Goal: Task Accomplishment & Management: Complete application form

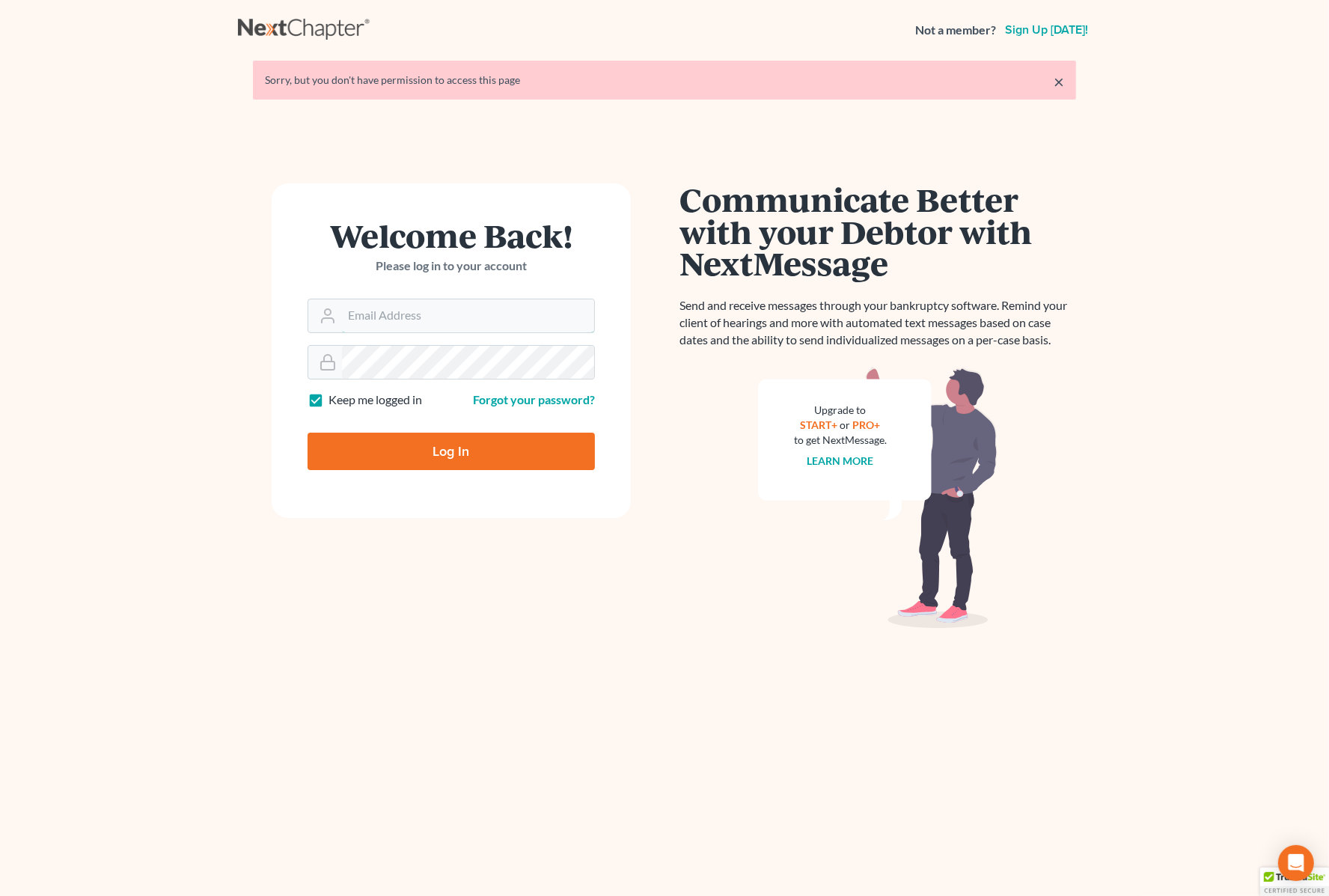
type input "Gary@backuslaw.org"
click at [471, 451] on input "Log In" at bounding box center [452, 452] width 287 height 37
type input "Thinking..."
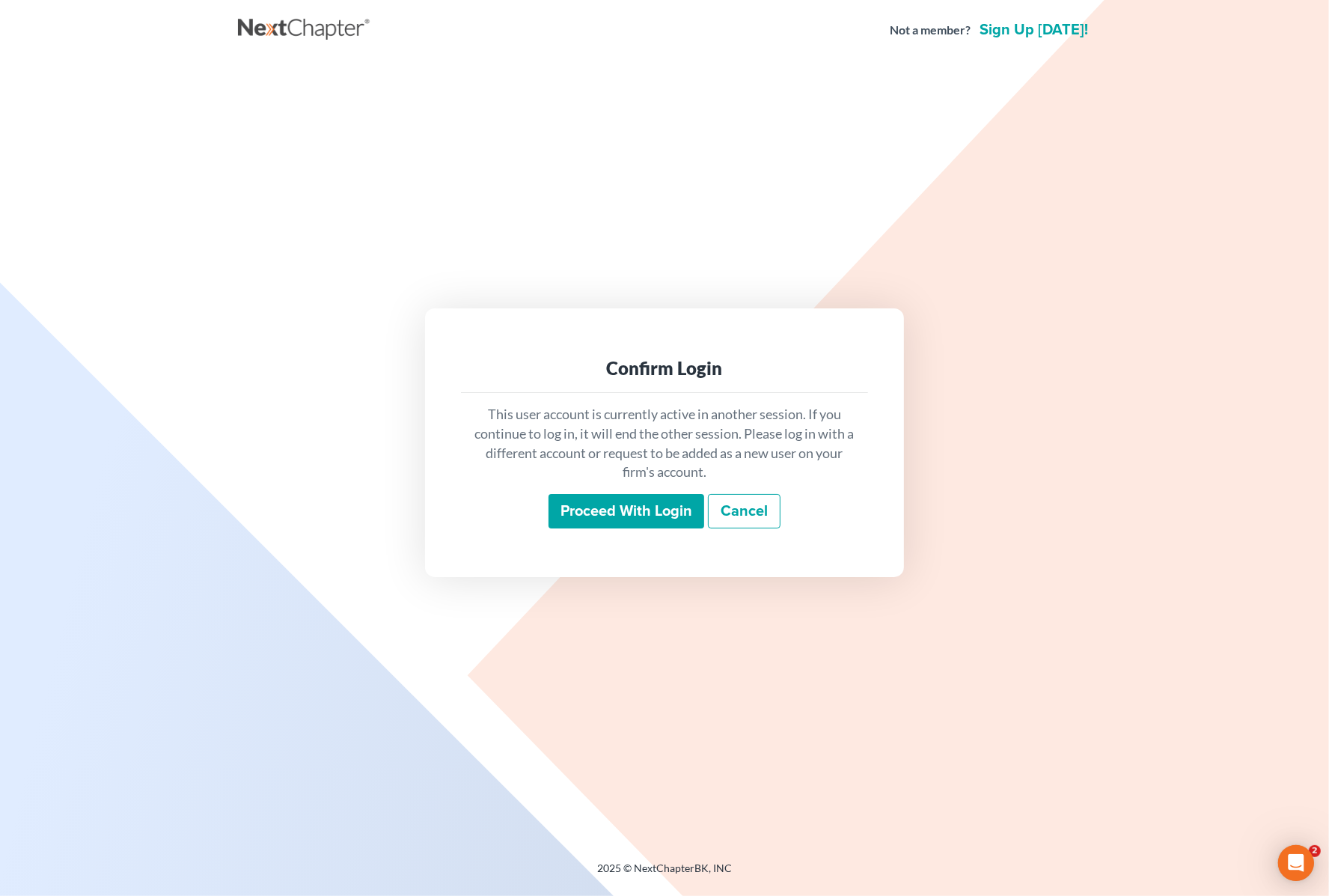
click at [581, 513] on input "Proceed with login" at bounding box center [625, 511] width 155 height 35
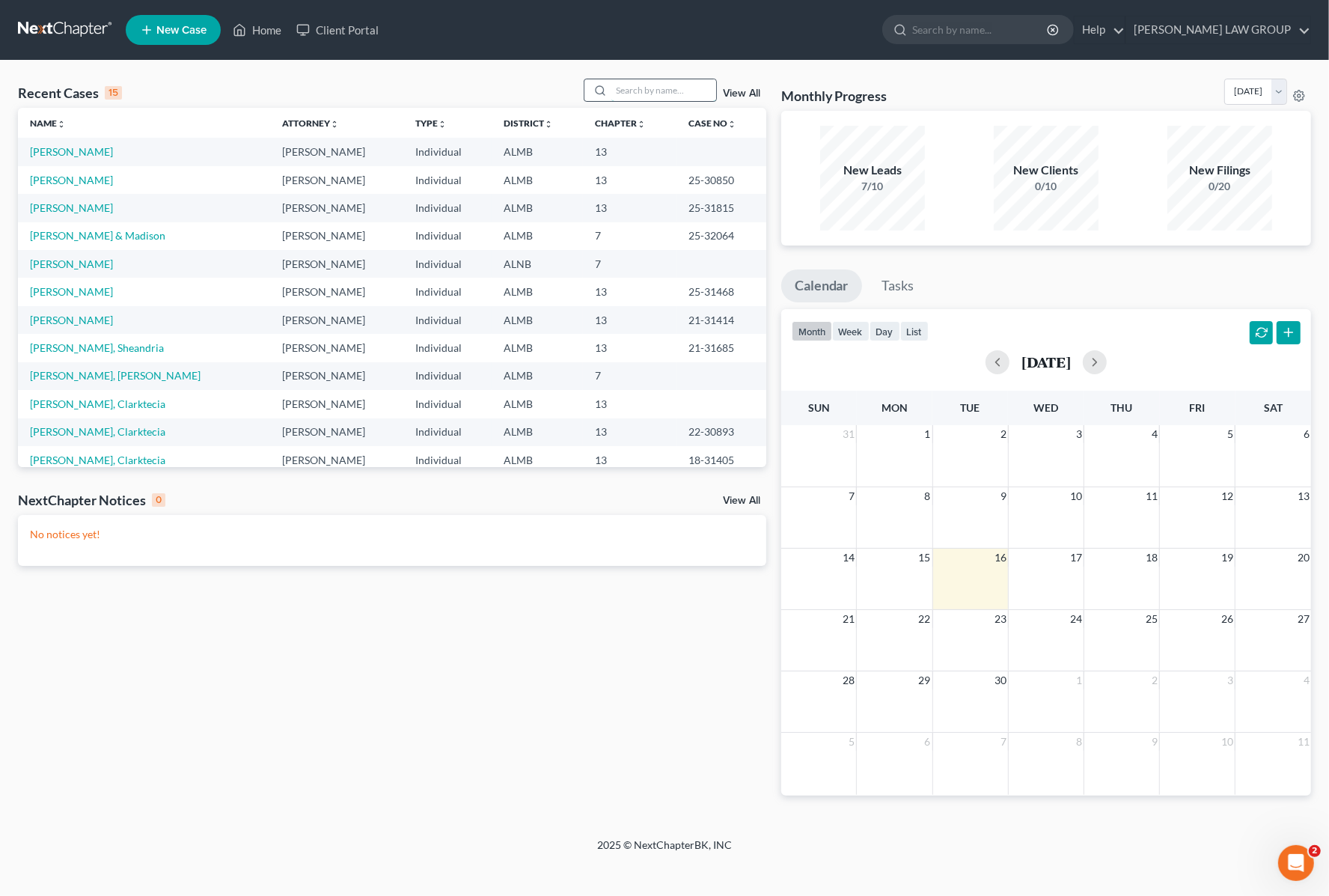
click at [668, 86] on input "search" at bounding box center [664, 90] width 105 height 21
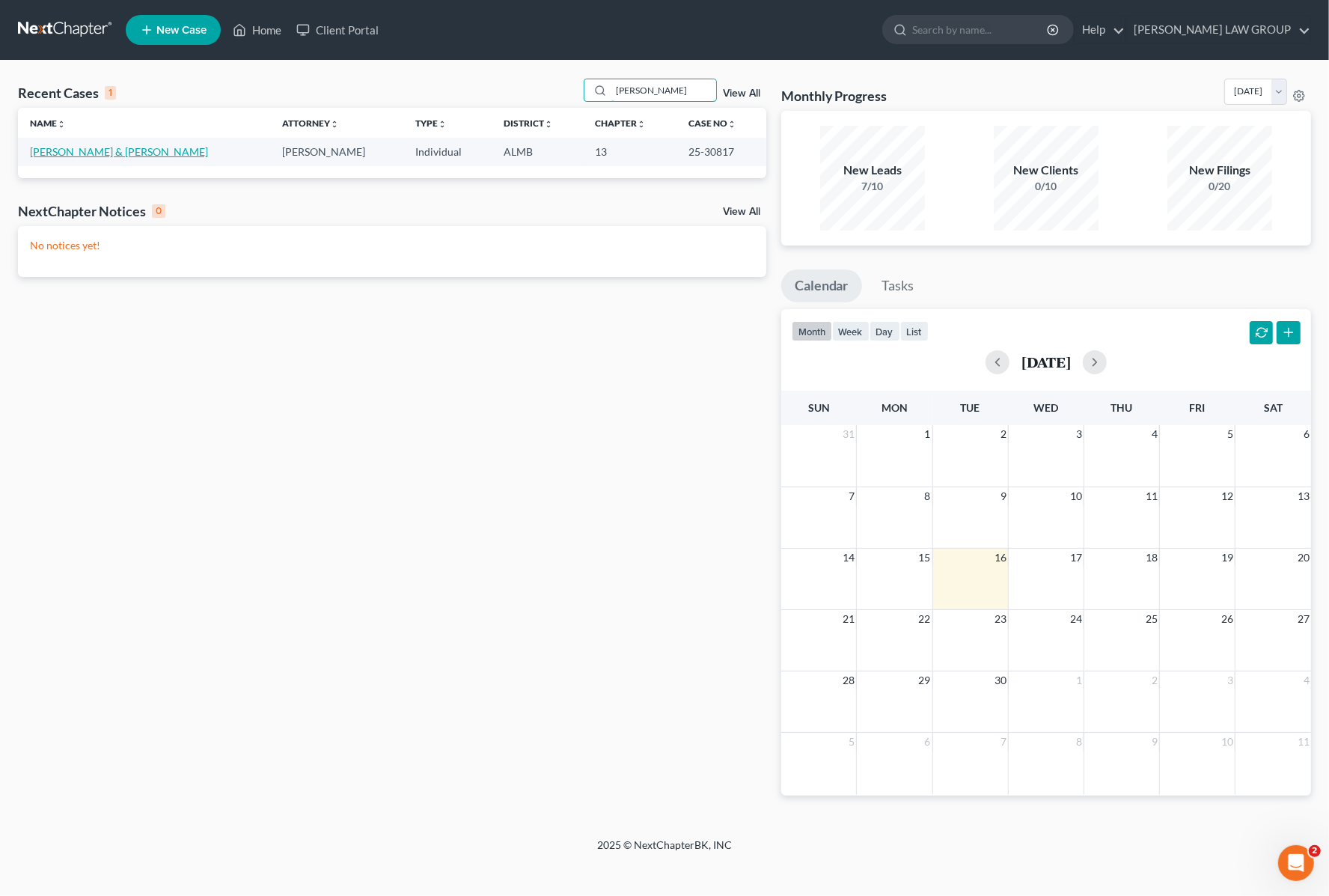
type input "[PERSON_NAME]"
click at [108, 150] on link "[PERSON_NAME] & [PERSON_NAME]" at bounding box center [119, 152] width 178 height 12
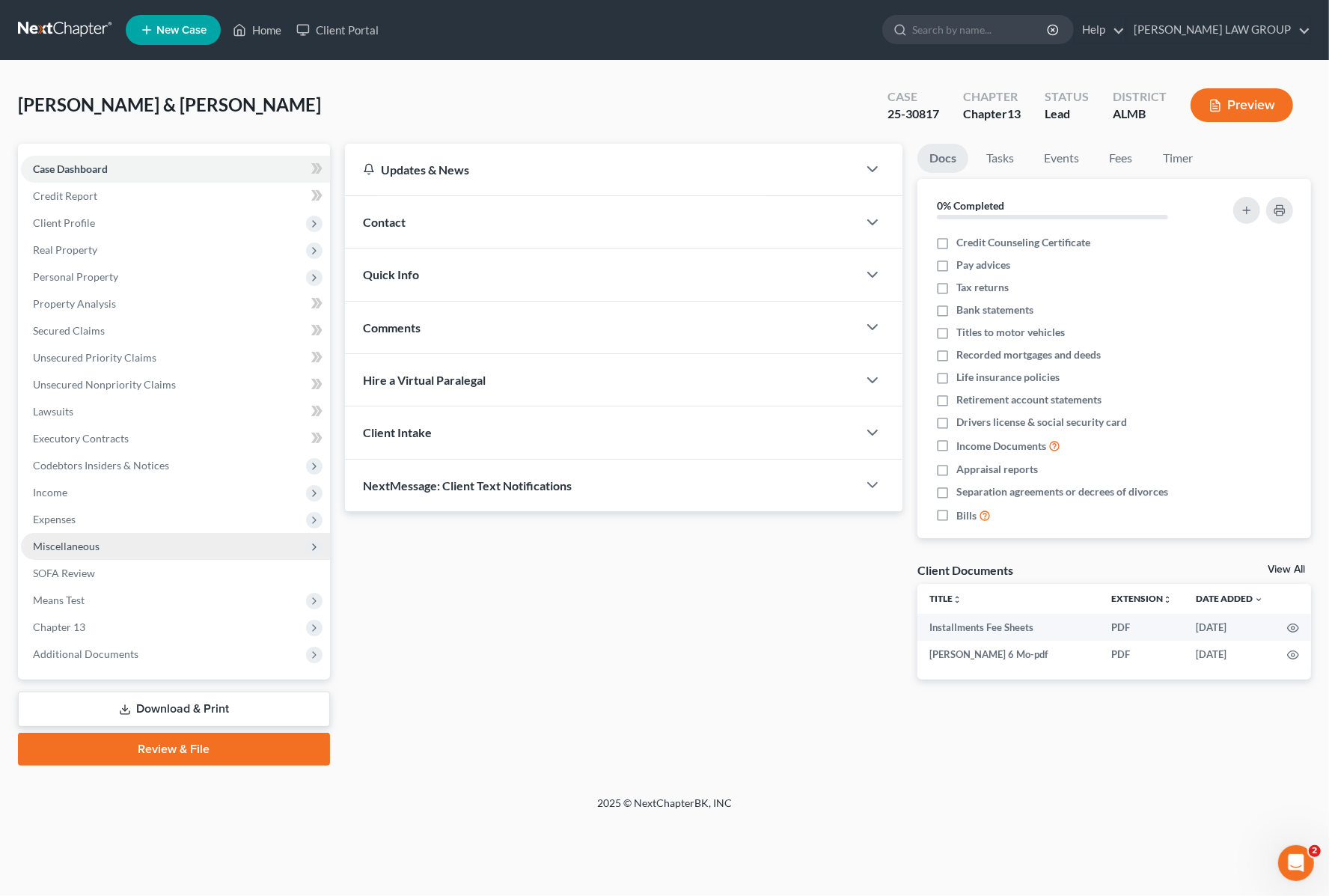
click at [90, 543] on span "Miscellaneous" at bounding box center [66, 546] width 67 height 12
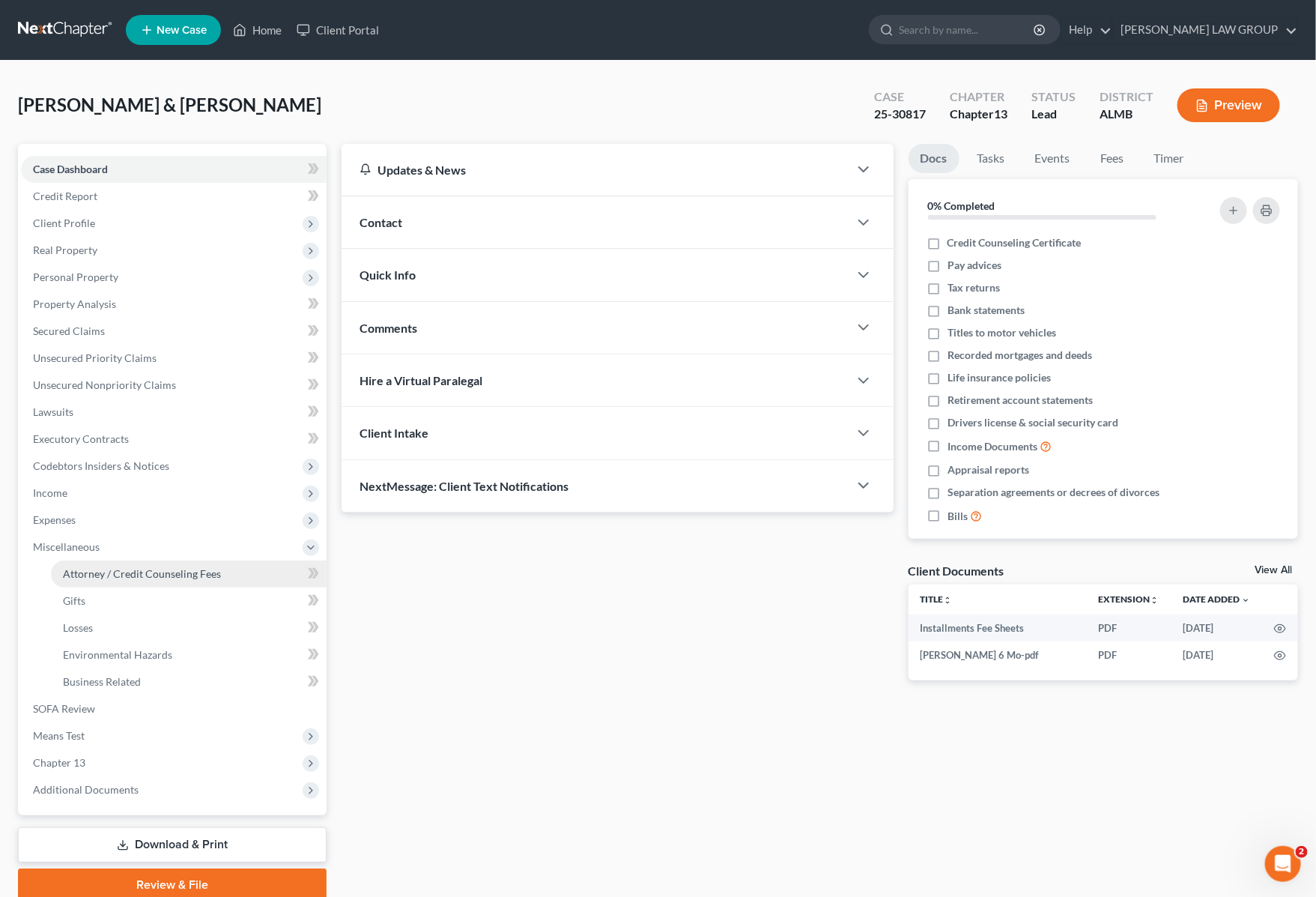
click at [122, 570] on span "Attorney / Credit Counseling Fees" at bounding box center [142, 574] width 158 height 12
select select "0"
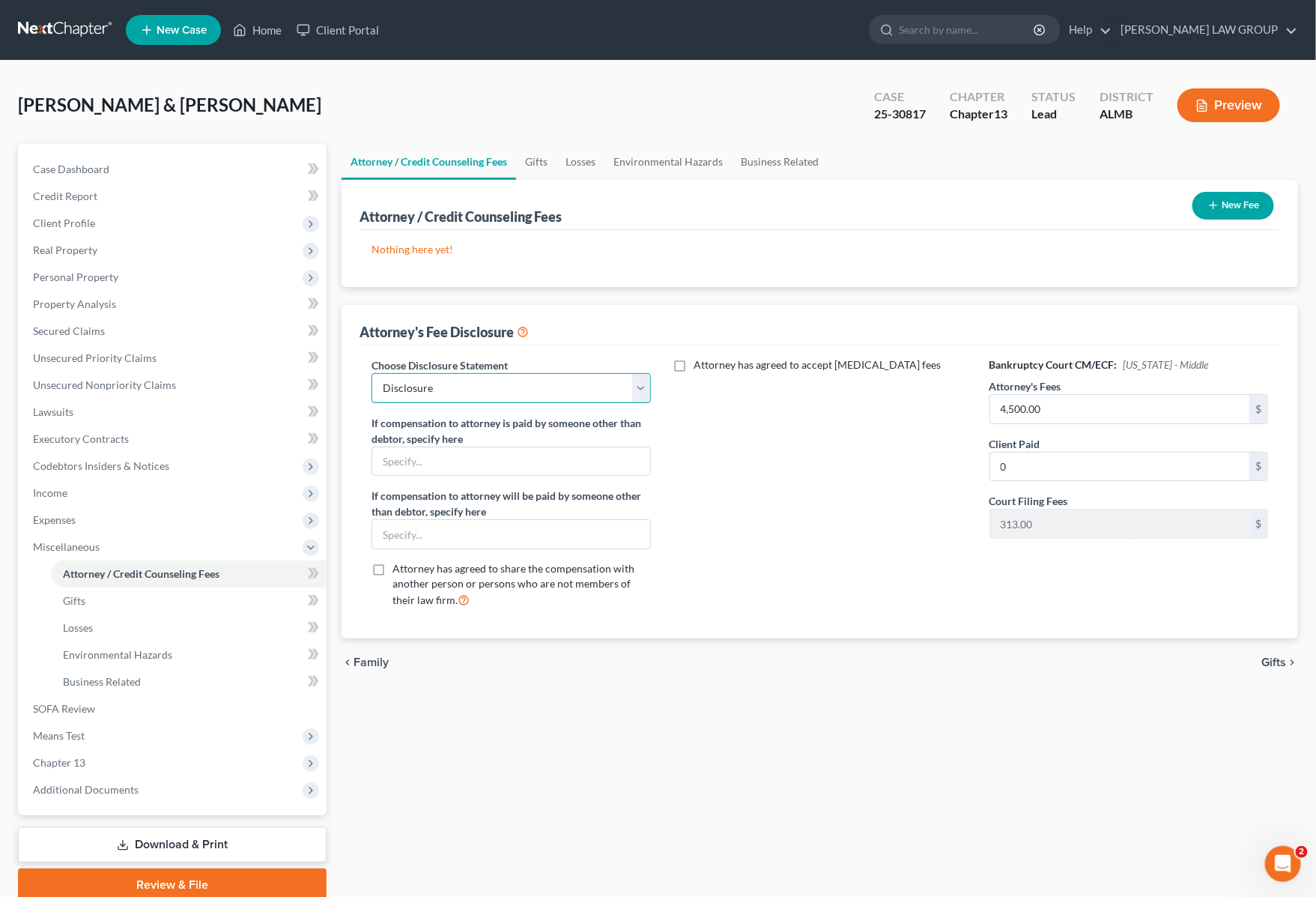
click at [640, 390] on select "Select Disclosure" at bounding box center [511, 388] width 279 height 30
click at [609, 457] on input "text" at bounding box center [511, 462] width 277 height 28
click at [792, 470] on div "Attorney has agreed to accept retainer fees" at bounding box center [821, 488] width 309 height 263
click at [533, 461] on input "text" at bounding box center [511, 462] width 277 height 28
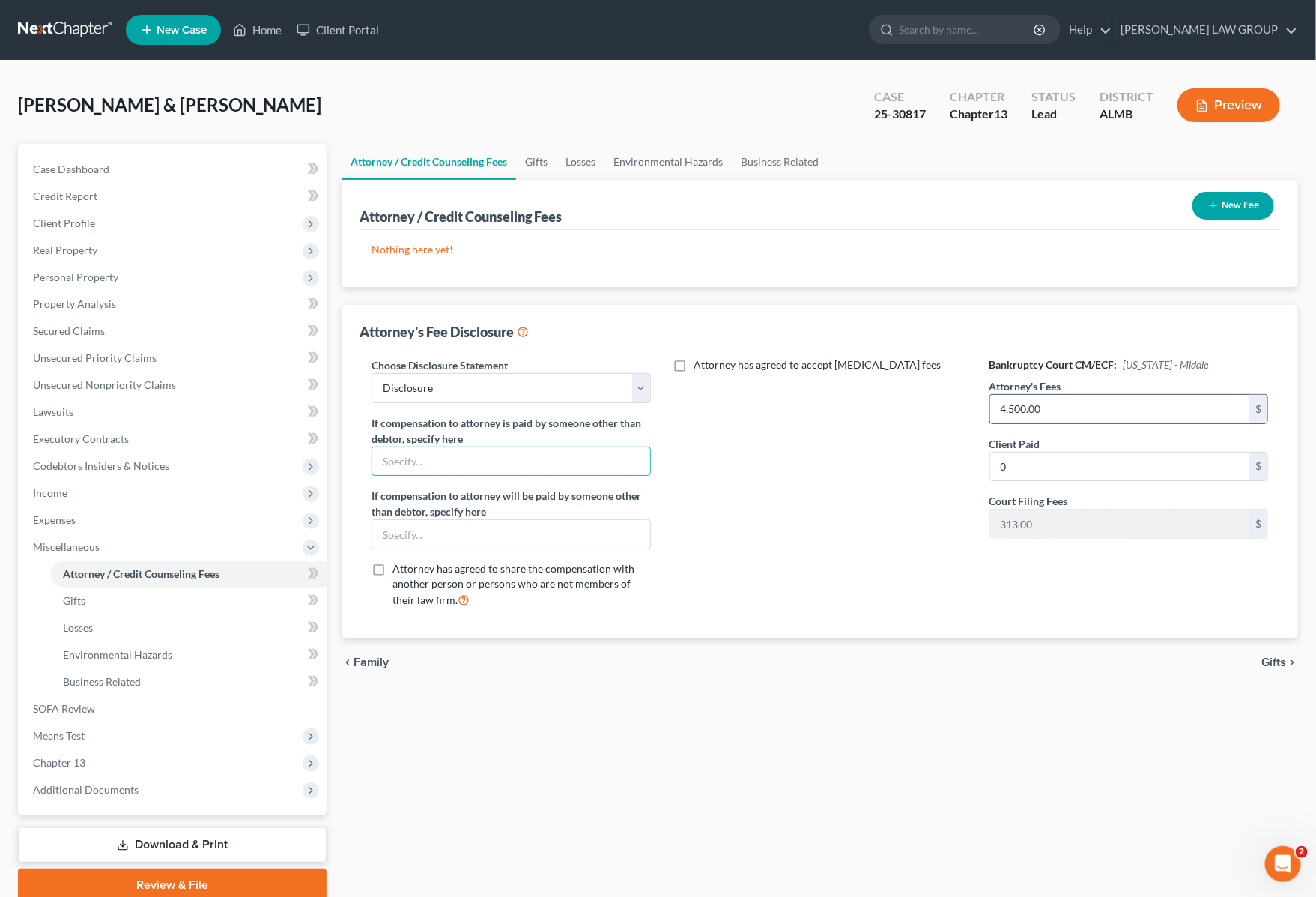
click at [1060, 409] on input "4,500.00" at bounding box center [1120, 409] width 259 height 28
type input "5,100"
click at [514, 462] on input "text" at bounding box center [511, 462] width 277 height 28
click at [519, 459] on input "text" at bounding box center [511, 462] width 277 height 28
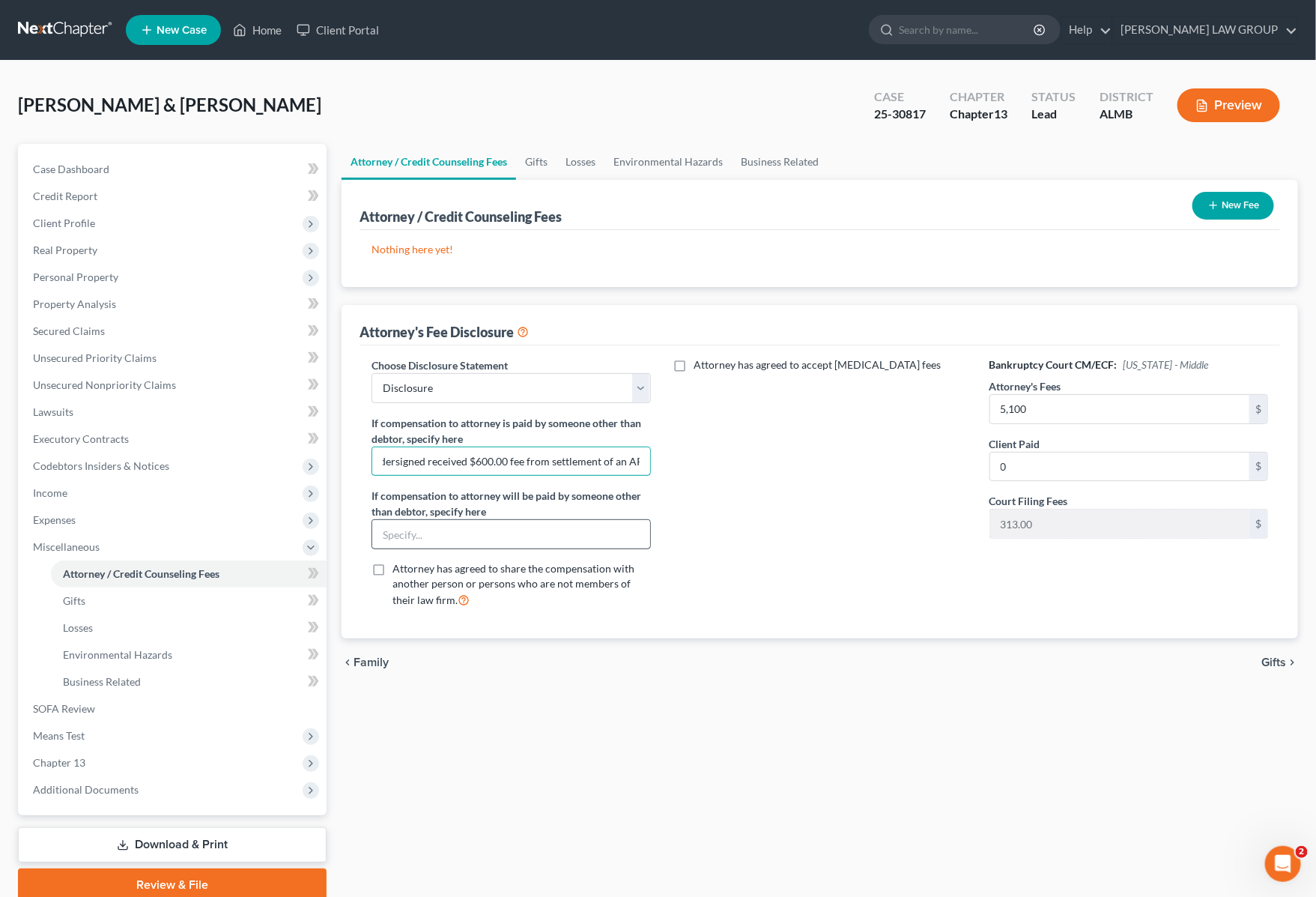
type input "The Undersigned received $600.00 fee from settlement of an AP"
click at [499, 539] on input "text" at bounding box center [511, 534] width 277 height 28
drag, startPoint x: 874, startPoint y: 534, endPoint x: 884, endPoint y: 524, distance: 14.1
click at [874, 534] on div "Attorney has agreed to accept retainer fees" at bounding box center [821, 488] width 309 height 263
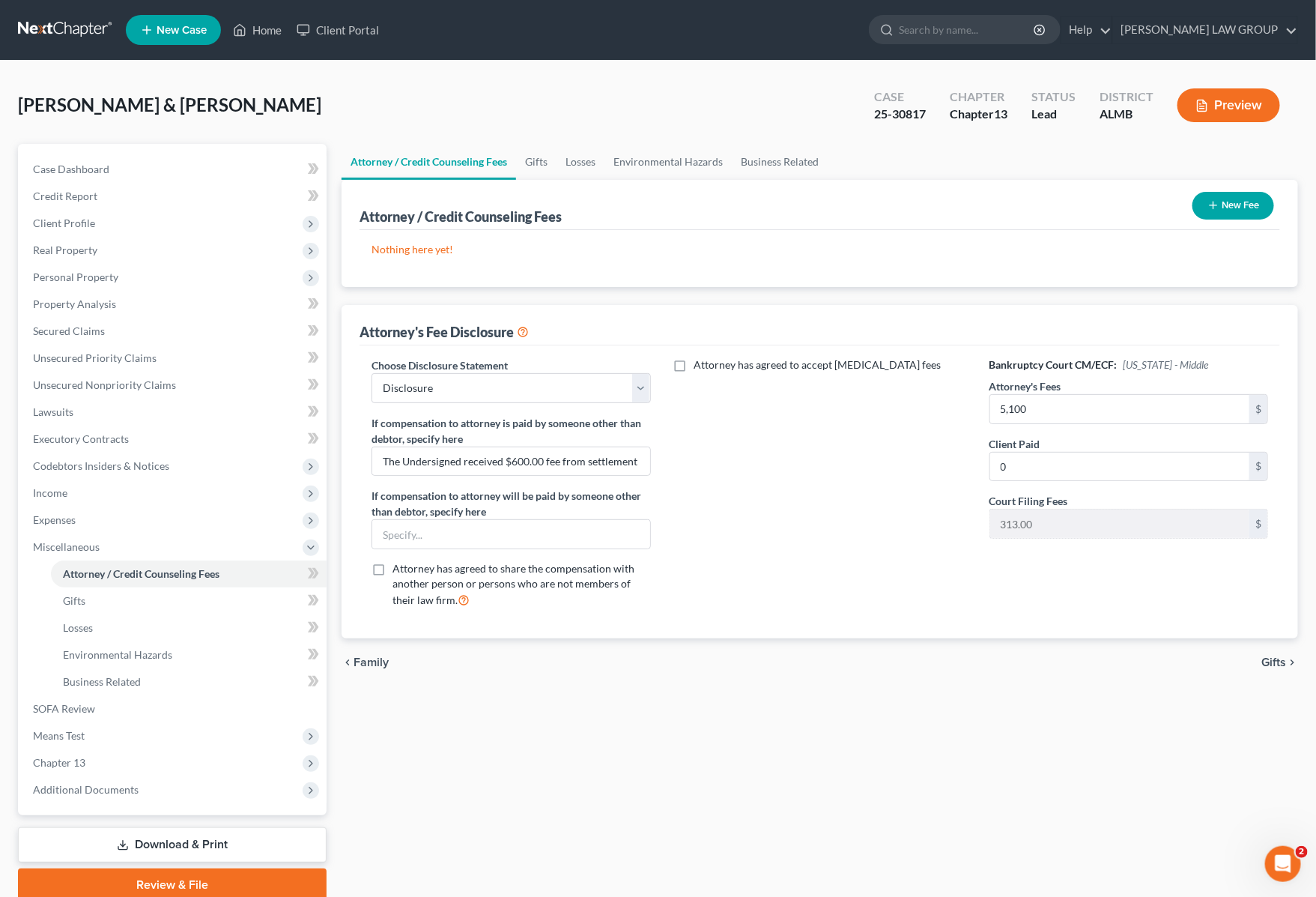
click at [1248, 101] on button "Preview" at bounding box center [1229, 106] width 103 height 34
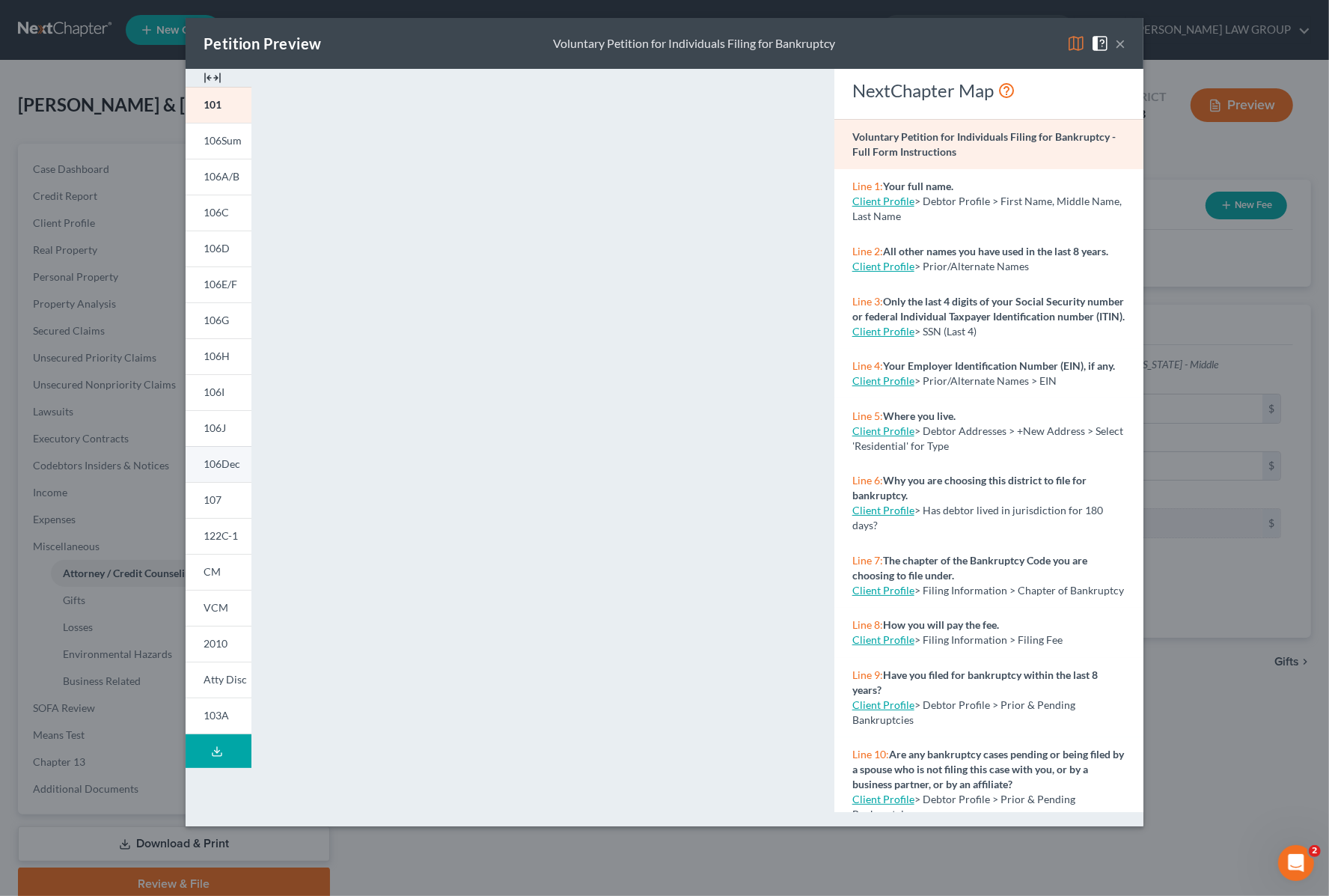
click at [221, 459] on span "106Dec" at bounding box center [221, 463] width 36 height 12
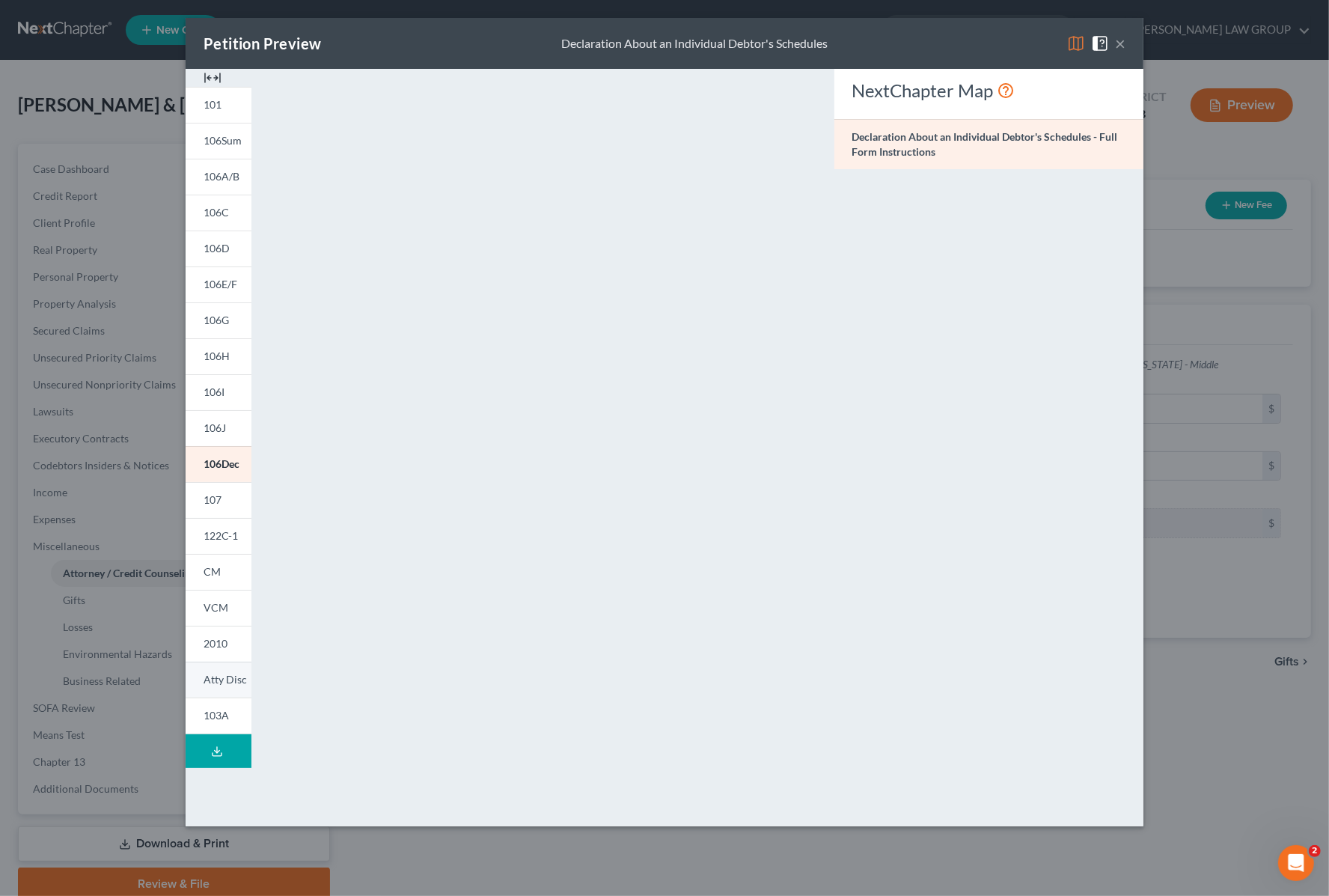
click at [219, 685] on span "Atty Disc" at bounding box center [224, 679] width 43 height 12
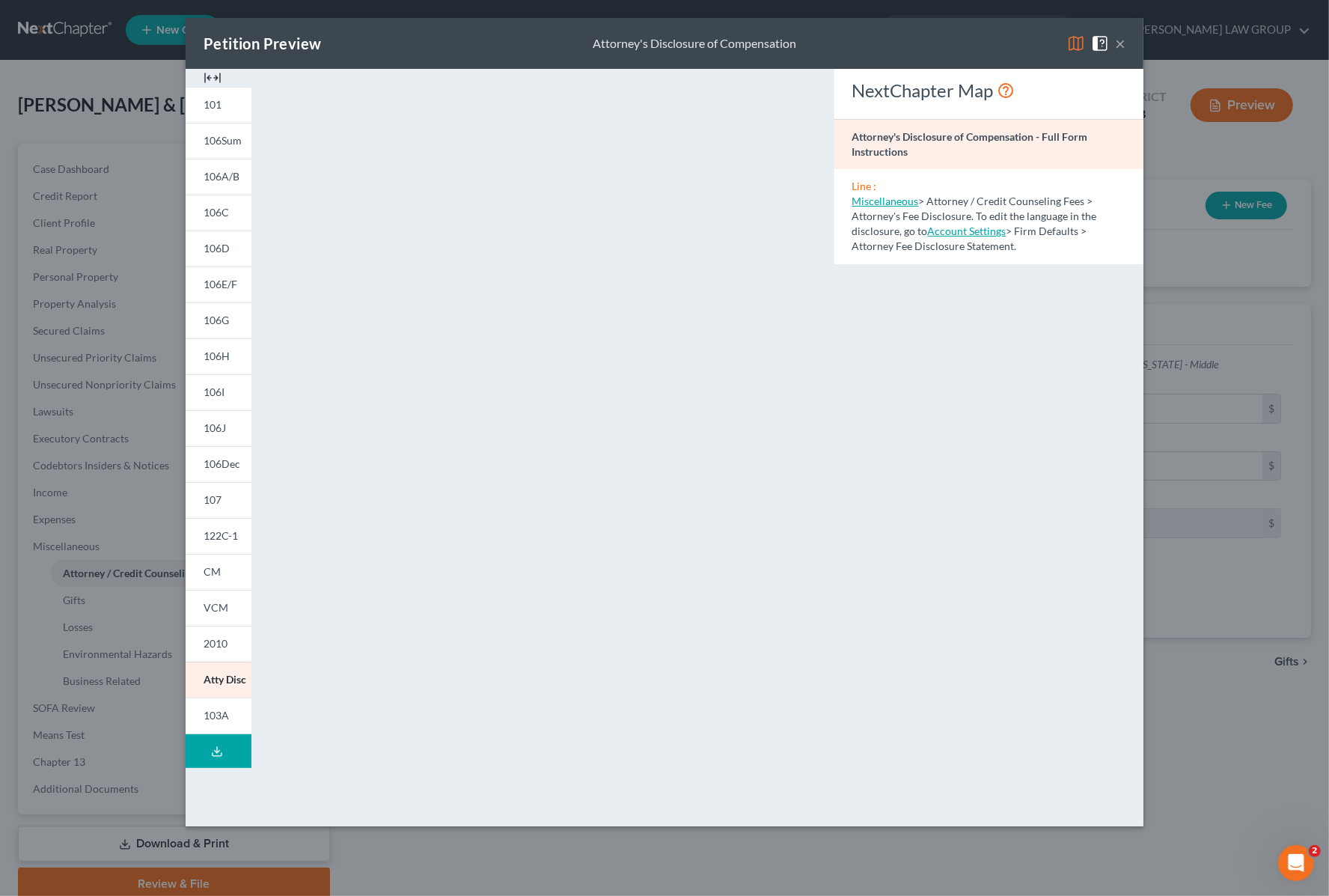
click at [1120, 45] on button "×" at bounding box center [1121, 43] width 11 height 18
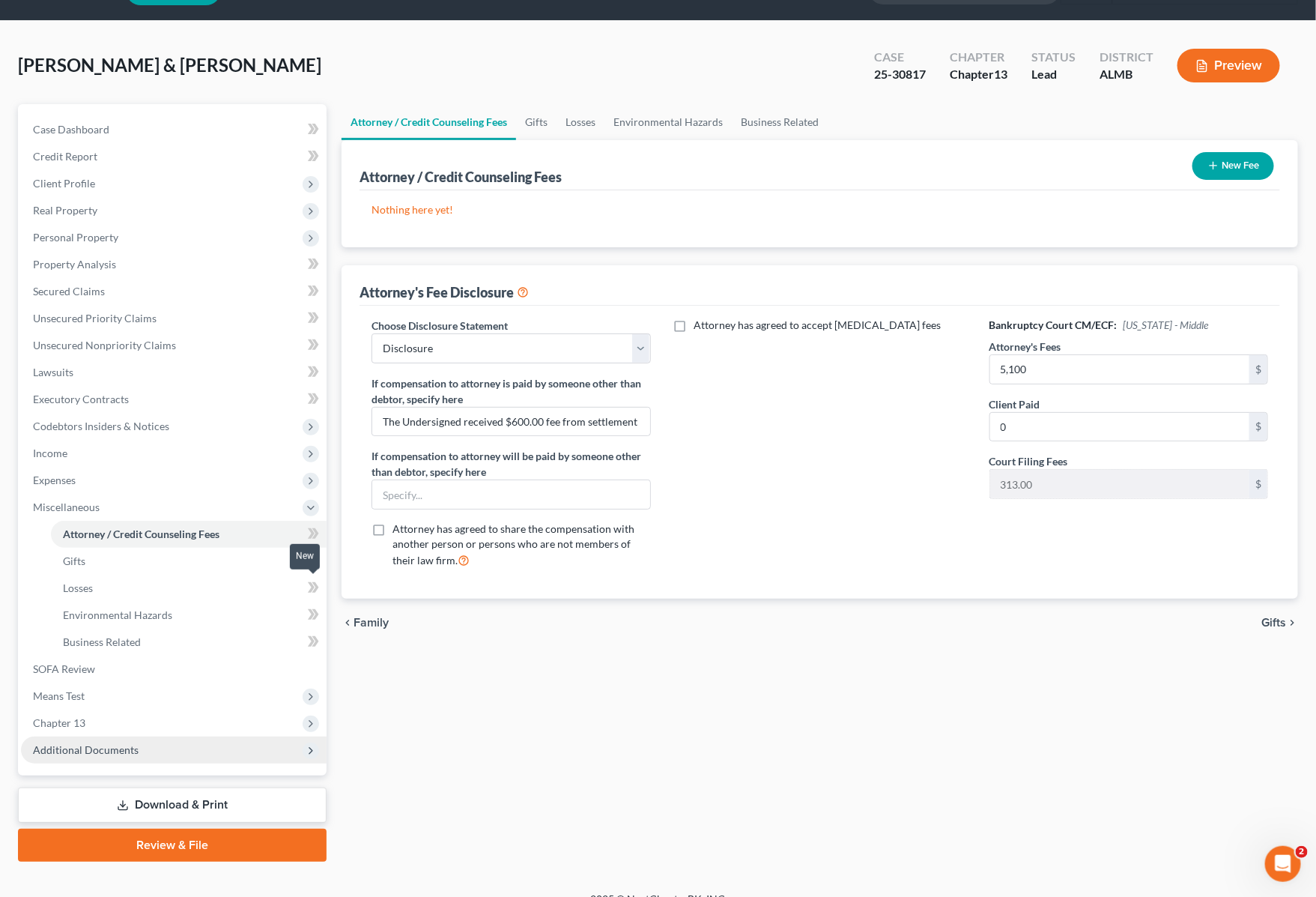
scroll to position [60, 0]
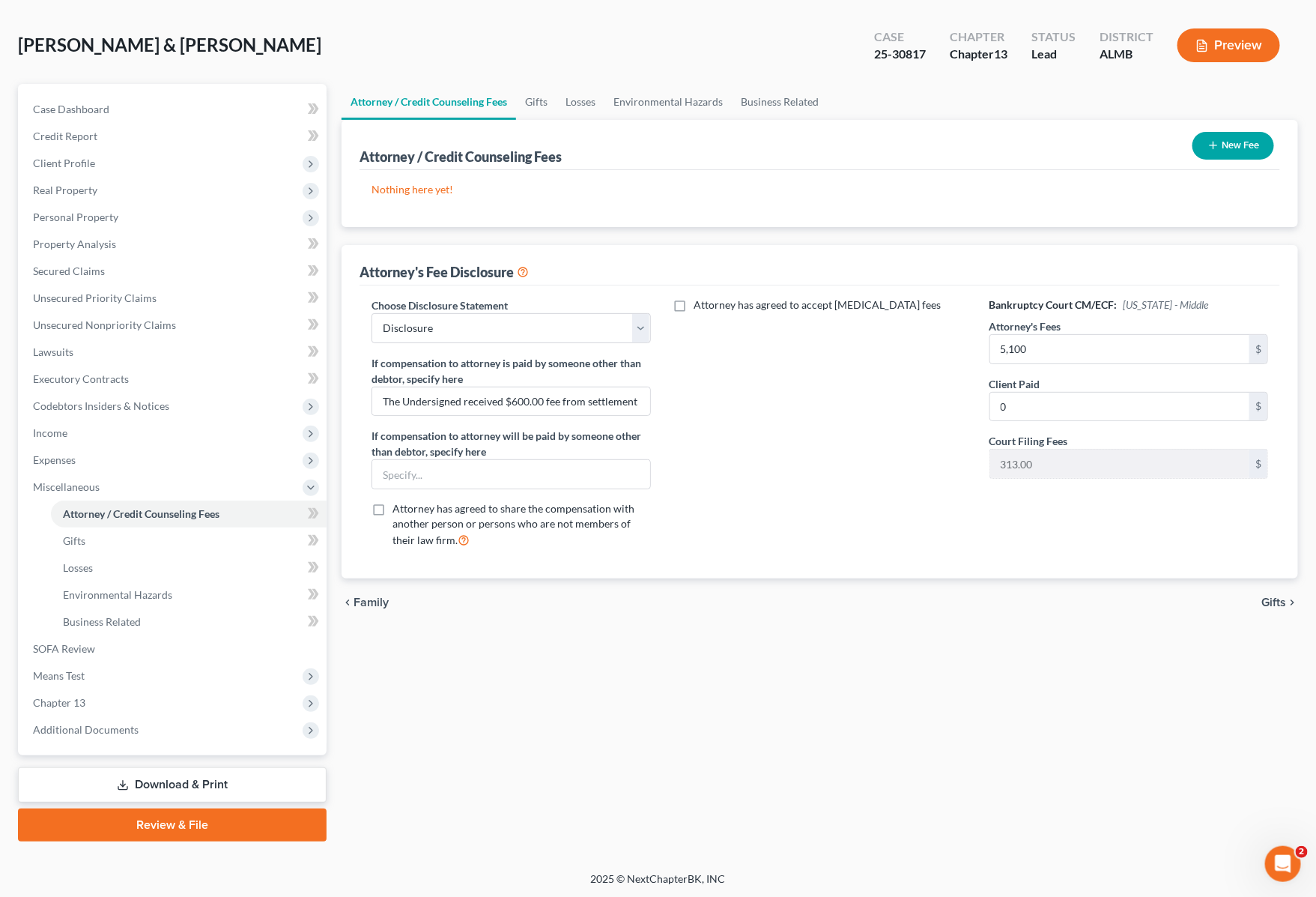
click at [206, 787] on link "Download & Print" at bounding box center [172, 785] width 309 height 36
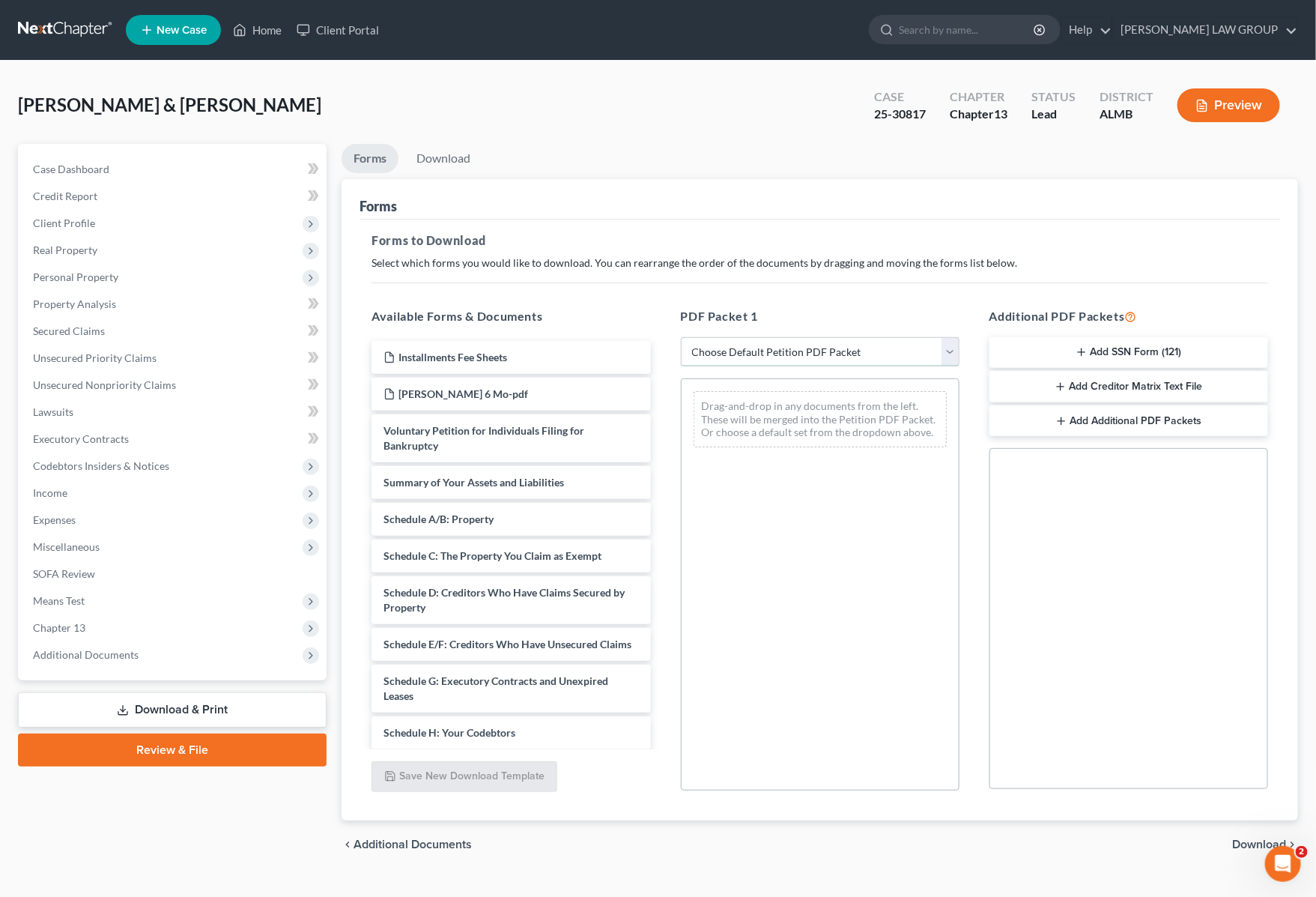
click at [813, 345] on select "Choose Default Petition PDF Packet Complete Bankruptcy Petition (all forms and …" at bounding box center [821, 353] width 279 height 30
select select "2"
click at [681, 337] on select "Choose Default Petition PDF Packet Complete Bankruptcy Petition (all forms and …" at bounding box center [821, 353] width 279 height 30
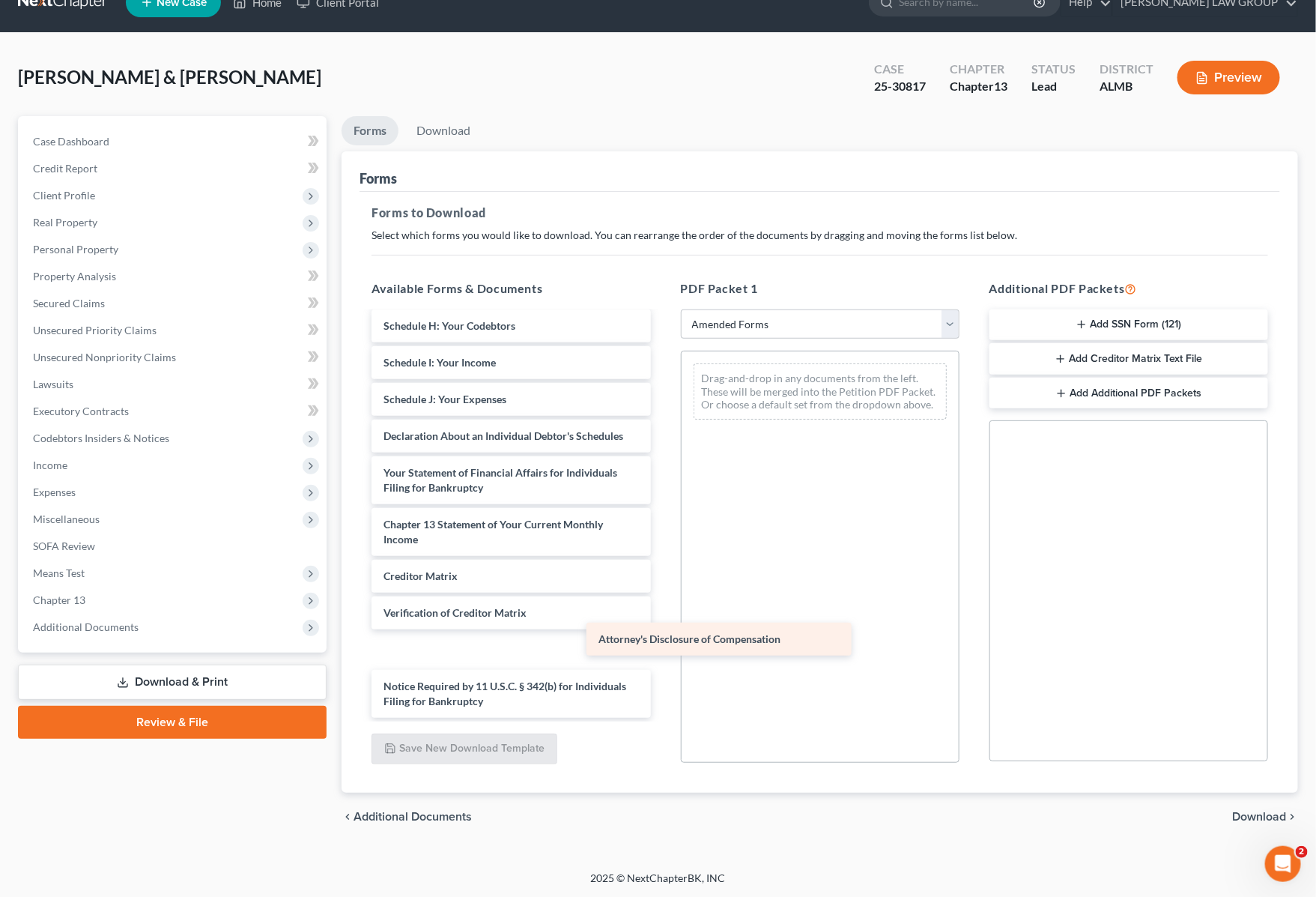
scroll to position [298, 0]
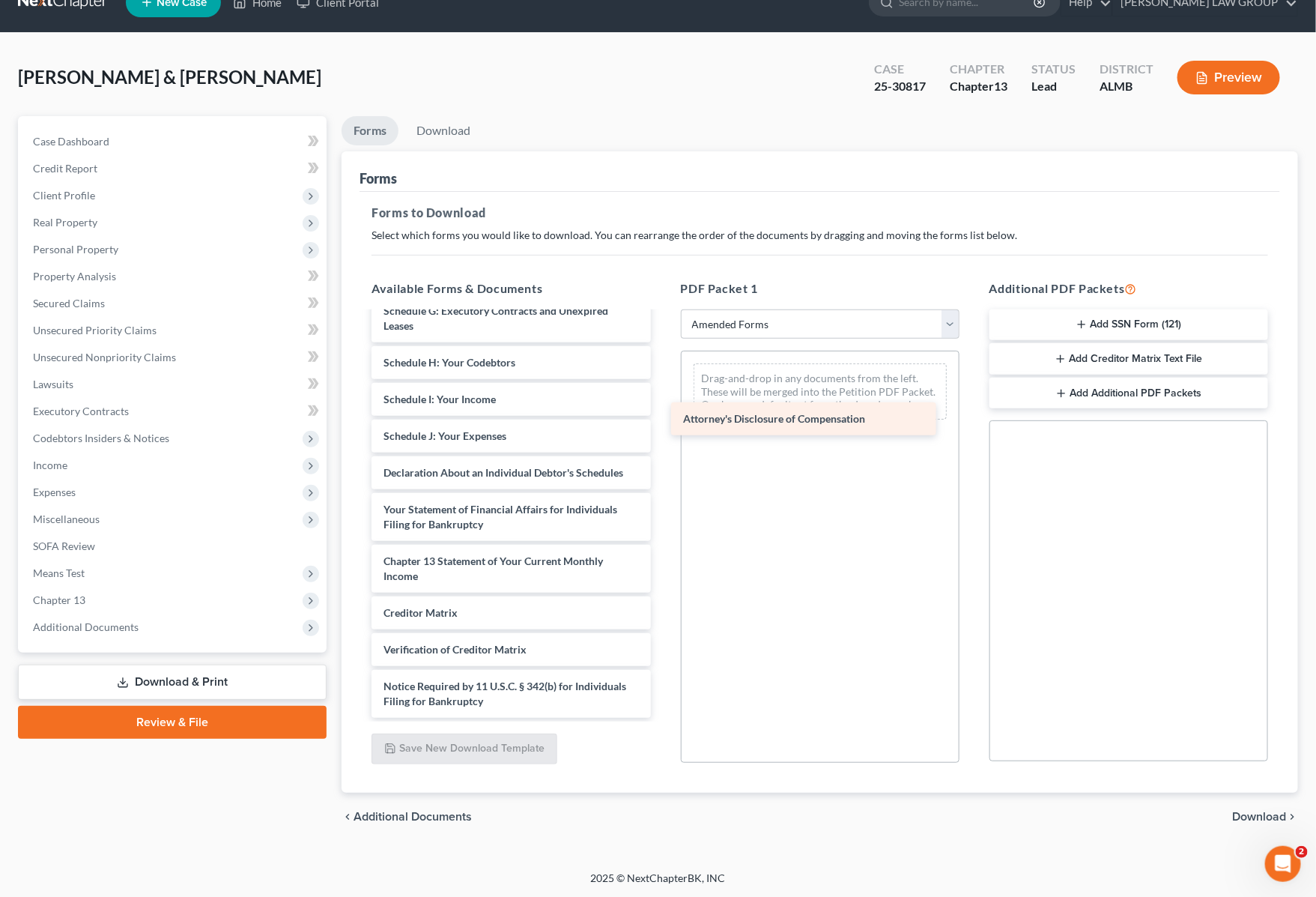
drag, startPoint x: 515, startPoint y: 699, endPoint x: 815, endPoint y: 417, distance: 411.7
click at [662, 417] on div "Attorney's Disclosure of Compensation Voluntary Petition for Individuals Filing…" at bounding box center [511, 381] width 303 height 673
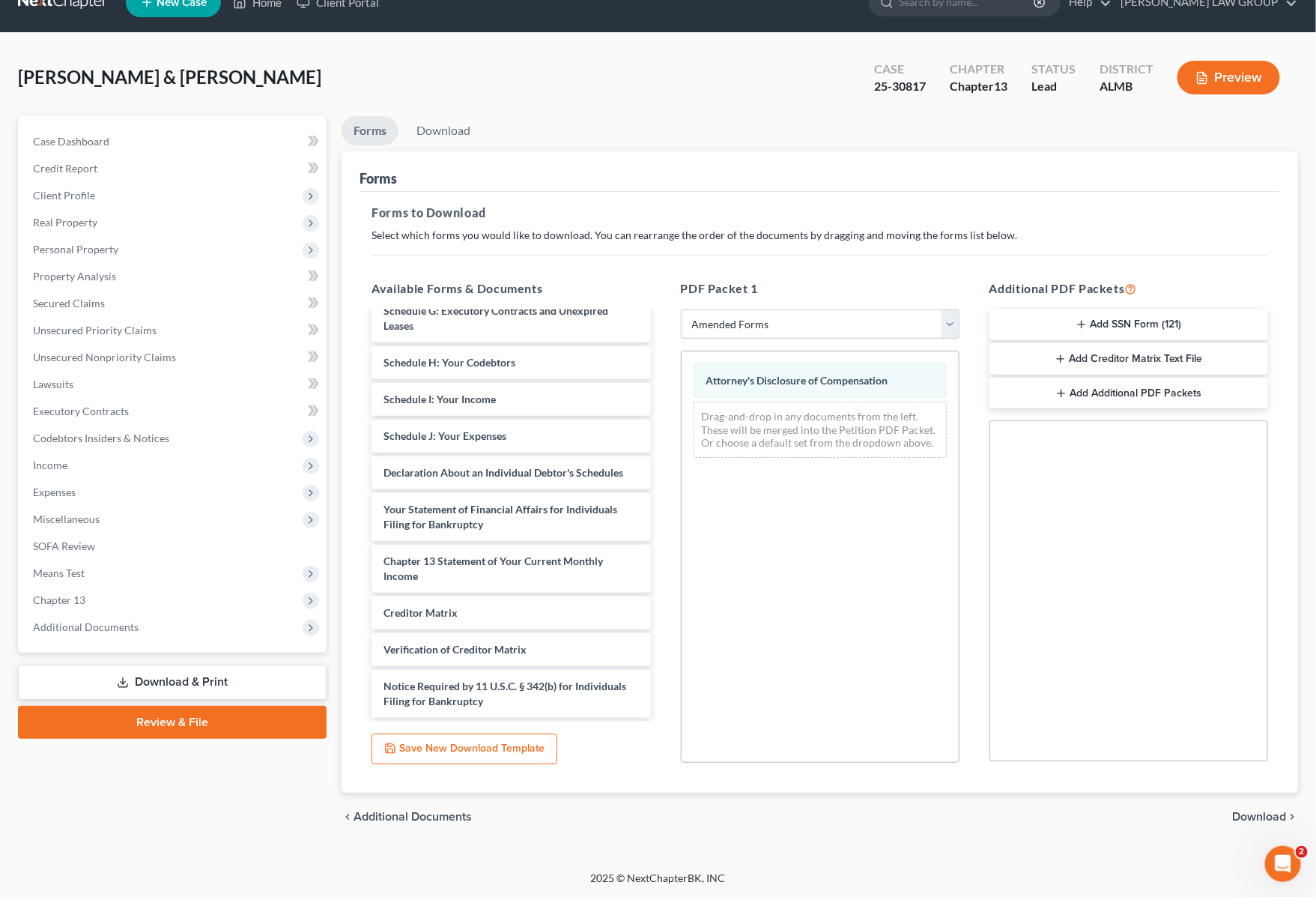
click at [1259, 813] on span "Download" at bounding box center [1259, 816] width 54 height 12
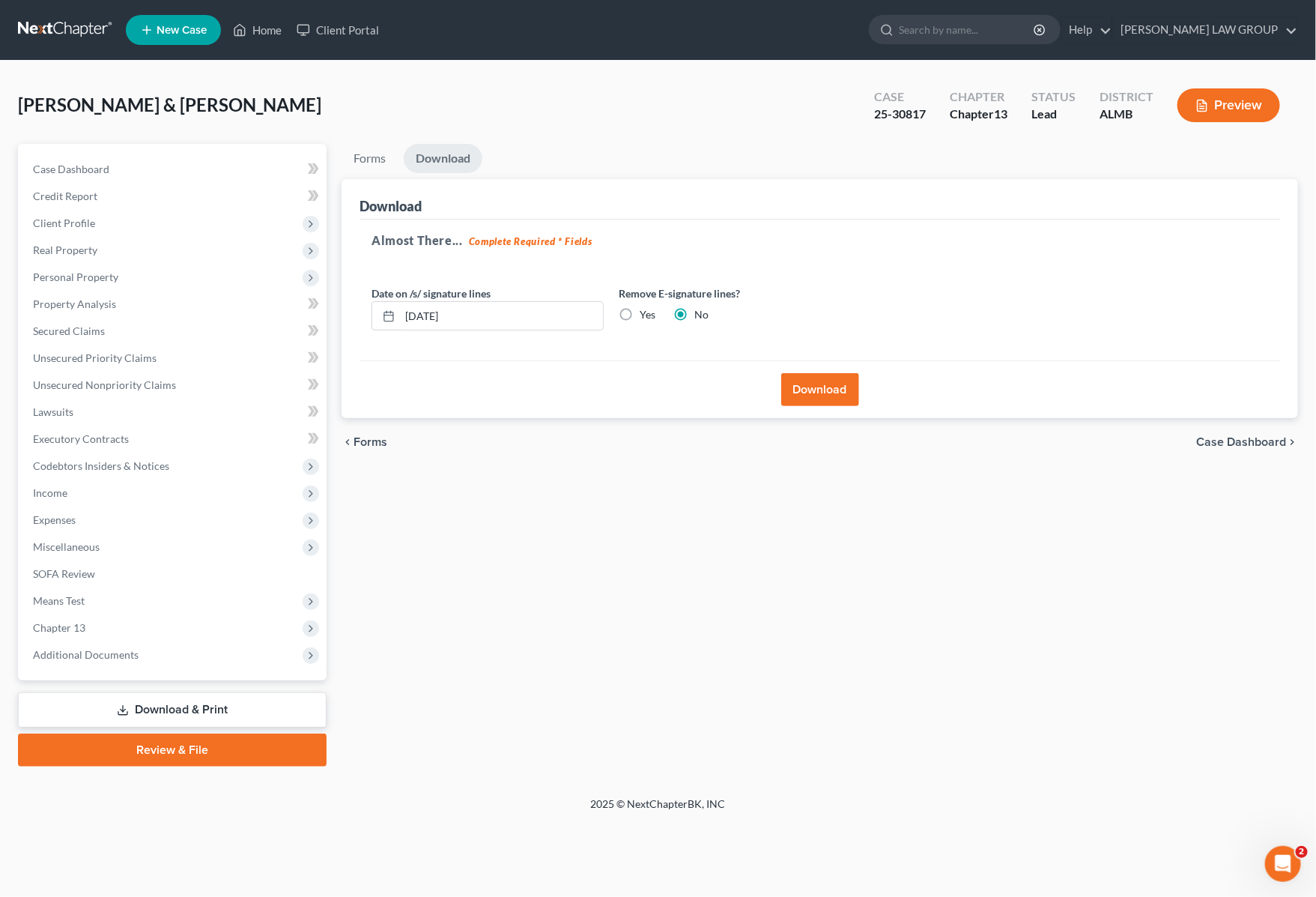
scroll to position [0, 0]
click at [821, 386] on button "Download" at bounding box center [829, 389] width 78 height 33
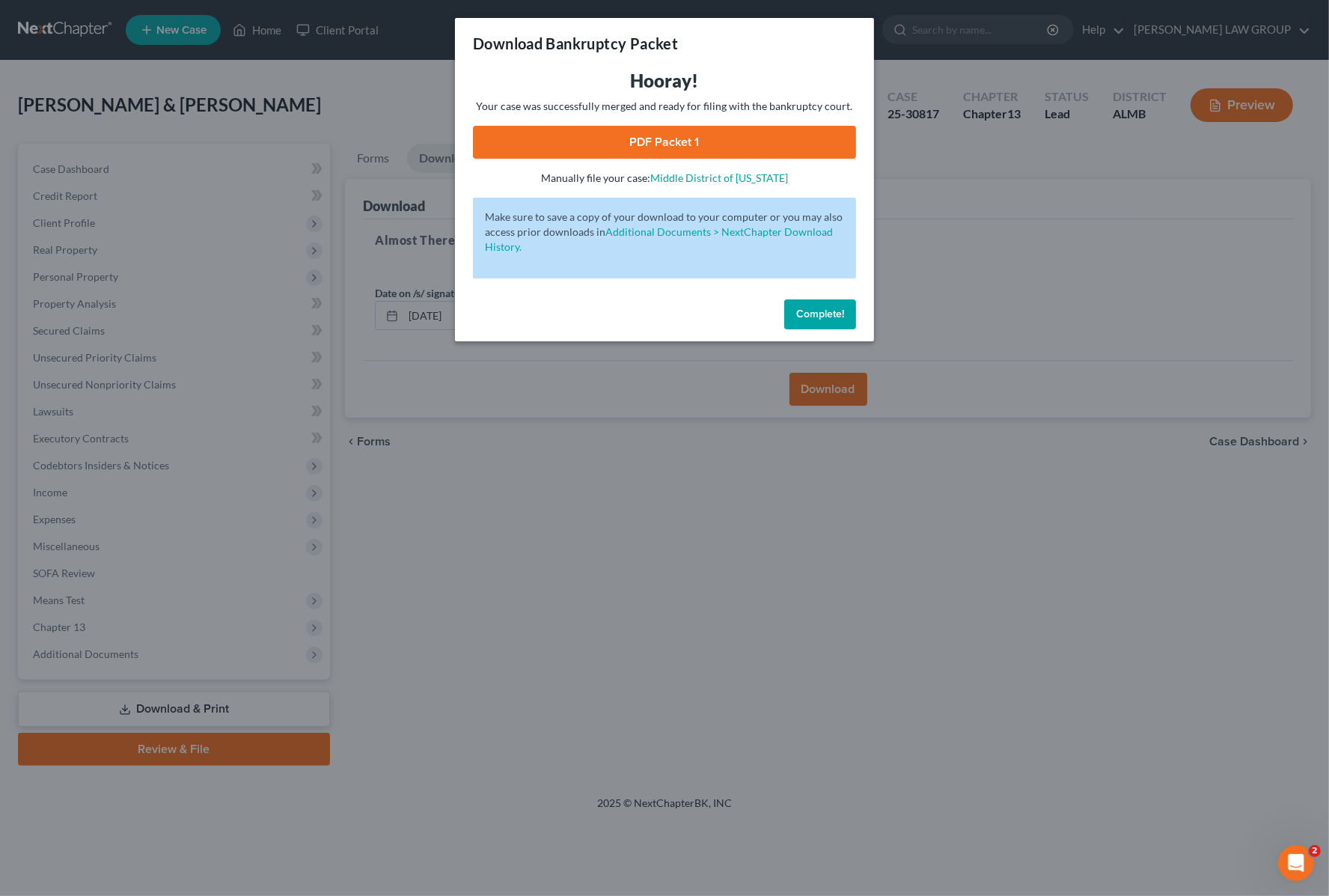
click at [649, 131] on link "PDF Packet 1" at bounding box center [664, 142] width 383 height 33
click at [1070, 252] on div "Download Bankruptcy Packet Hooray! Your case was successfully merged and ready …" at bounding box center [664, 448] width 1329 height 896
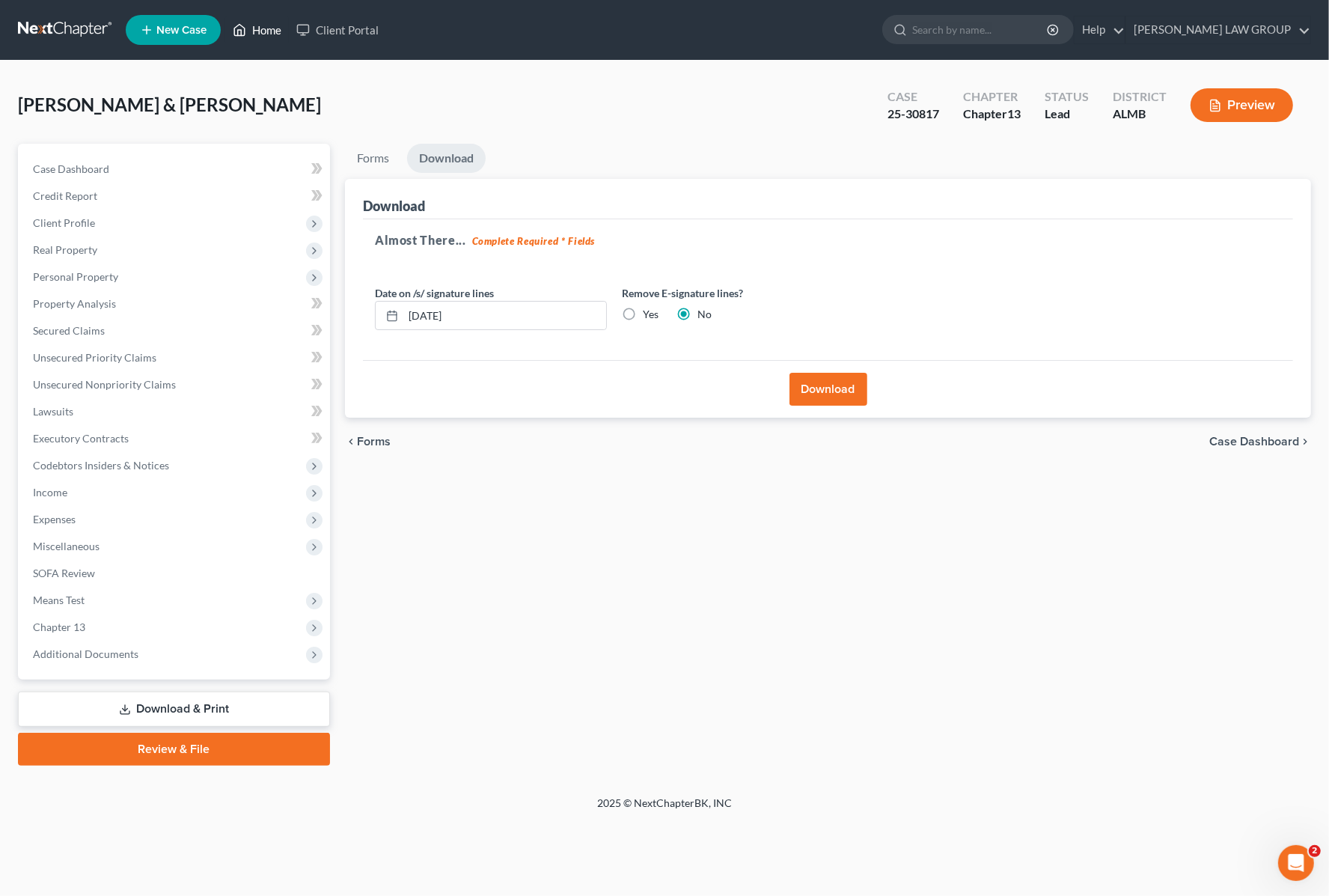
click at [265, 28] on link "Home" at bounding box center [257, 30] width 64 height 27
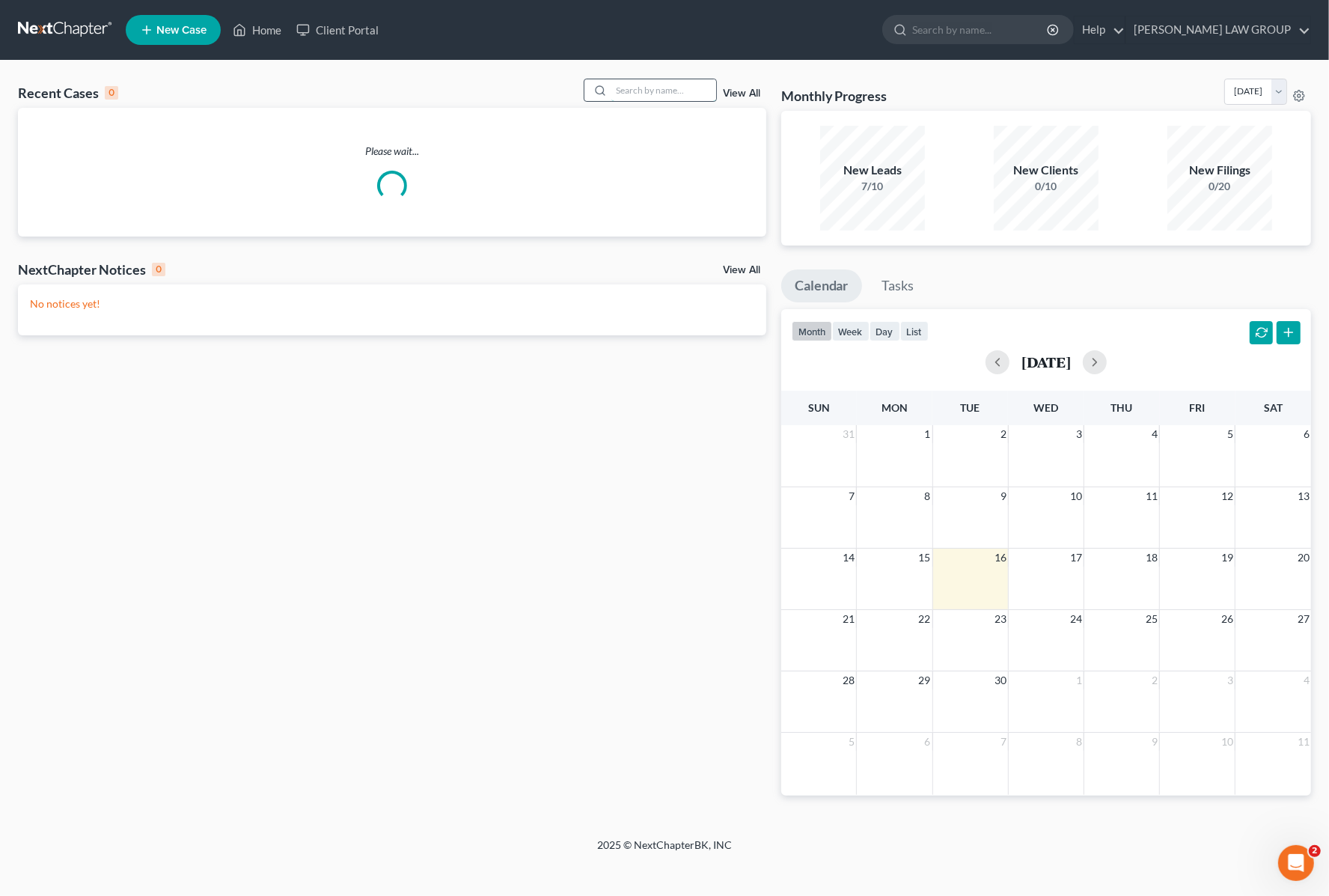
click at [630, 86] on input "search" at bounding box center [664, 90] width 105 height 21
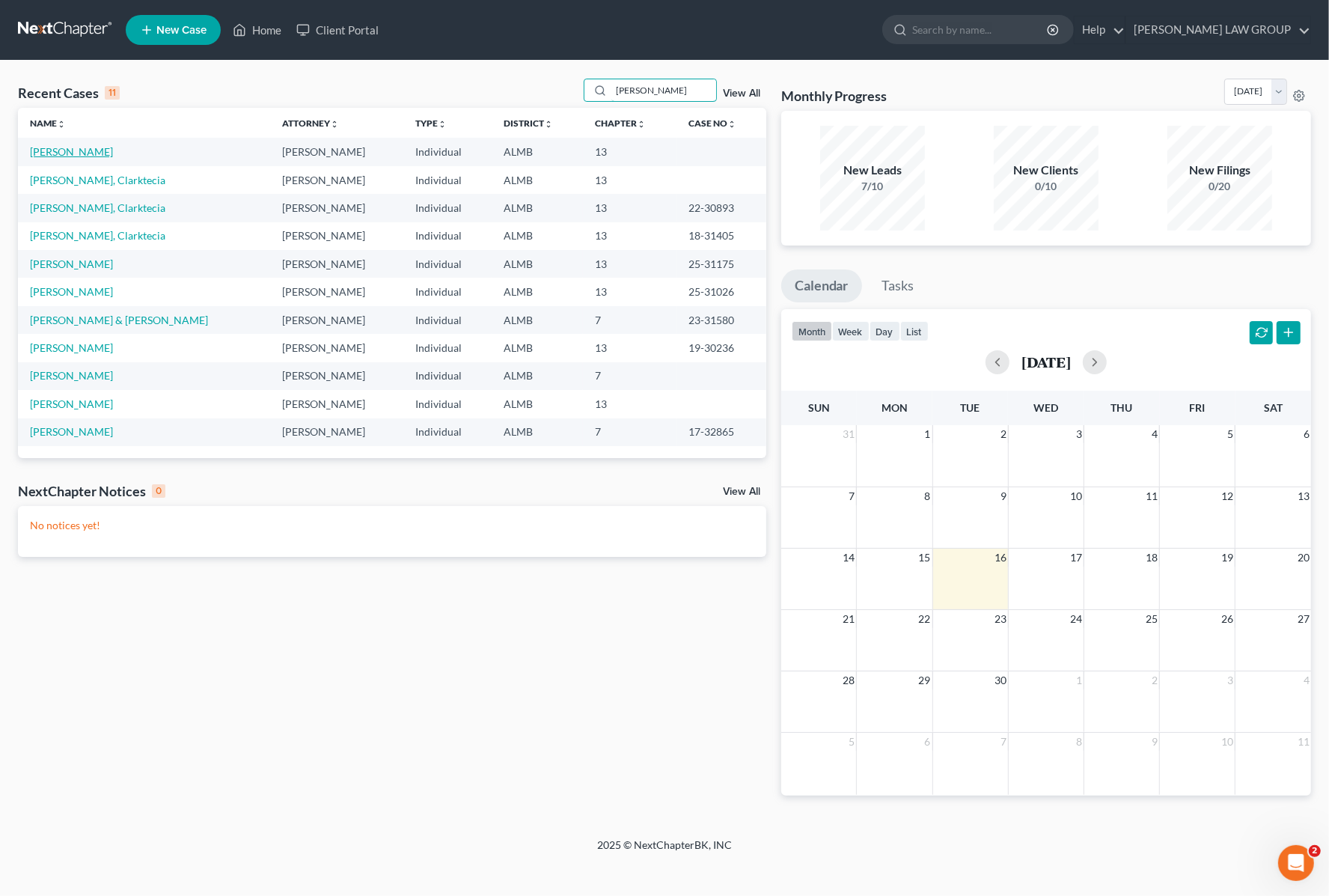
type input "clark"
click at [40, 151] on link "Clark, Lea" at bounding box center [72, 152] width 83 height 12
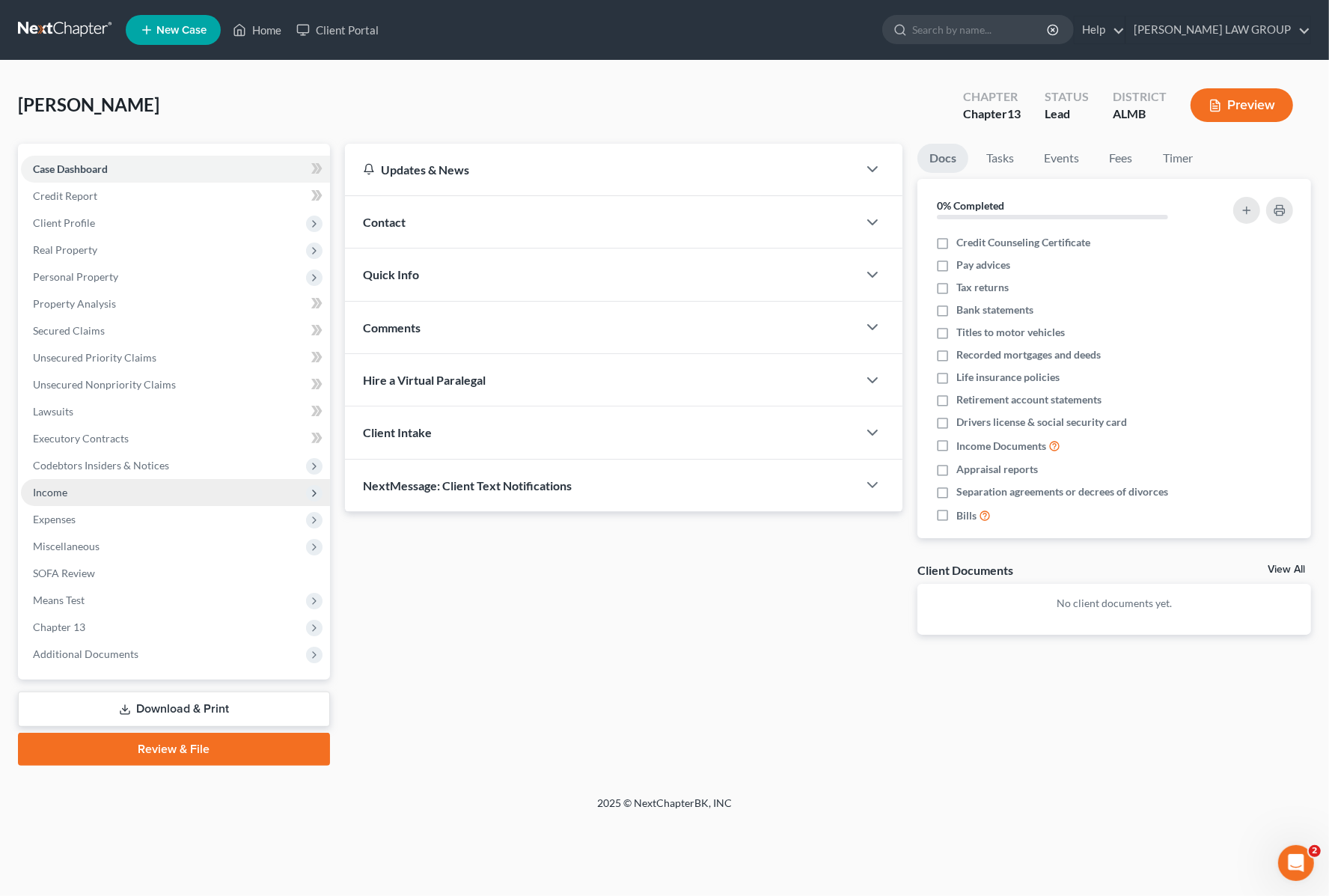
click at [60, 481] on span "Income" at bounding box center [176, 492] width 309 height 27
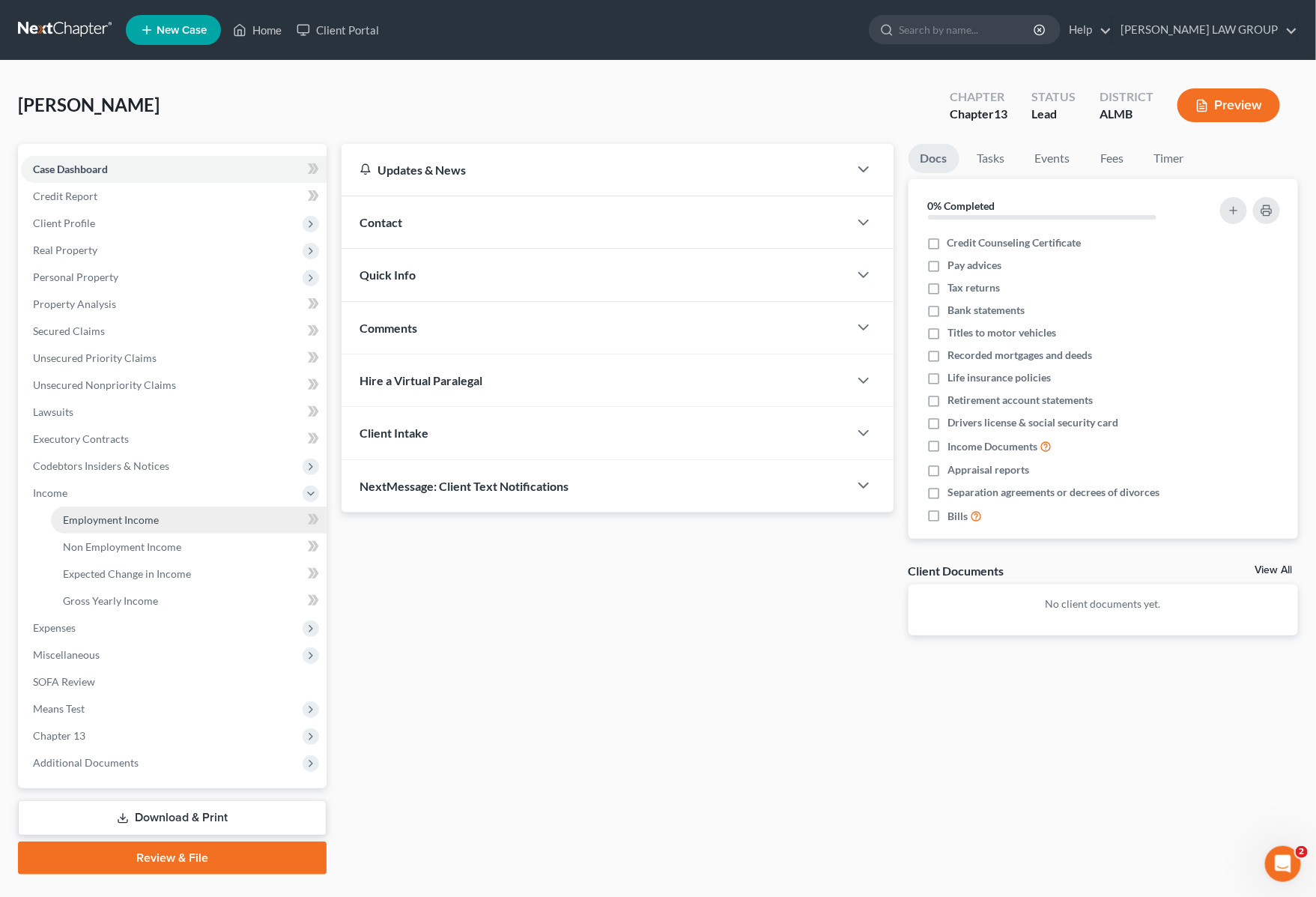
click at [91, 528] on link "Employment Income" at bounding box center [188, 520] width 275 height 27
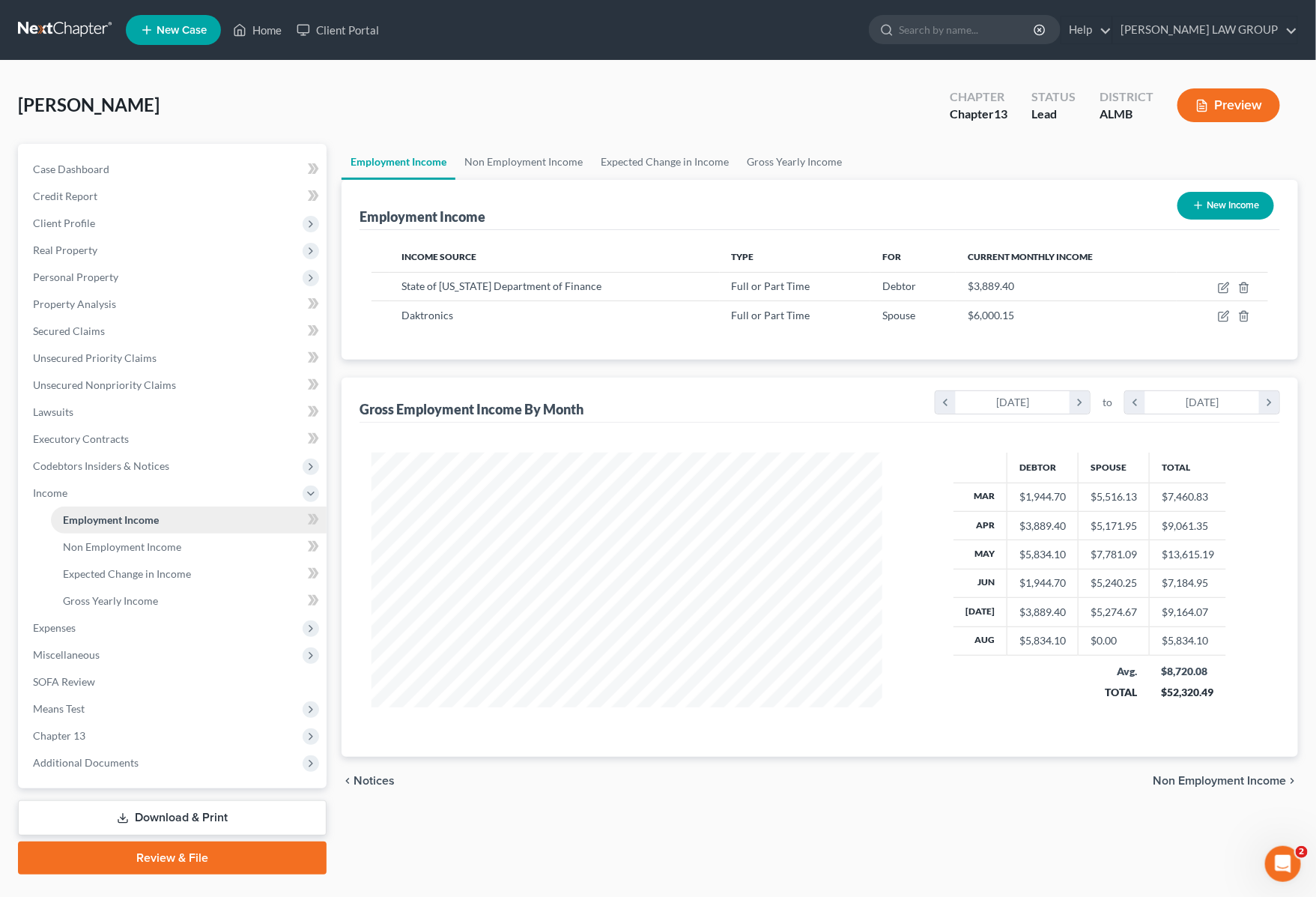
scroll to position [270, 541]
click at [121, 600] on span "Gross Yearly Income" at bounding box center [110, 600] width 95 height 12
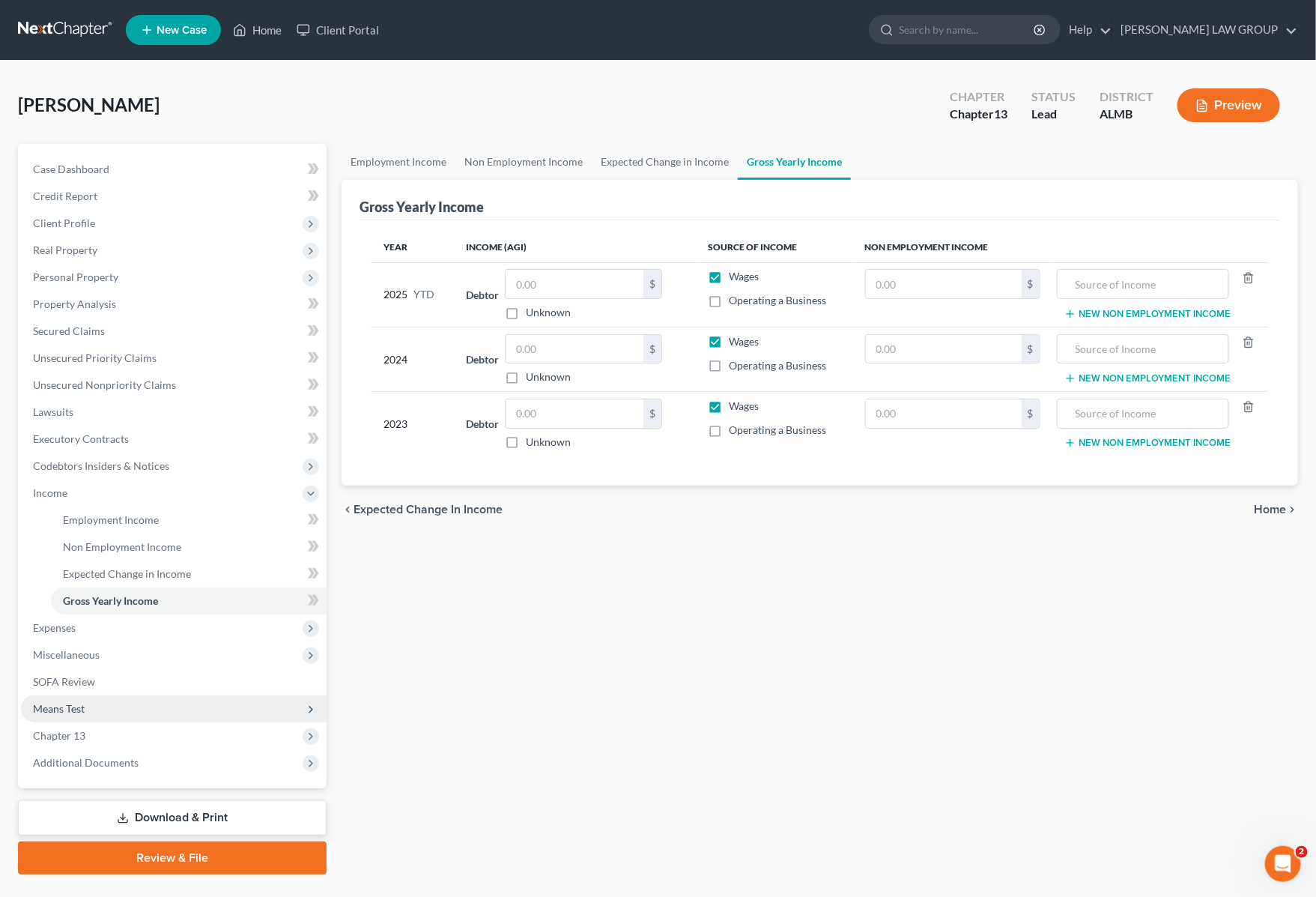
click at [114, 705] on span "Means Test" at bounding box center [174, 709] width 305 height 27
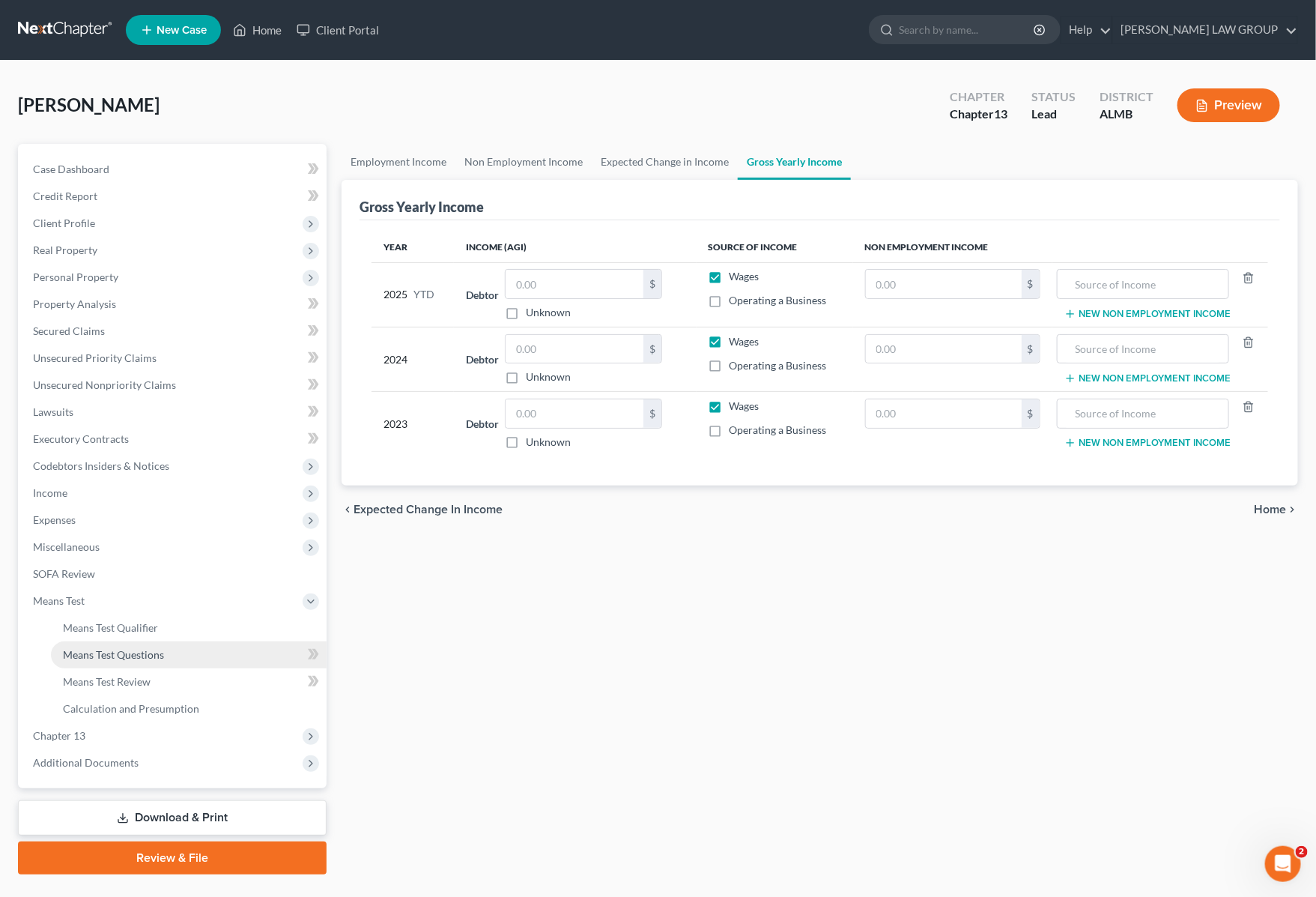
click at [116, 654] on span "Means Test Questions" at bounding box center [114, 655] width 101 height 12
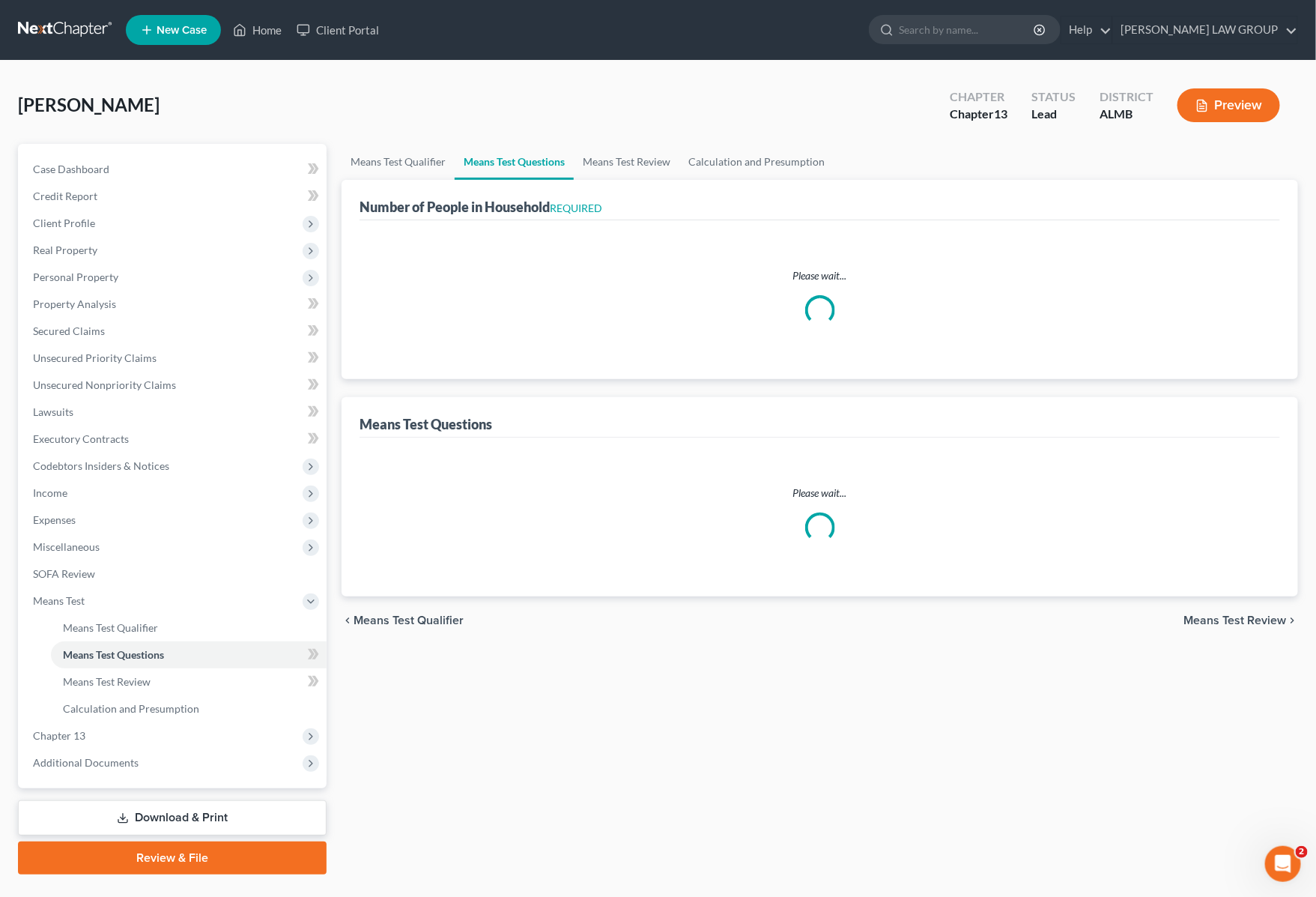
select select "1"
select select "60"
select select "0"
select select "60"
select select "1"
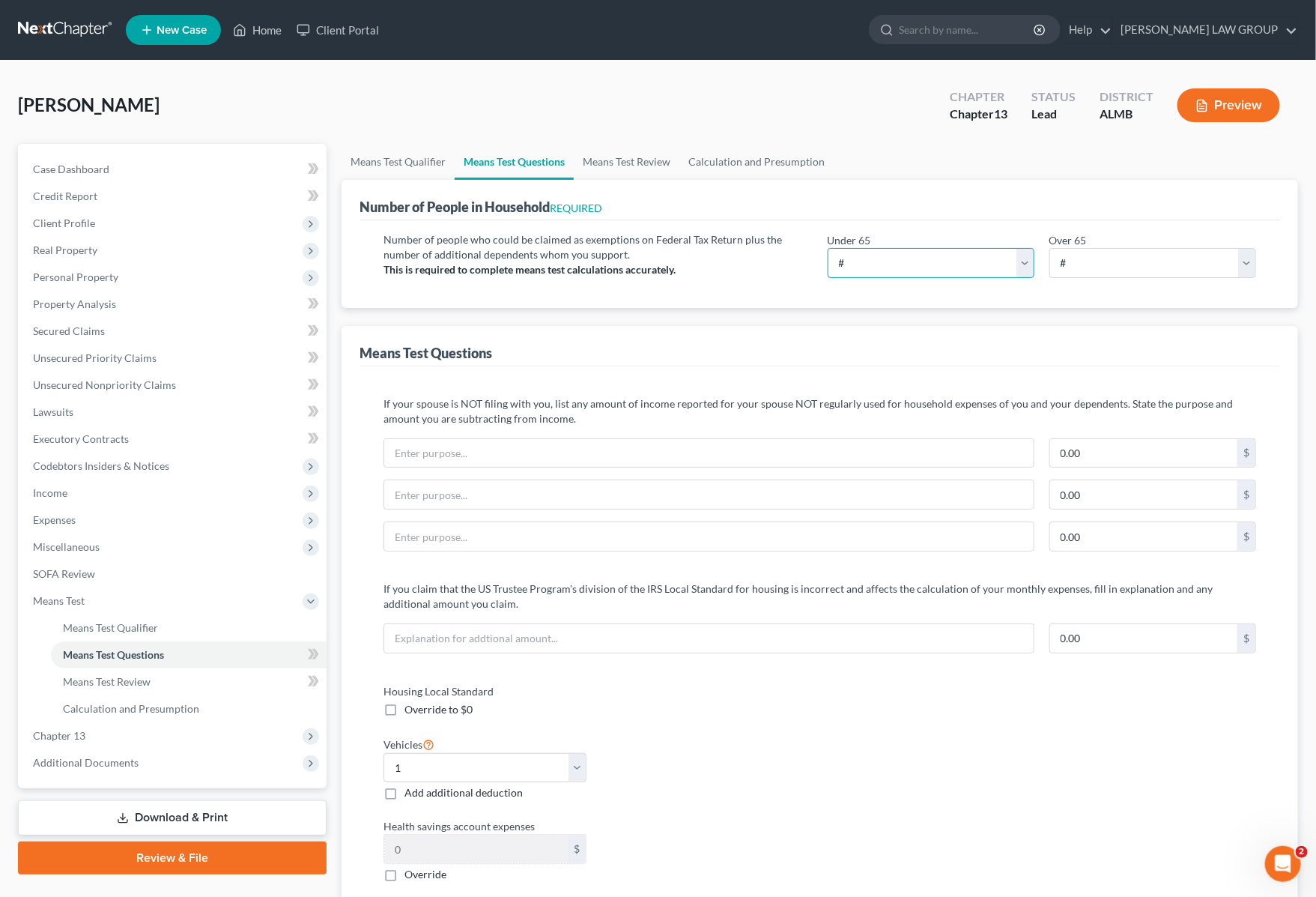
click at [1027, 257] on select "# 0 1 2 3 4 5 6 7 8 9 10" at bounding box center [931, 263] width 207 height 30
select select "2"
click at [828, 248] on select "# 0 1 2 3 4 5 6 7 8 9 10" at bounding box center [931, 263] width 207 height 30
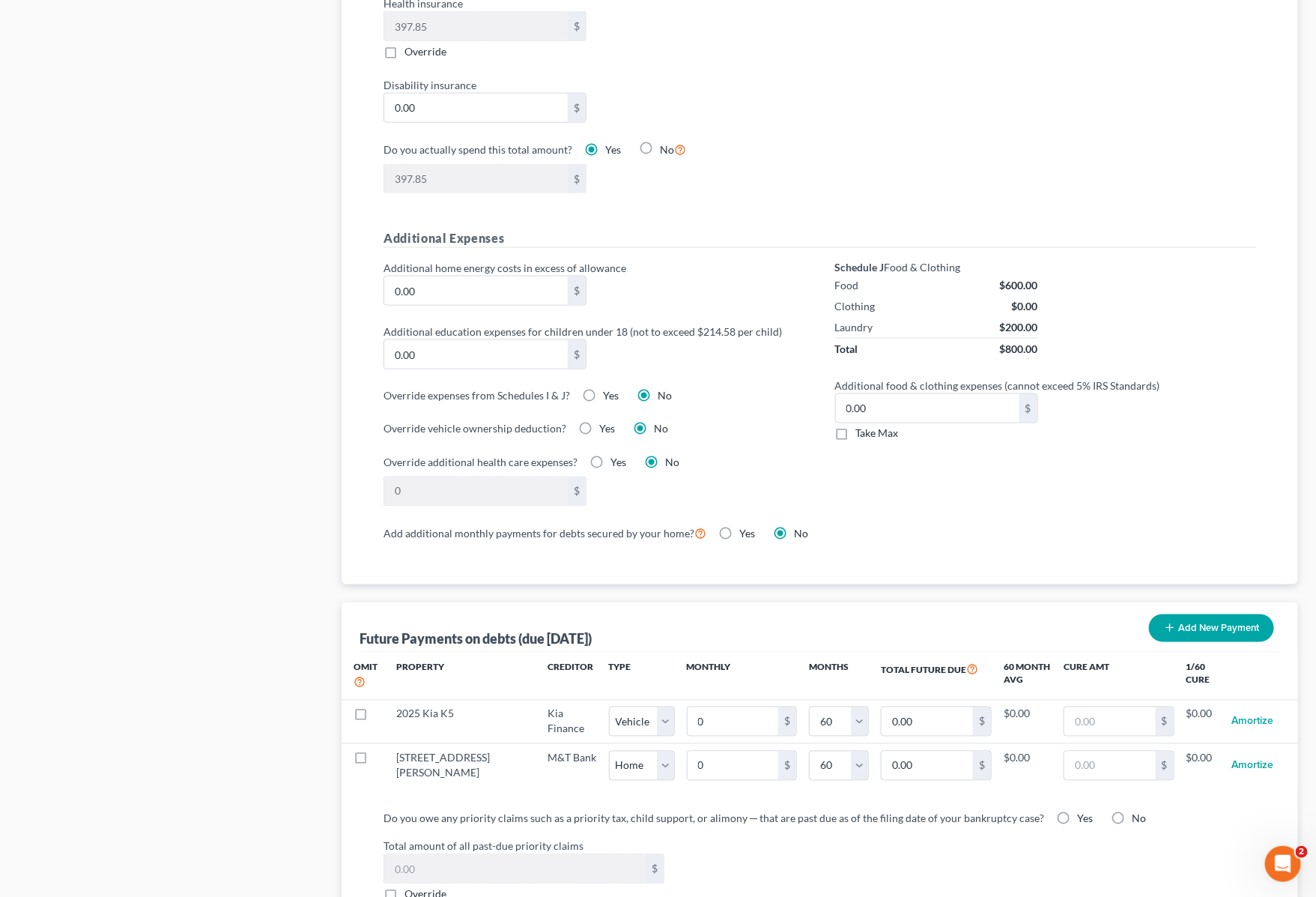
scroll to position [936, 0]
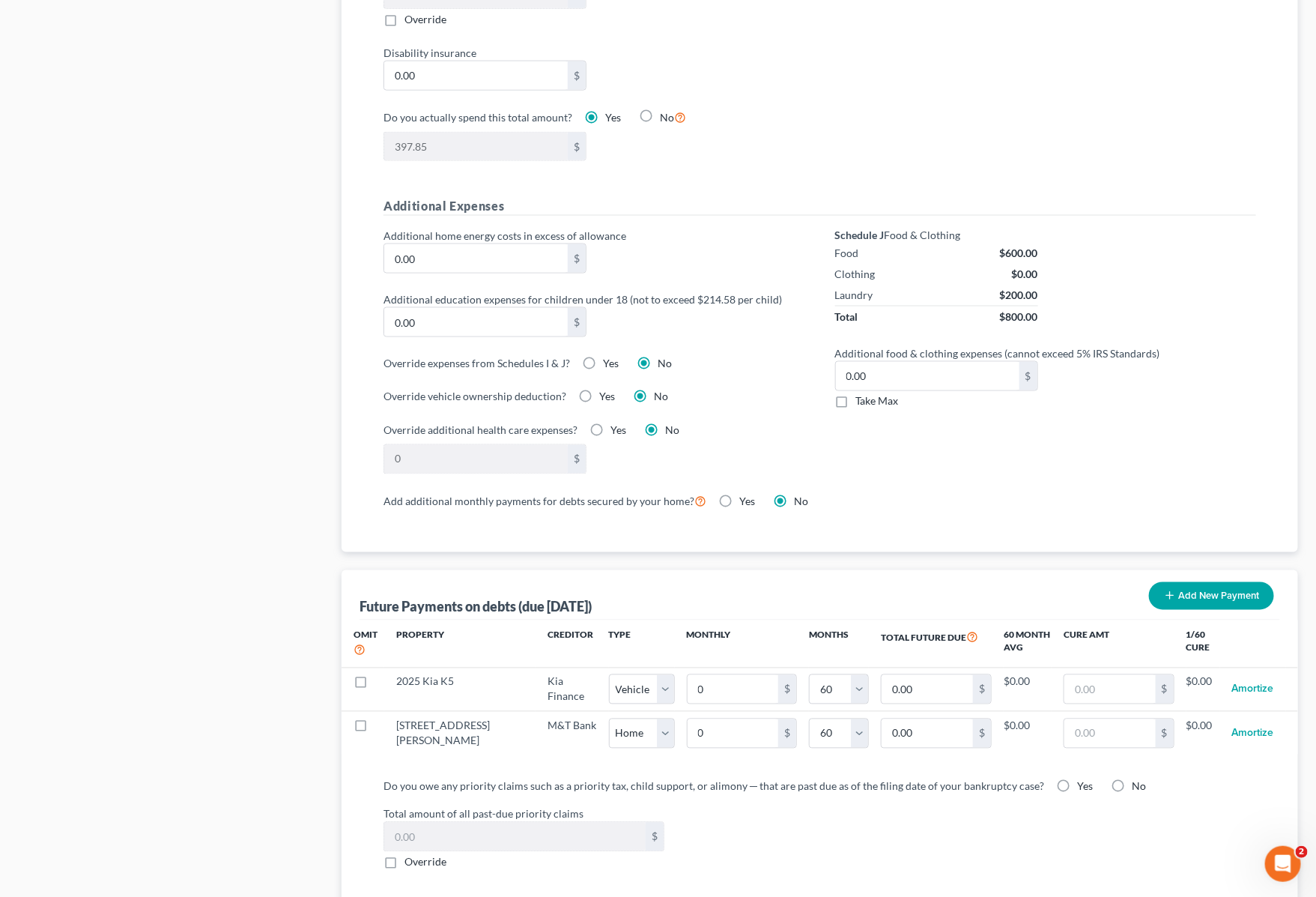
click at [599, 402] on label "Yes" at bounding box center [607, 397] width 16 height 15
click at [606, 400] on input "Yes" at bounding box center [610, 394] width 10 height 10
radio input "true"
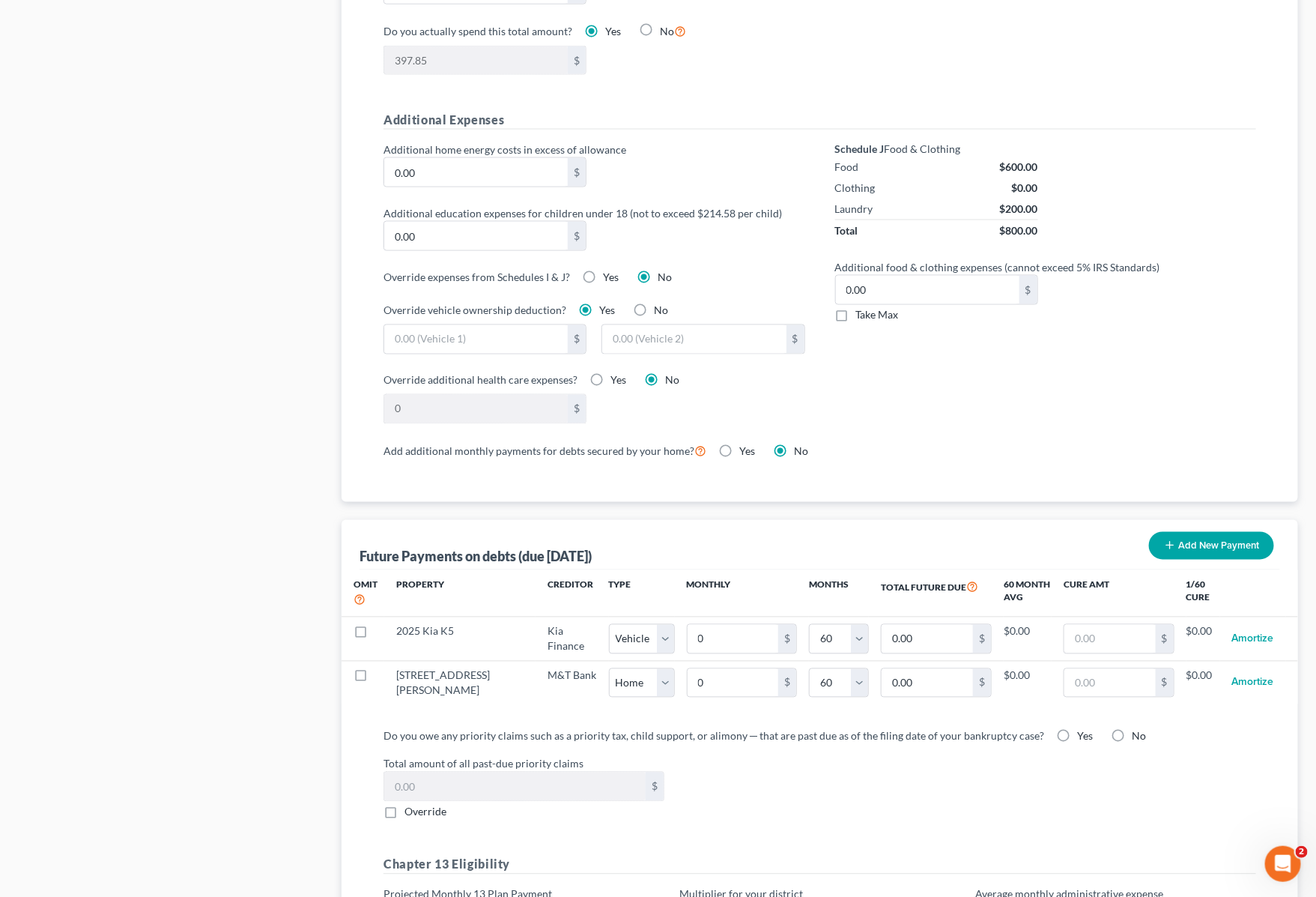
scroll to position [1286, 0]
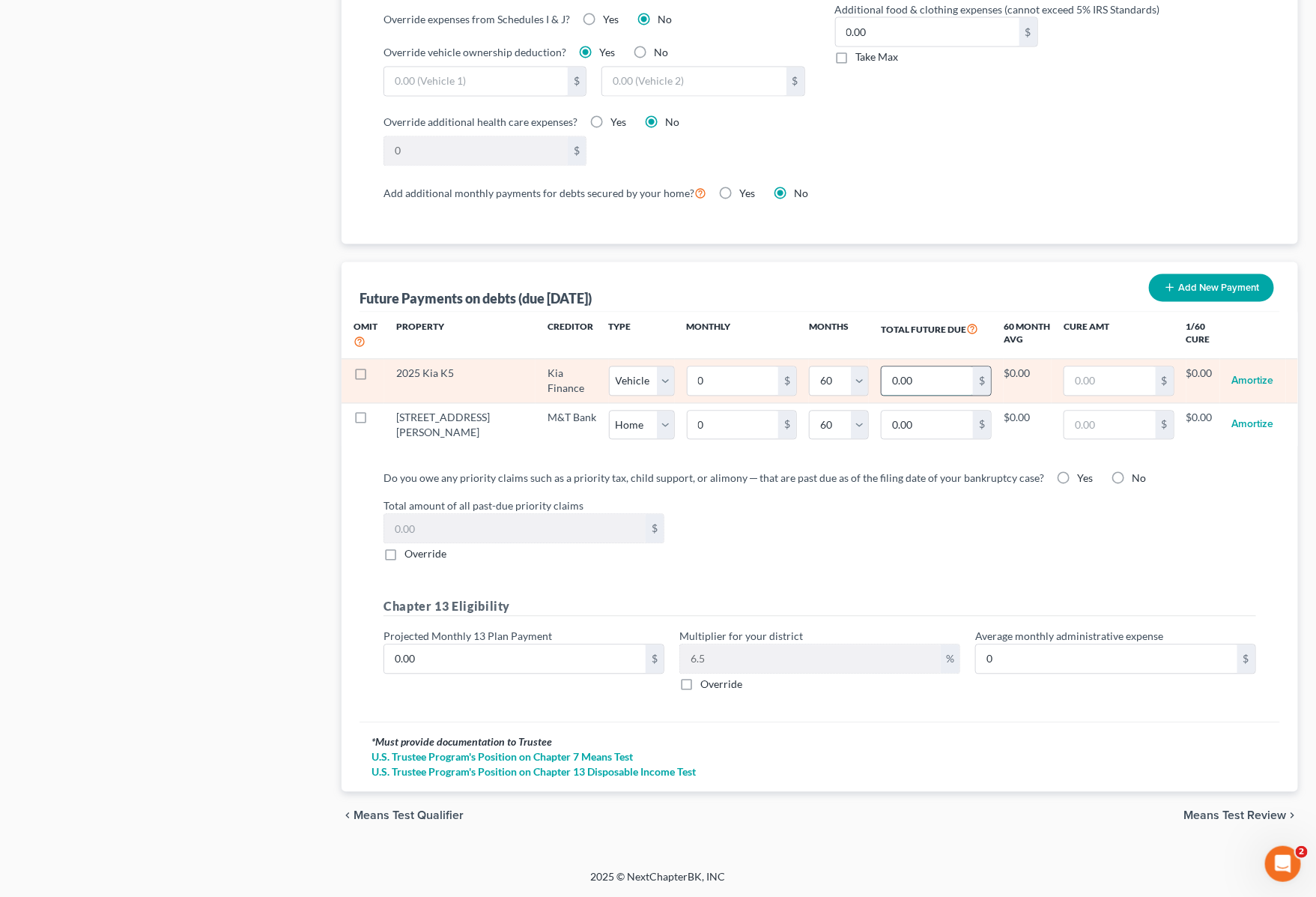
click at [908, 373] on input "0.00" at bounding box center [927, 381] width 91 height 28
drag, startPoint x: 908, startPoint y: 373, endPoint x: 782, endPoint y: 377, distance: 126.1
click at [782, 377] on tr "2025 Kia K5 Kia Finance Select Home Vehicle Other 0 $ 0 1 2 3 4 5 6 7 8 9 10 11…" at bounding box center [820, 381] width 956 height 44
type input "44,935"
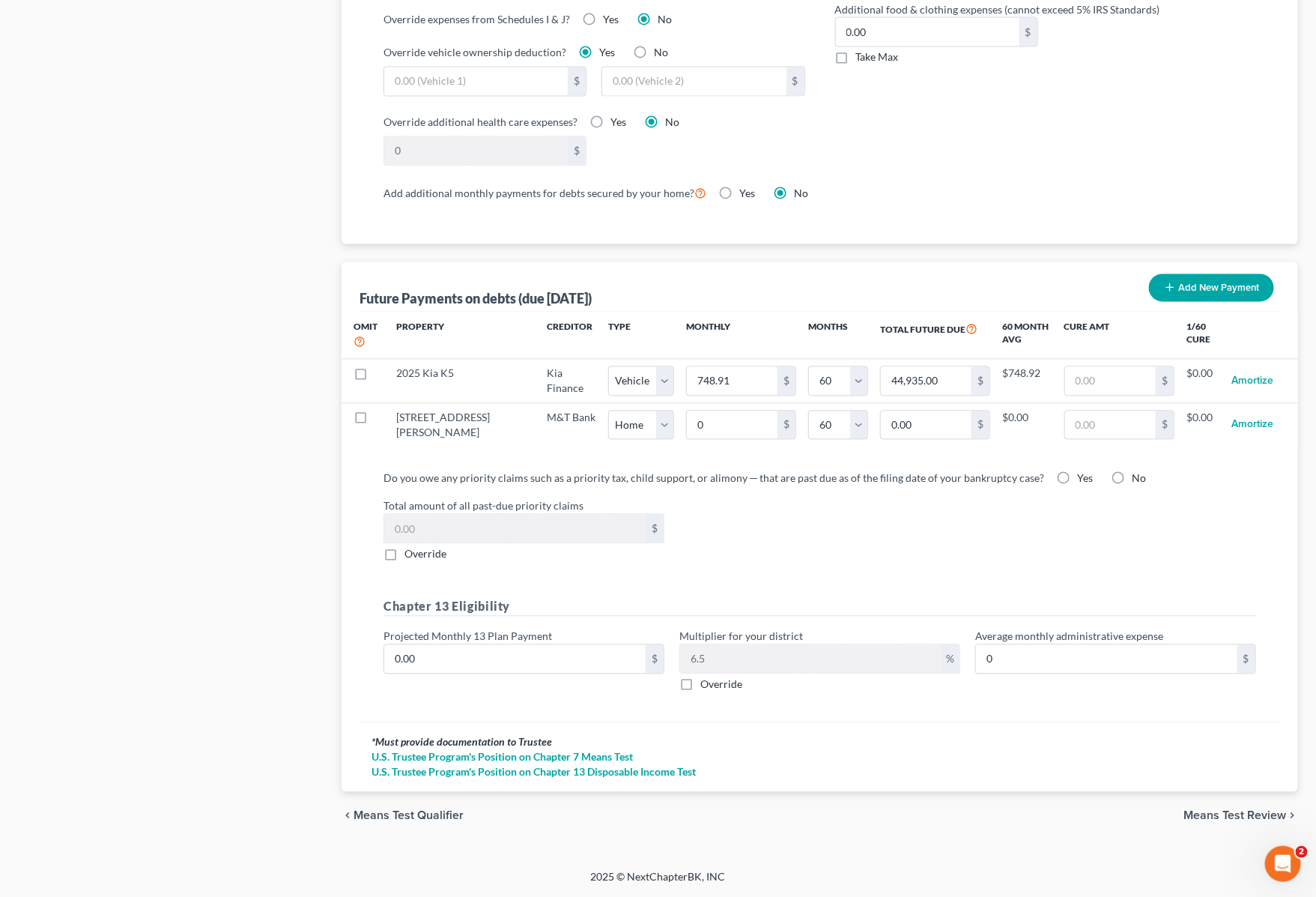
select select "1"
select select "60"
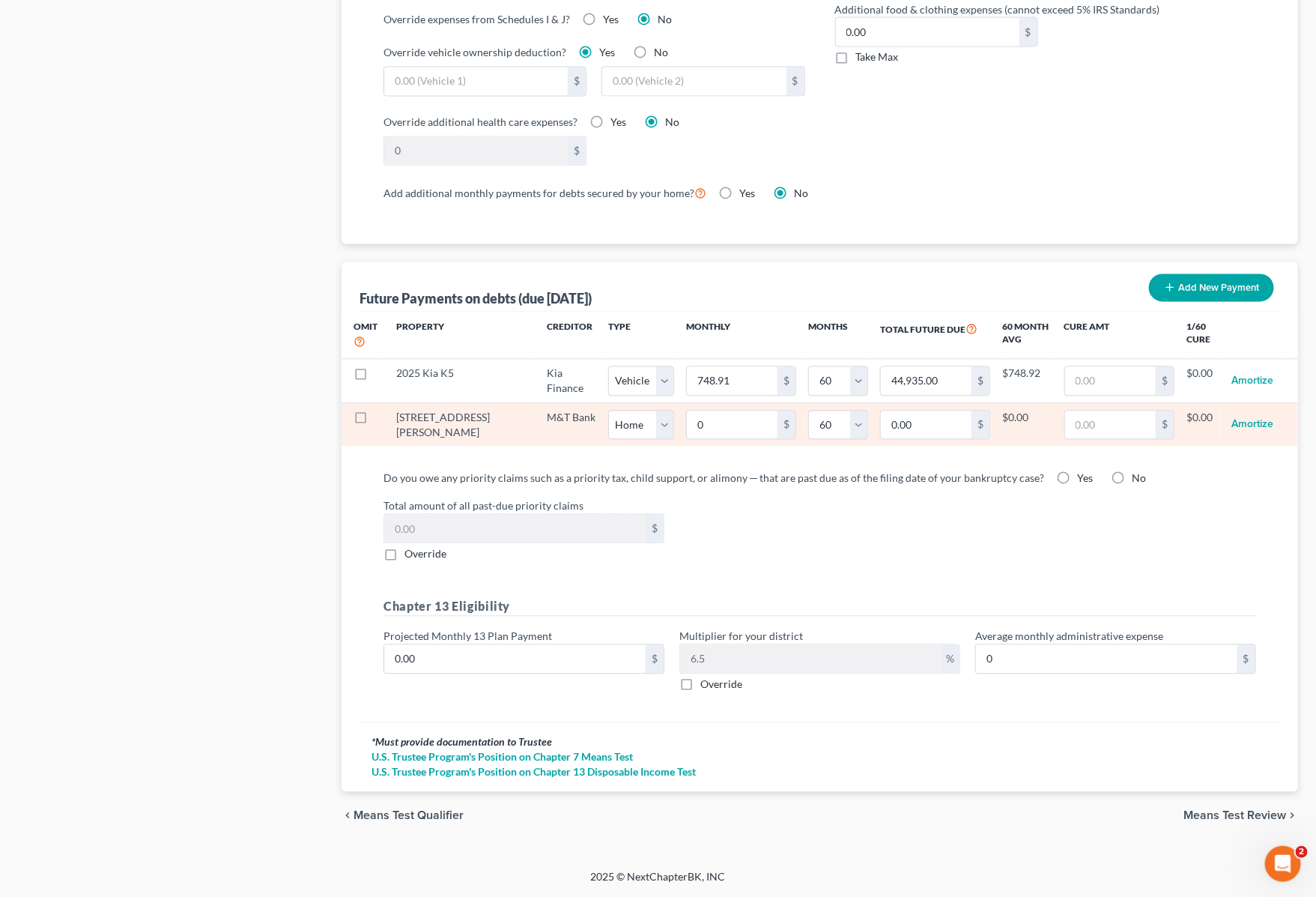
select select "1"
select select "60"
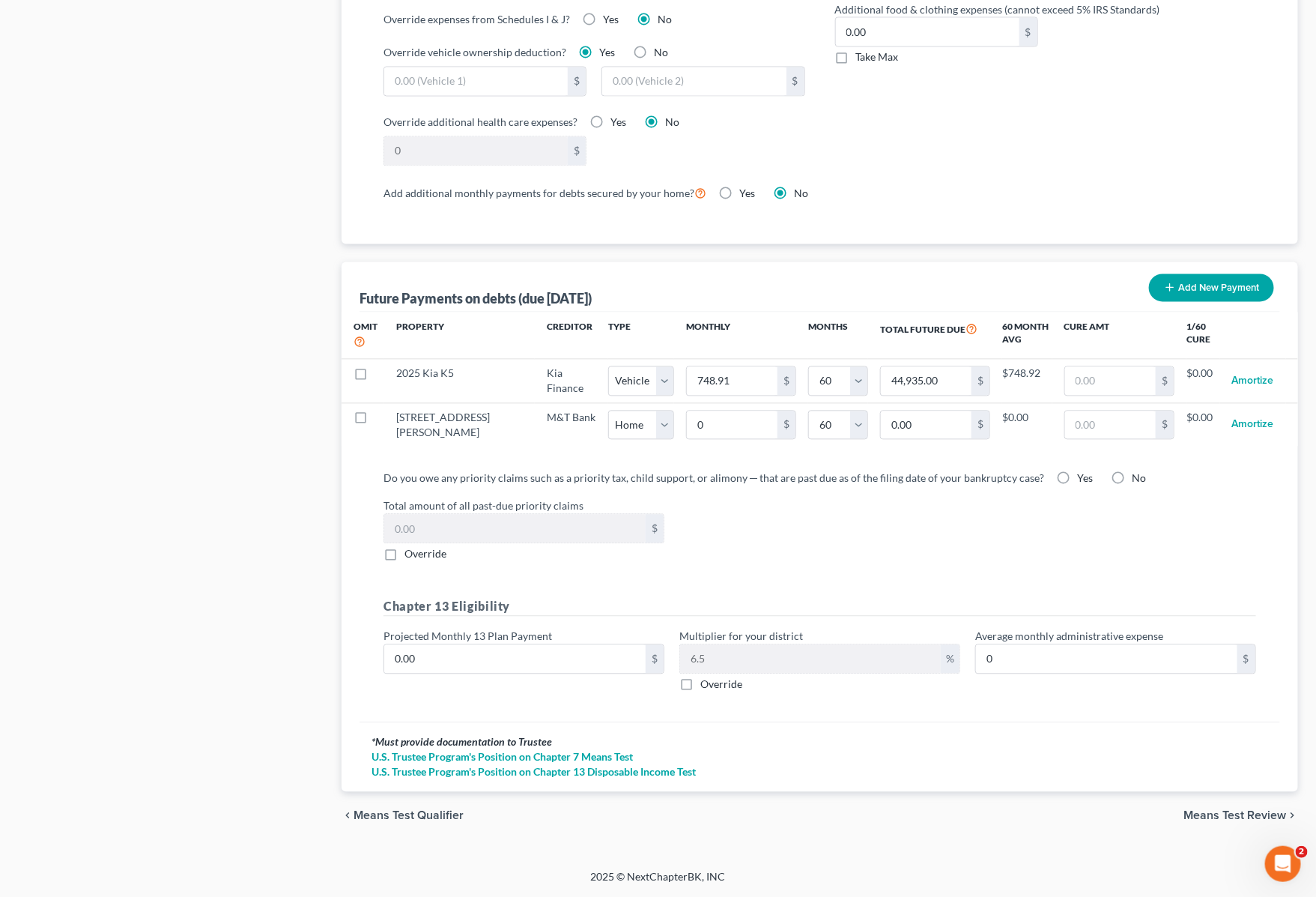
select select "1"
select select "60"
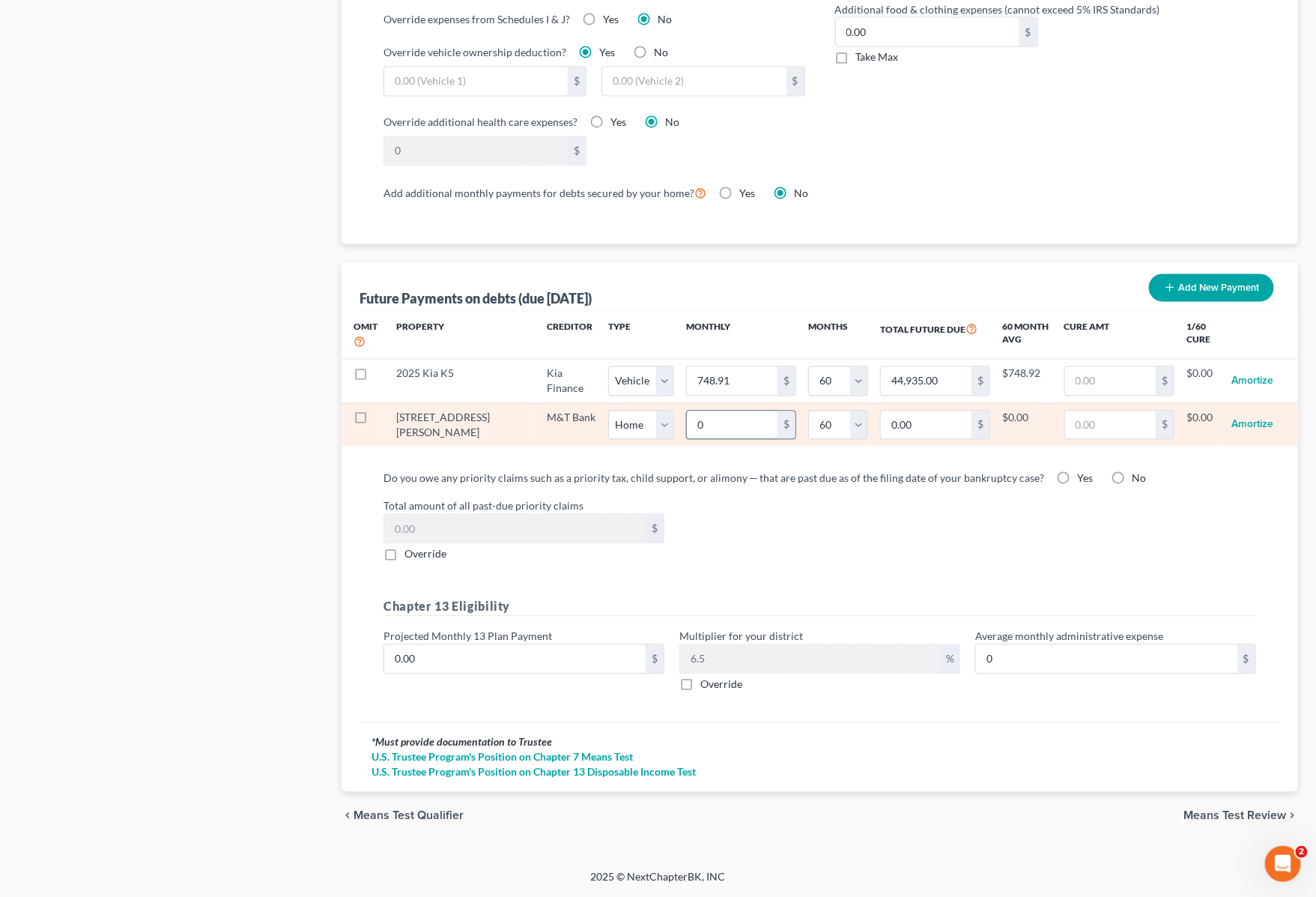
click at [705, 428] on input "0" at bounding box center [732, 425] width 91 height 28
type input "4"
type input "240.00"
type input "42"
type input "2,520.00"
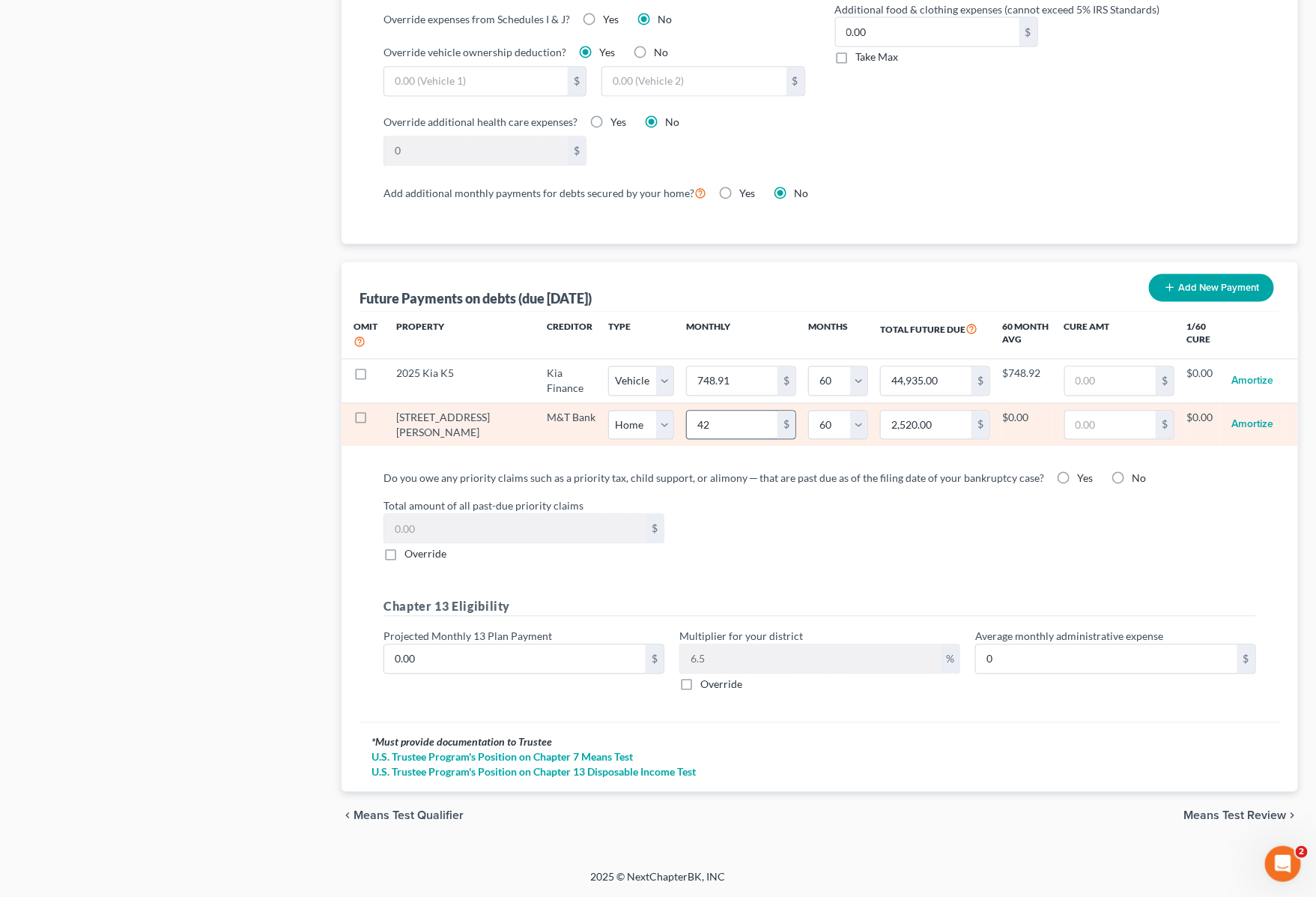
type input "425"
type input "25,500.00"
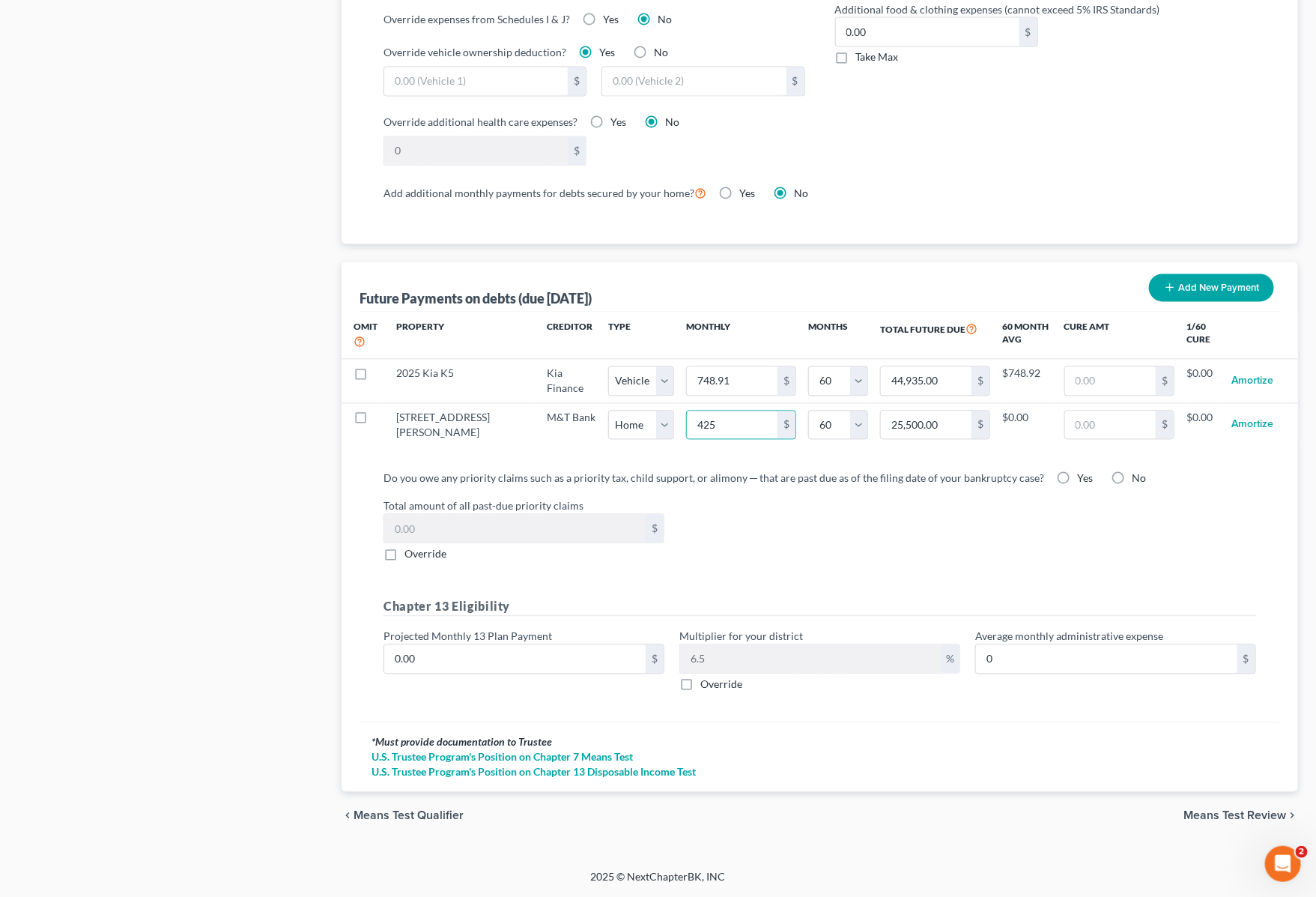
select select "0"
select select "60"
select select "0"
select select "60"
click at [1241, 814] on span "Means Test Review" at bounding box center [1235, 815] width 103 height 12
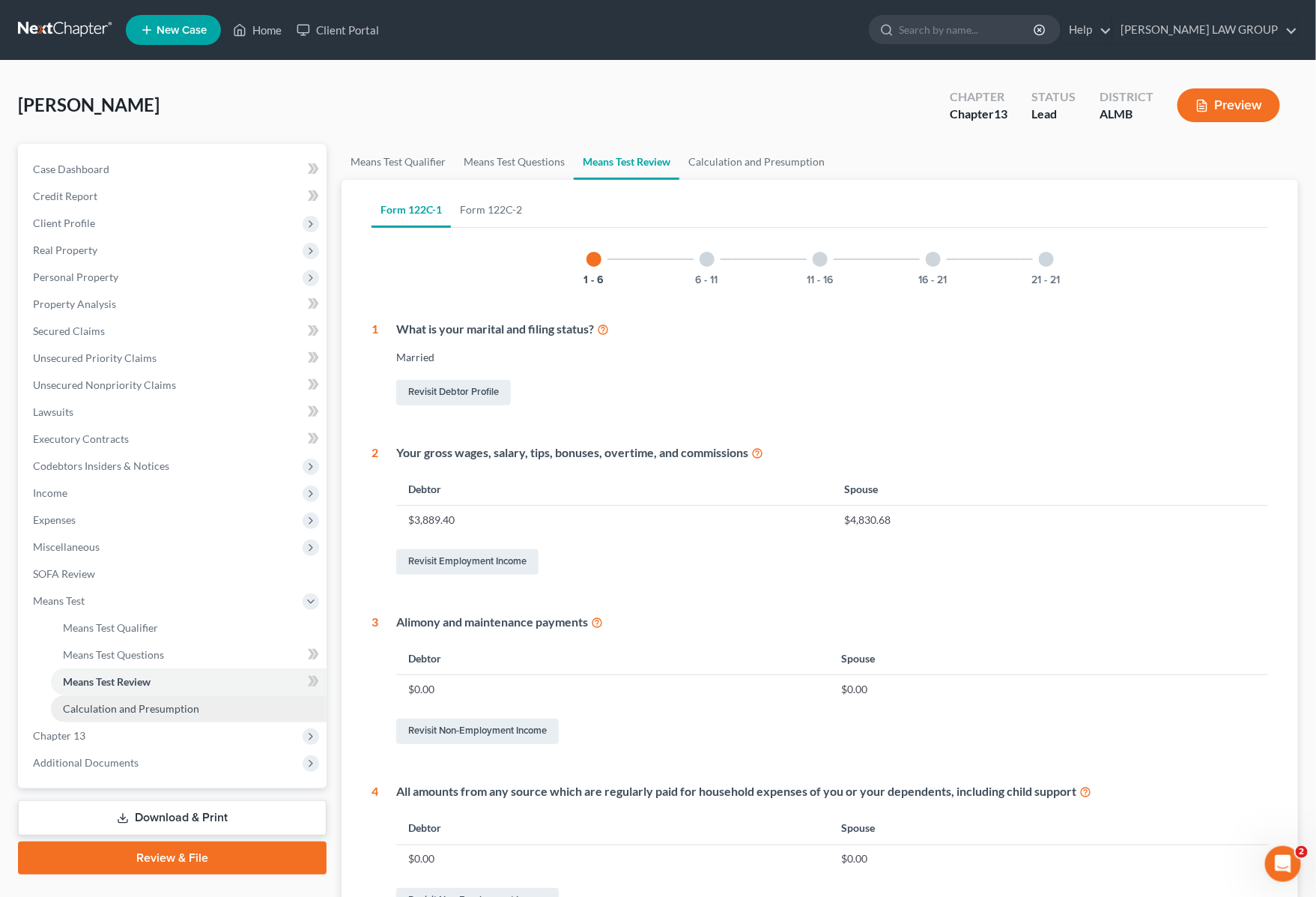
click at [151, 706] on span "Calculation and Presumption" at bounding box center [131, 708] width 137 height 12
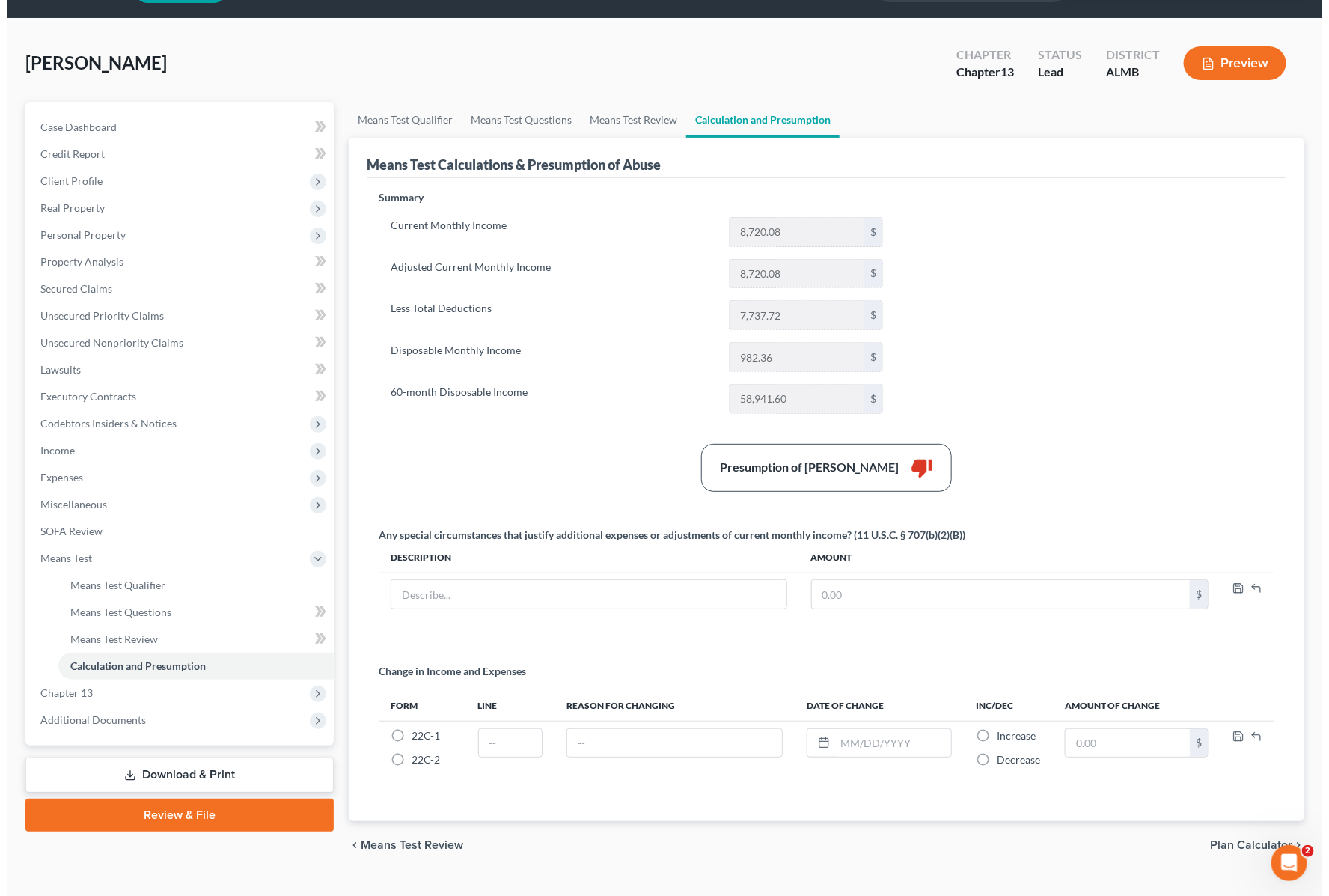
scroll to position [74, 0]
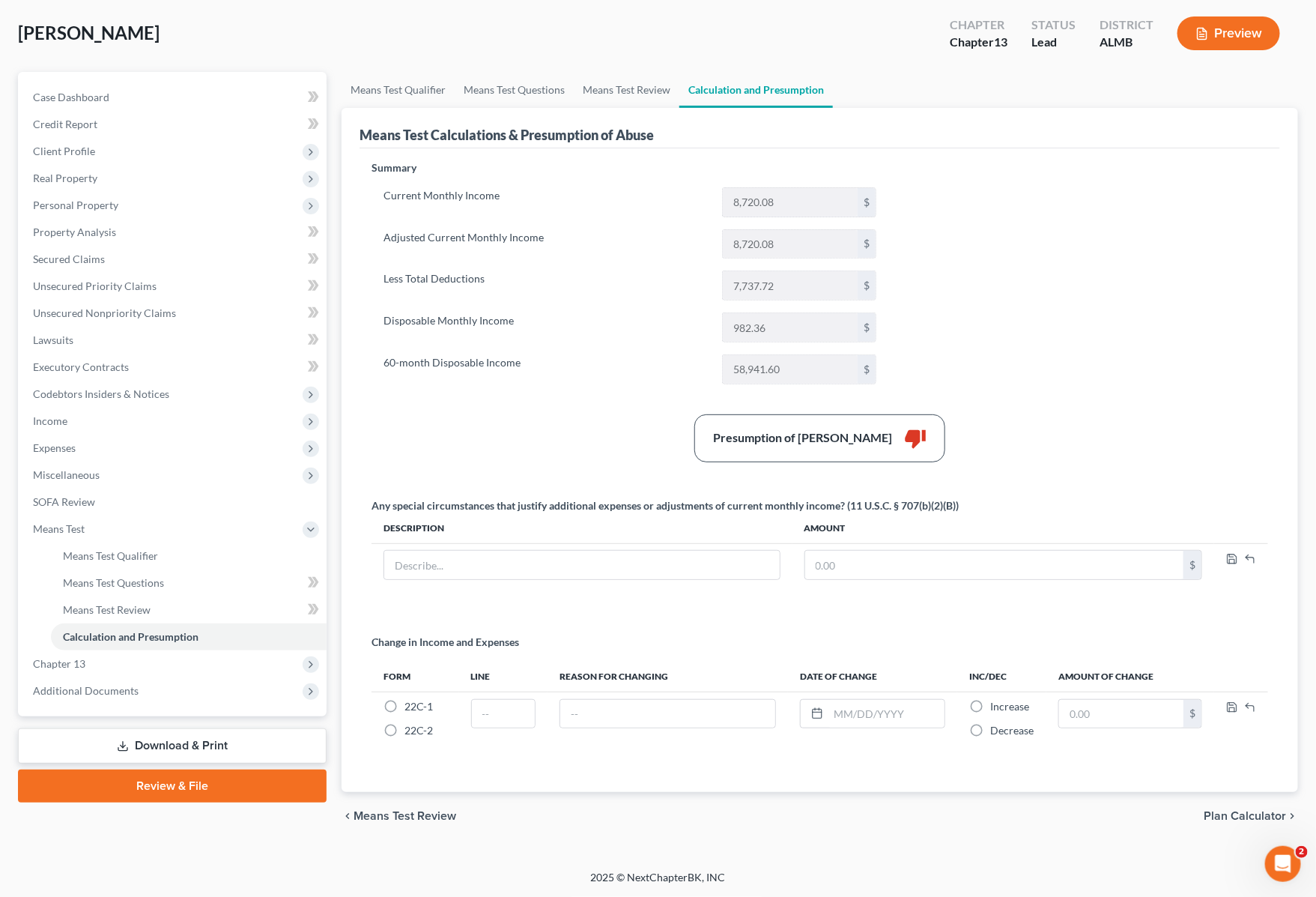
click at [1237, 32] on button "Preview" at bounding box center [1229, 34] width 103 height 34
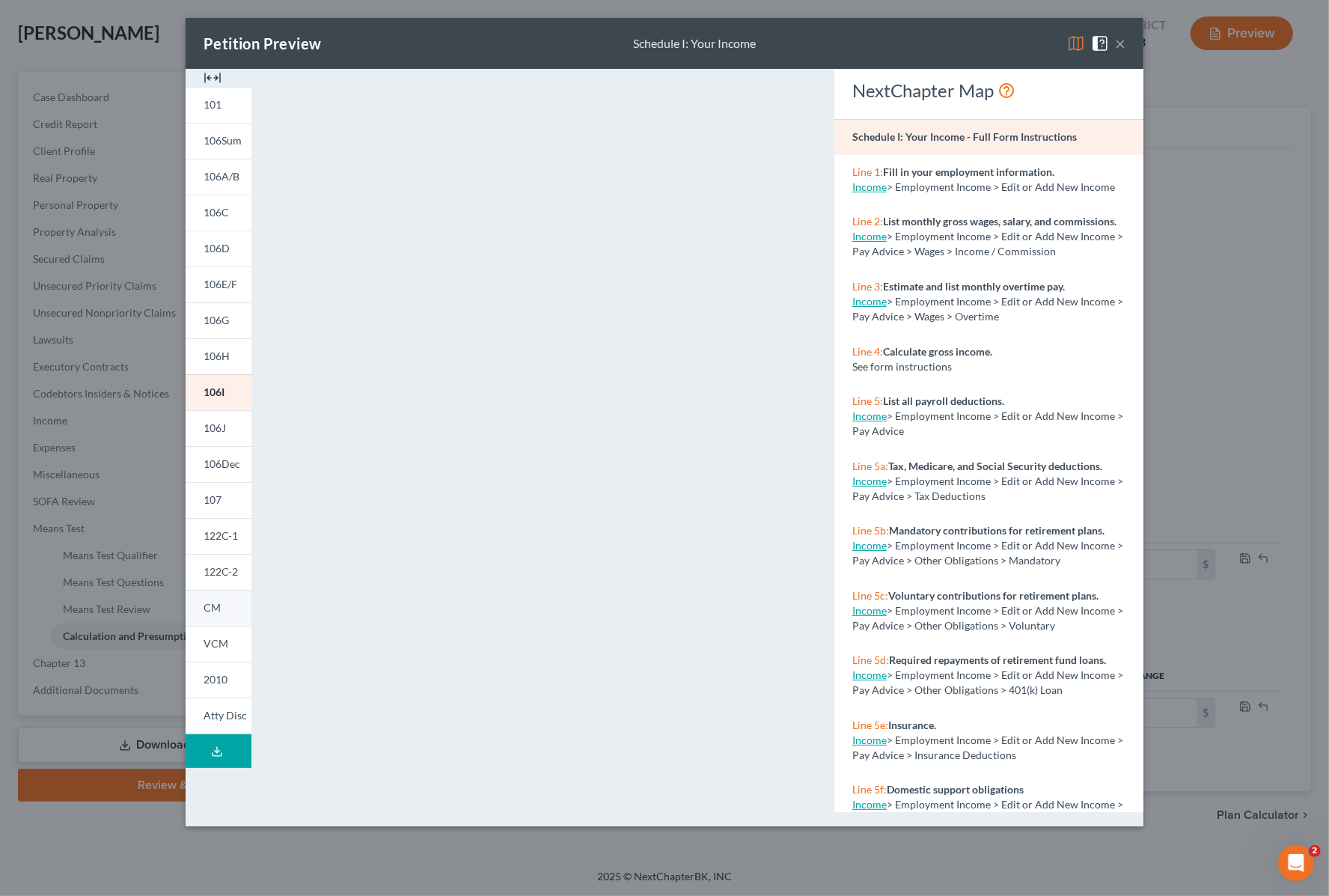
click at [224, 618] on link "CM" at bounding box center [218, 608] width 66 height 35
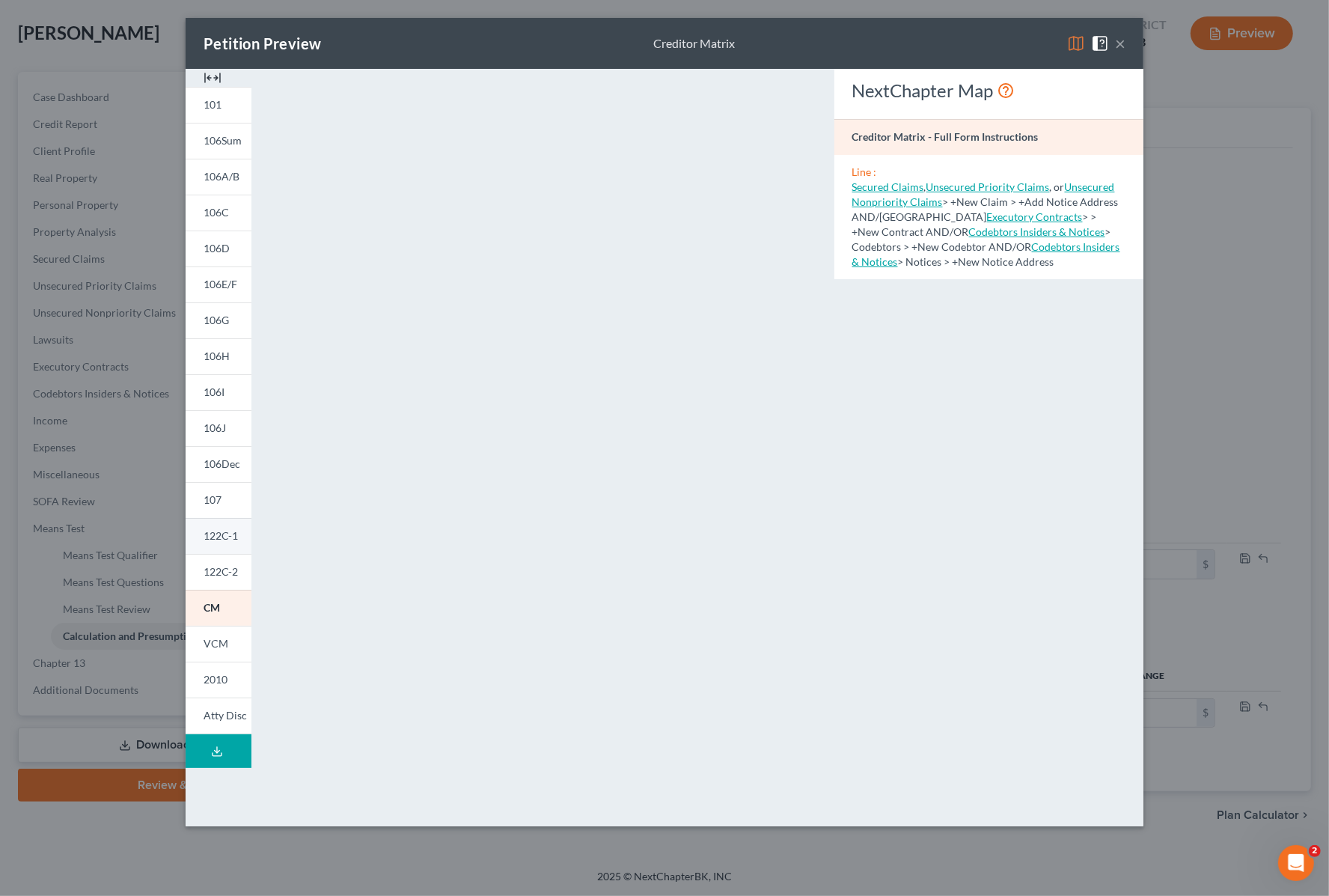
click at [217, 541] on span "122C-1" at bounding box center [220, 535] width 35 height 12
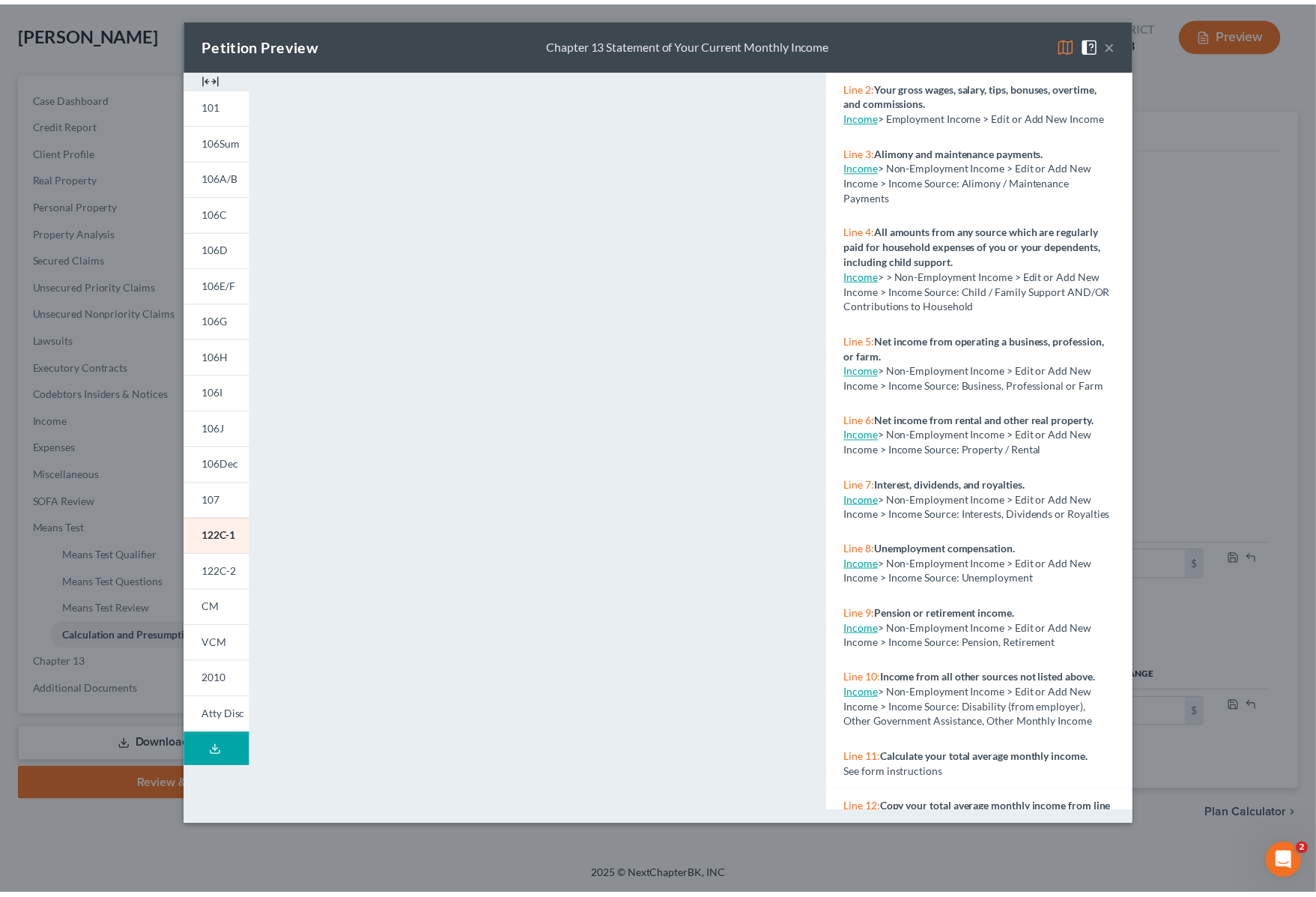
scroll to position [162, 0]
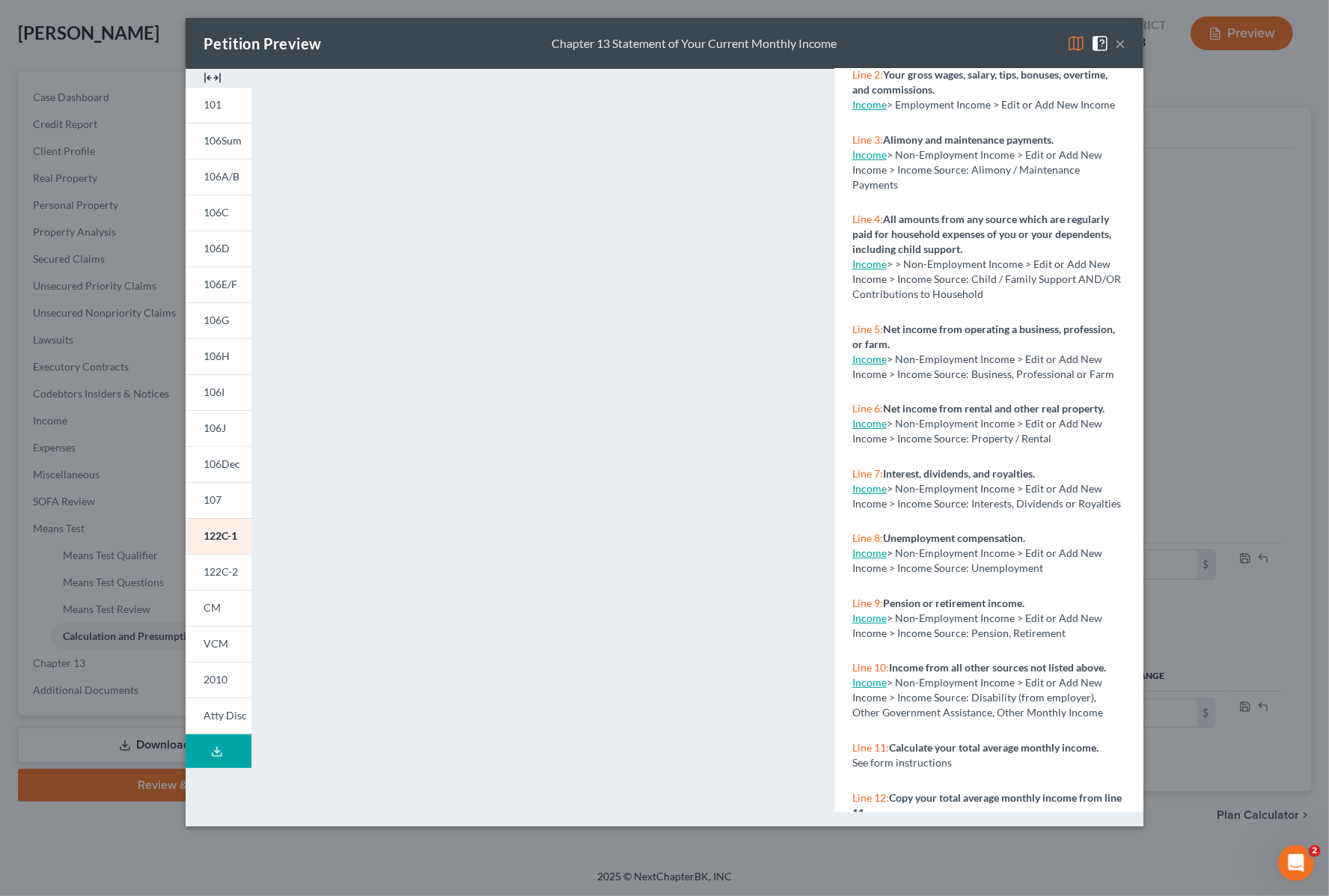
click at [1119, 40] on button "×" at bounding box center [1121, 43] width 11 height 18
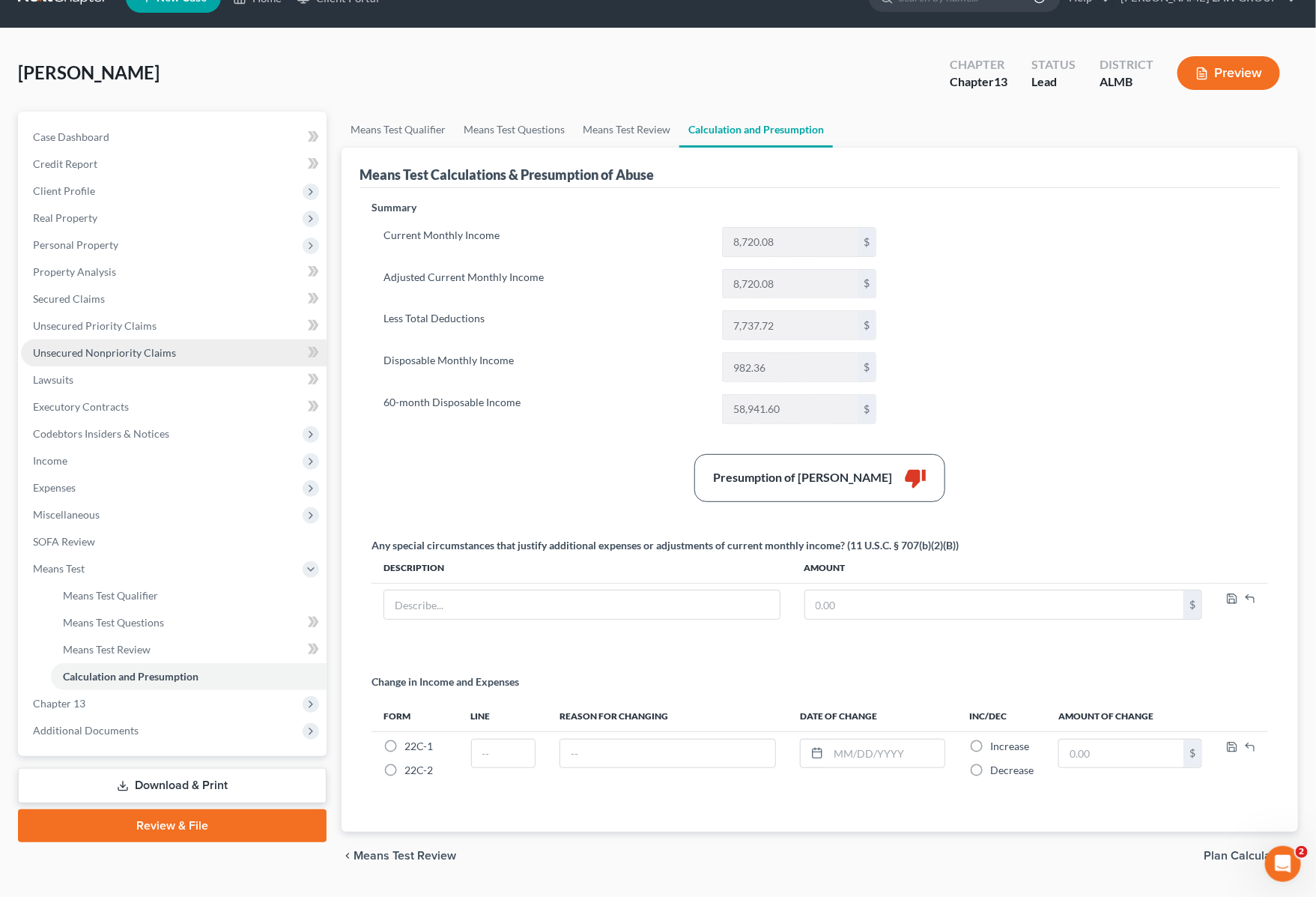
scroll to position [0, 0]
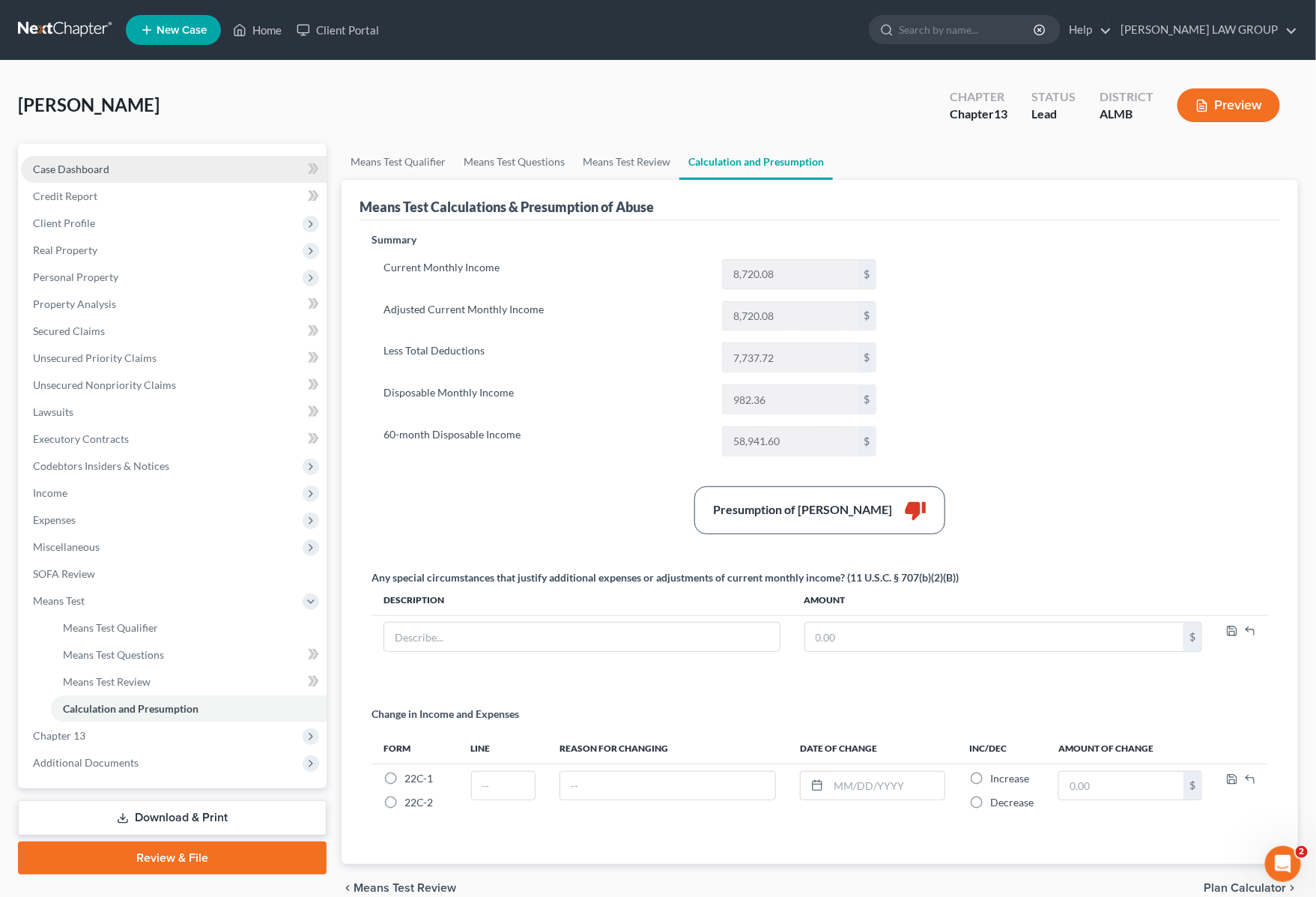
click at [107, 173] on span "Case Dashboard" at bounding box center [71, 169] width 76 height 12
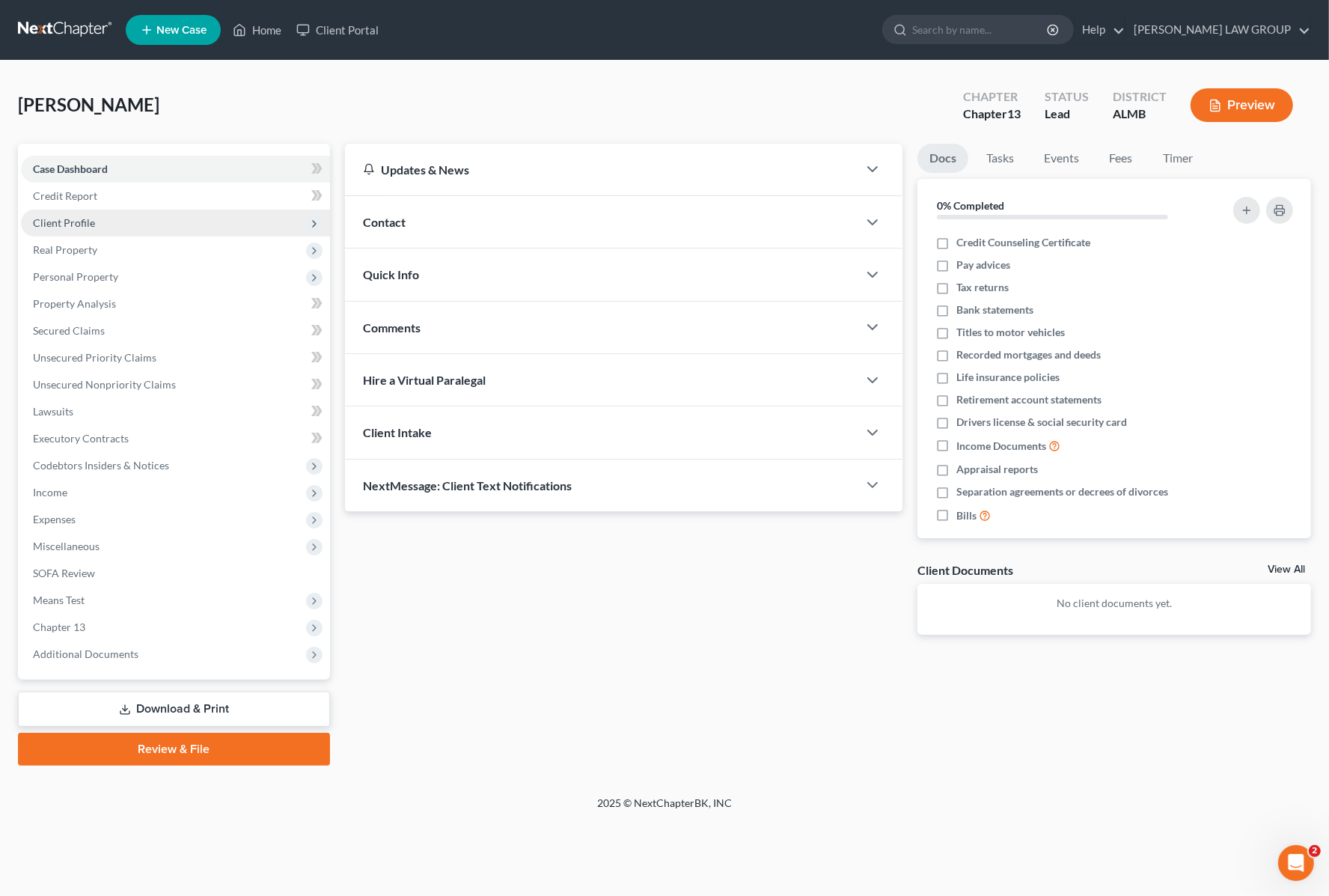
click at [113, 216] on span "Client Profile" at bounding box center [176, 223] width 309 height 27
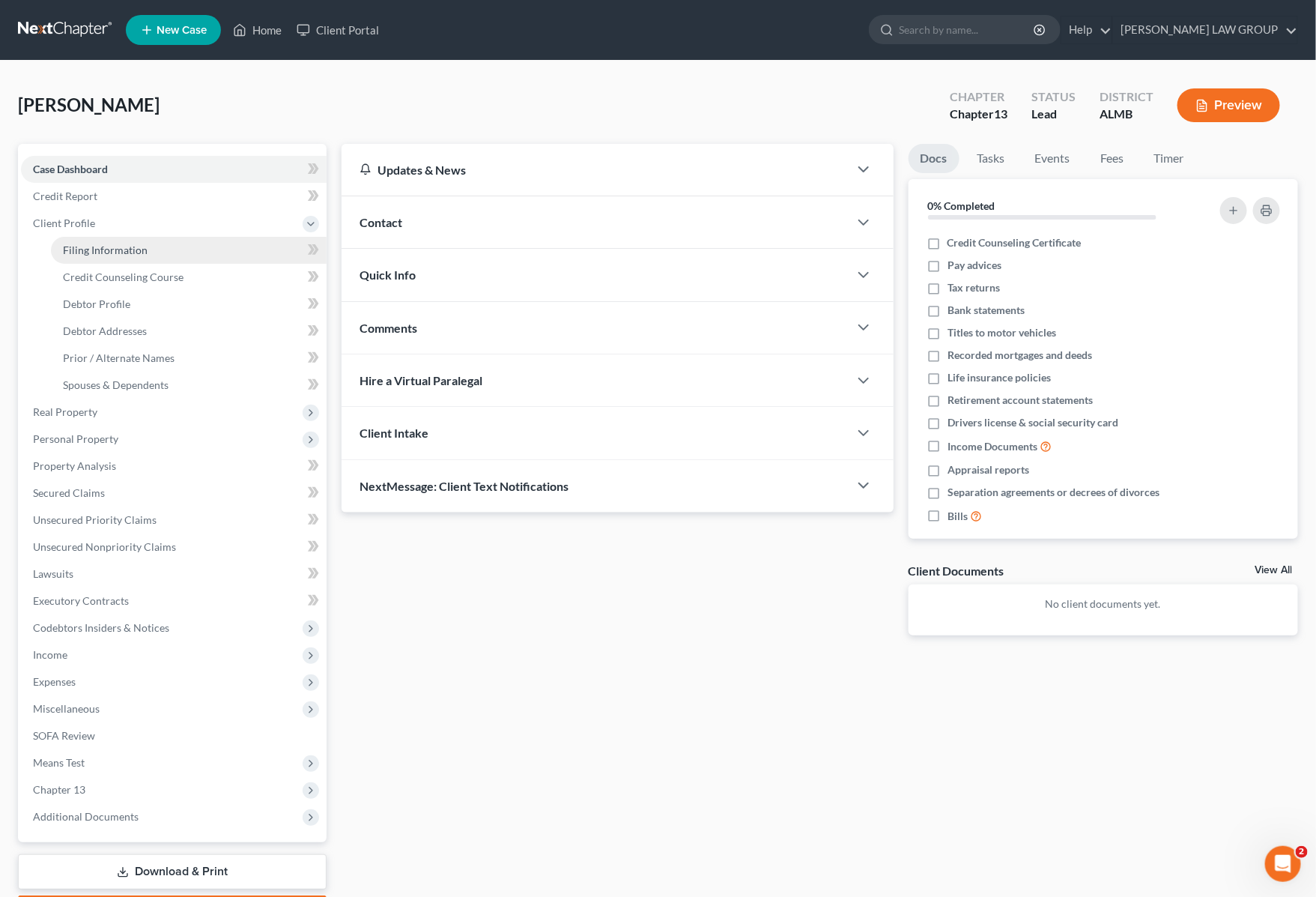
click at [144, 256] on link "Filing Information" at bounding box center [188, 250] width 275 height 27
select select "1"
select select "0"
select select "3"
select select "0"
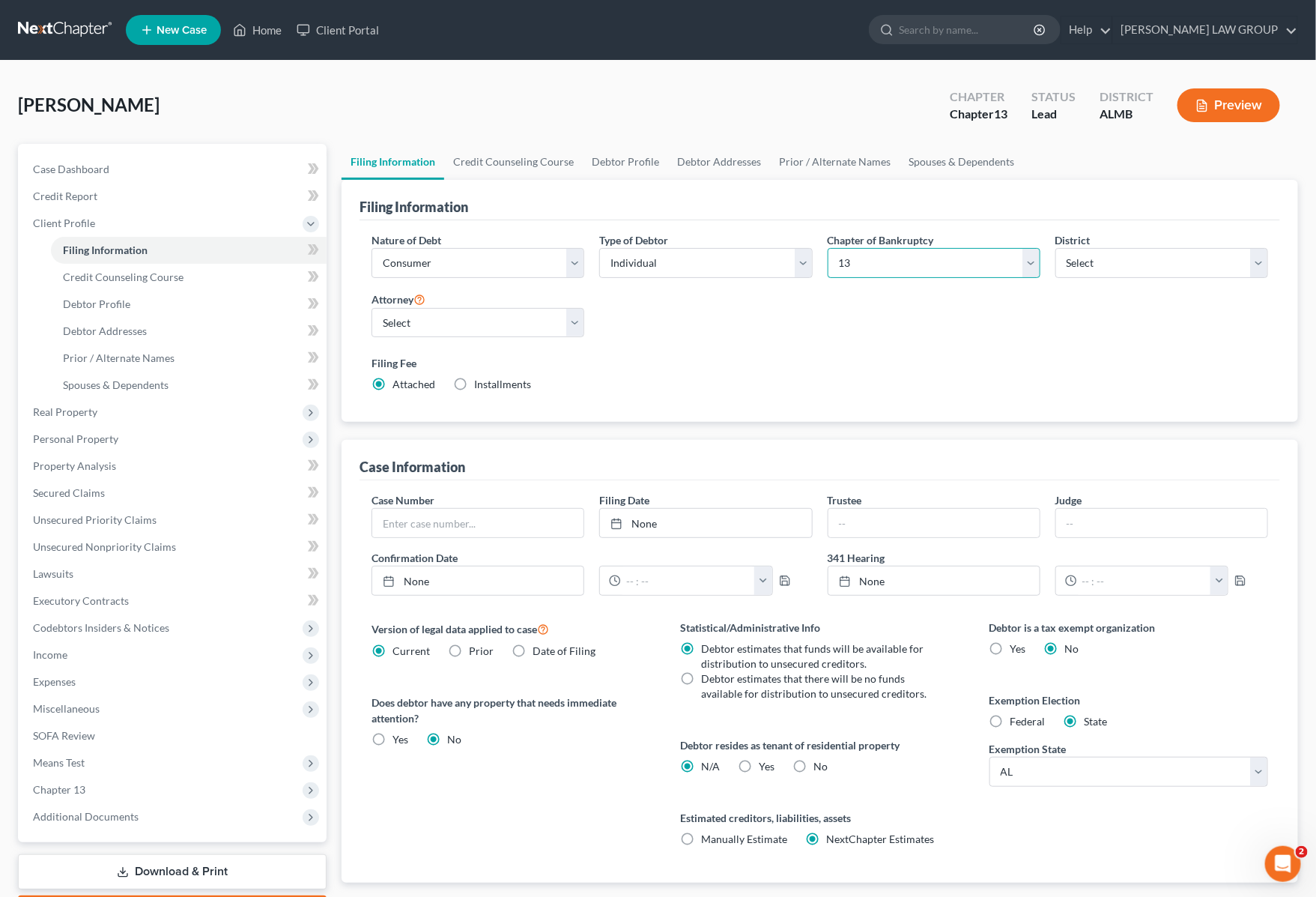
click at [1027, 256] on select "Select 7 11 12 13" at bounding box center [934, 263] width 213 height 30
select select "0"
click at [828, 248] on select "Select 7 11 12 13" at bounding box center [934, 263] width 213 height 30
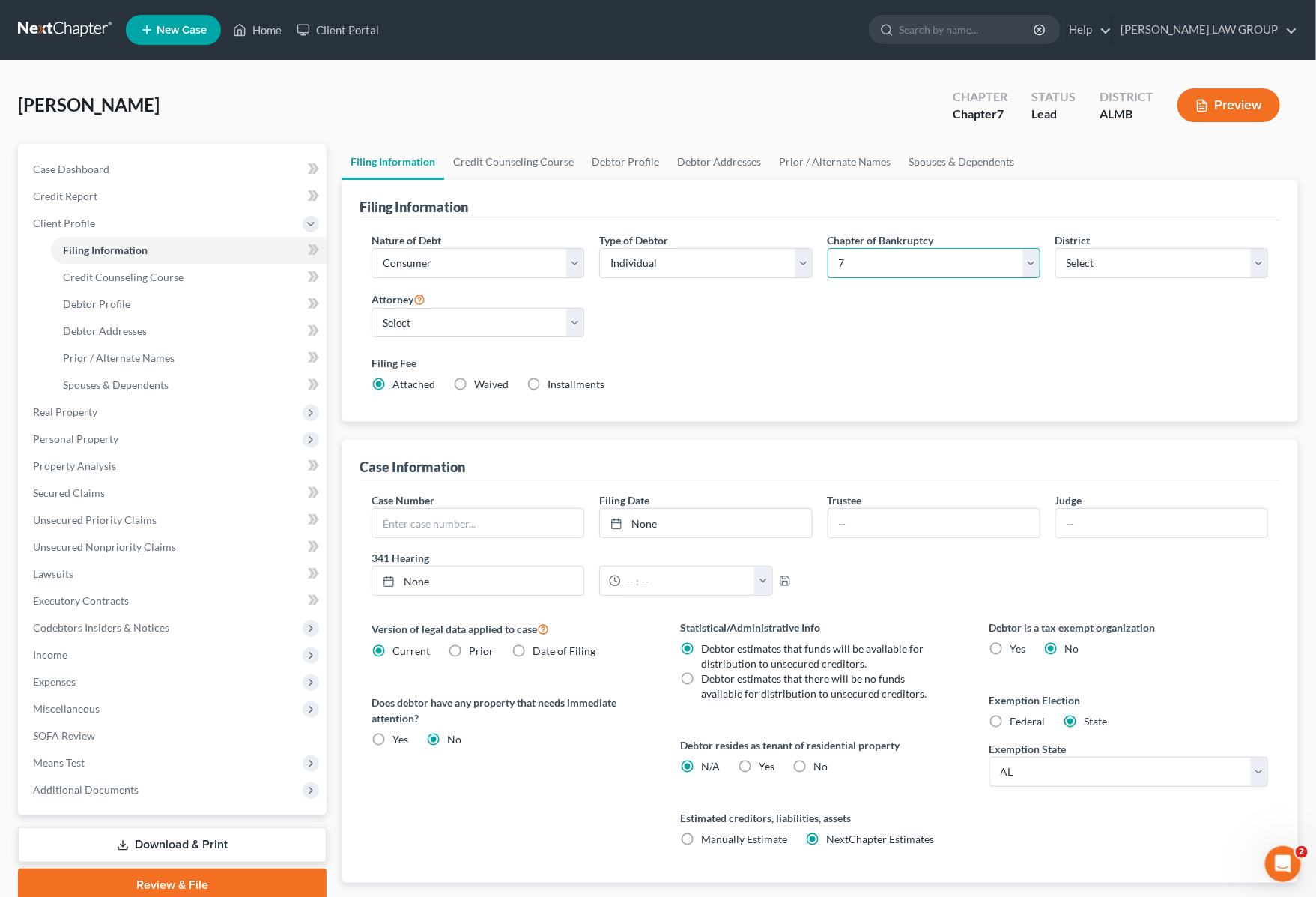
scroll to position [91, 0]
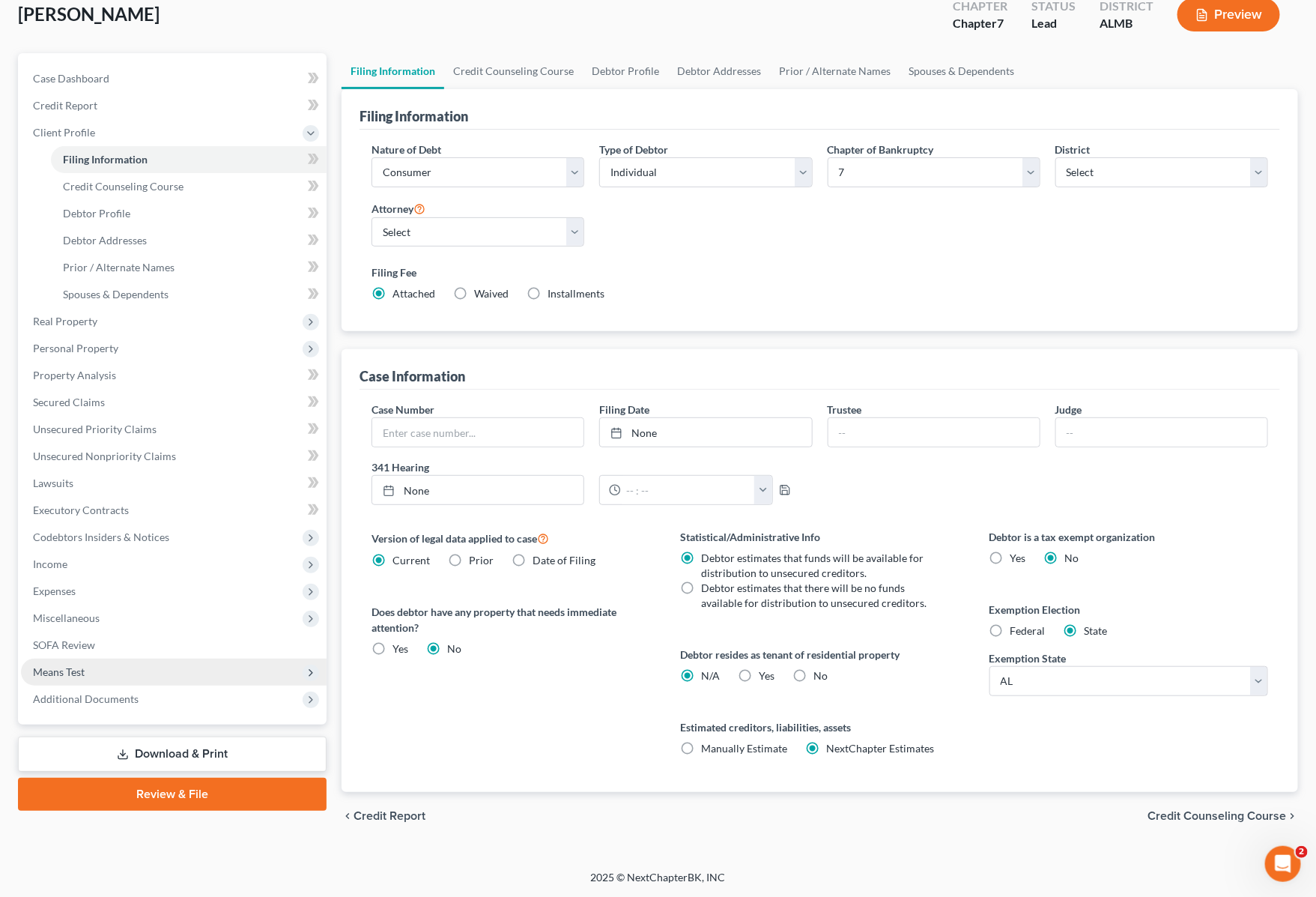
click at [165, 675] on span "Means Test" at bounding box center [174, 671] width 305 height 27
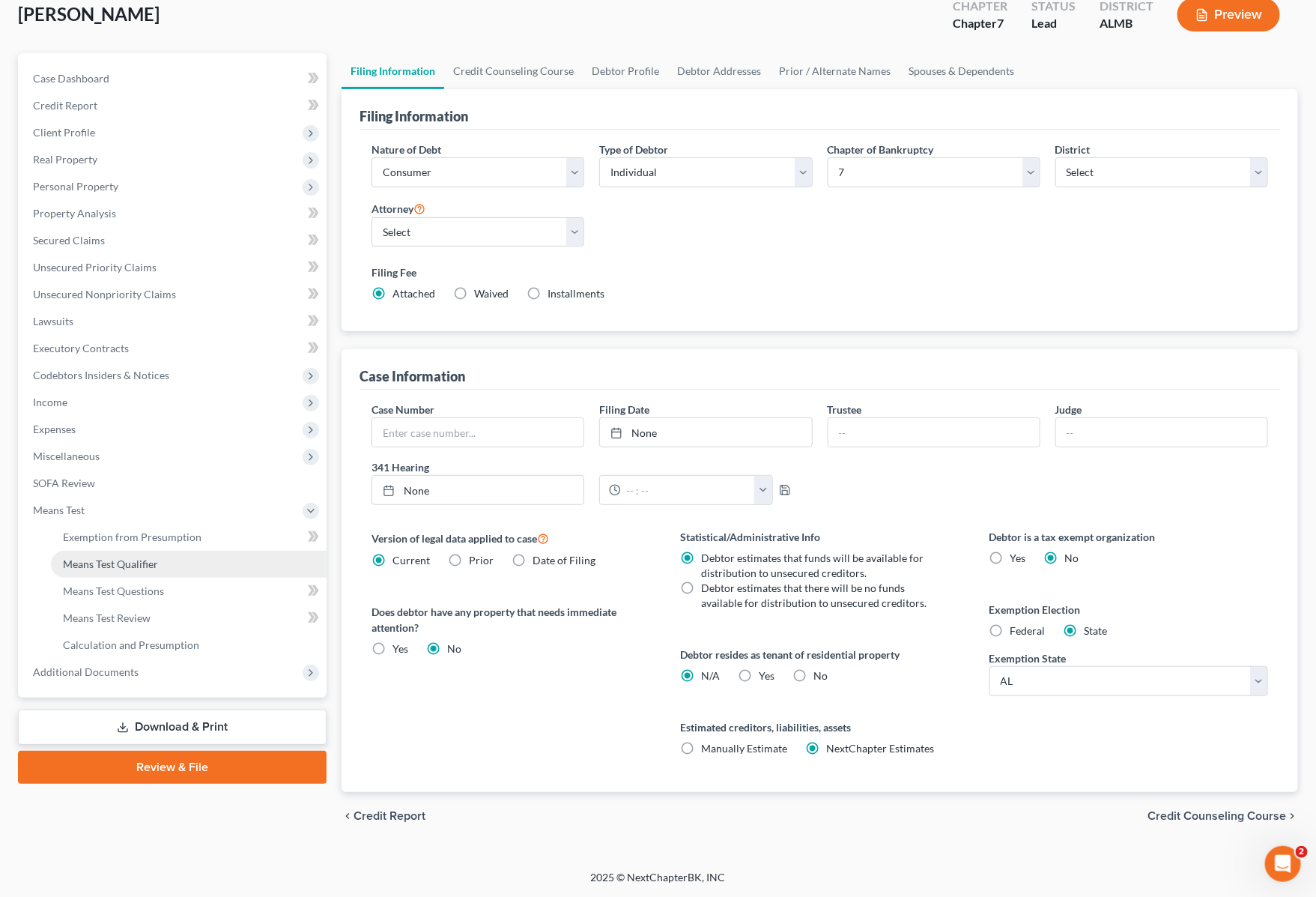
click at [130, 564] on span "Means Test Qualifier" at bounding box center [110, 564] width 95 height 12
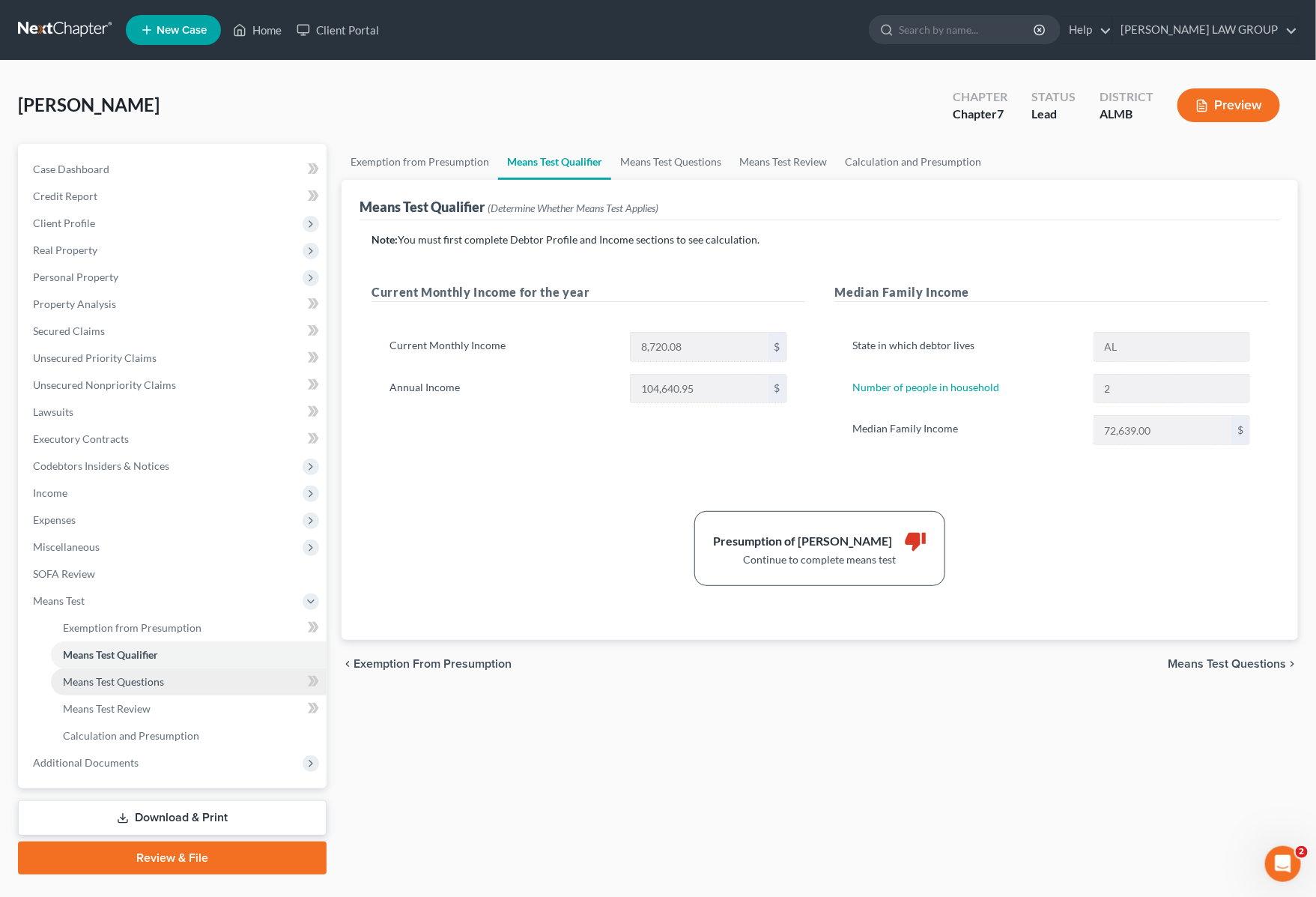
click at [124, 687] on link "Means Test Questions" at bounding box center [188, 681] width 275 height 27
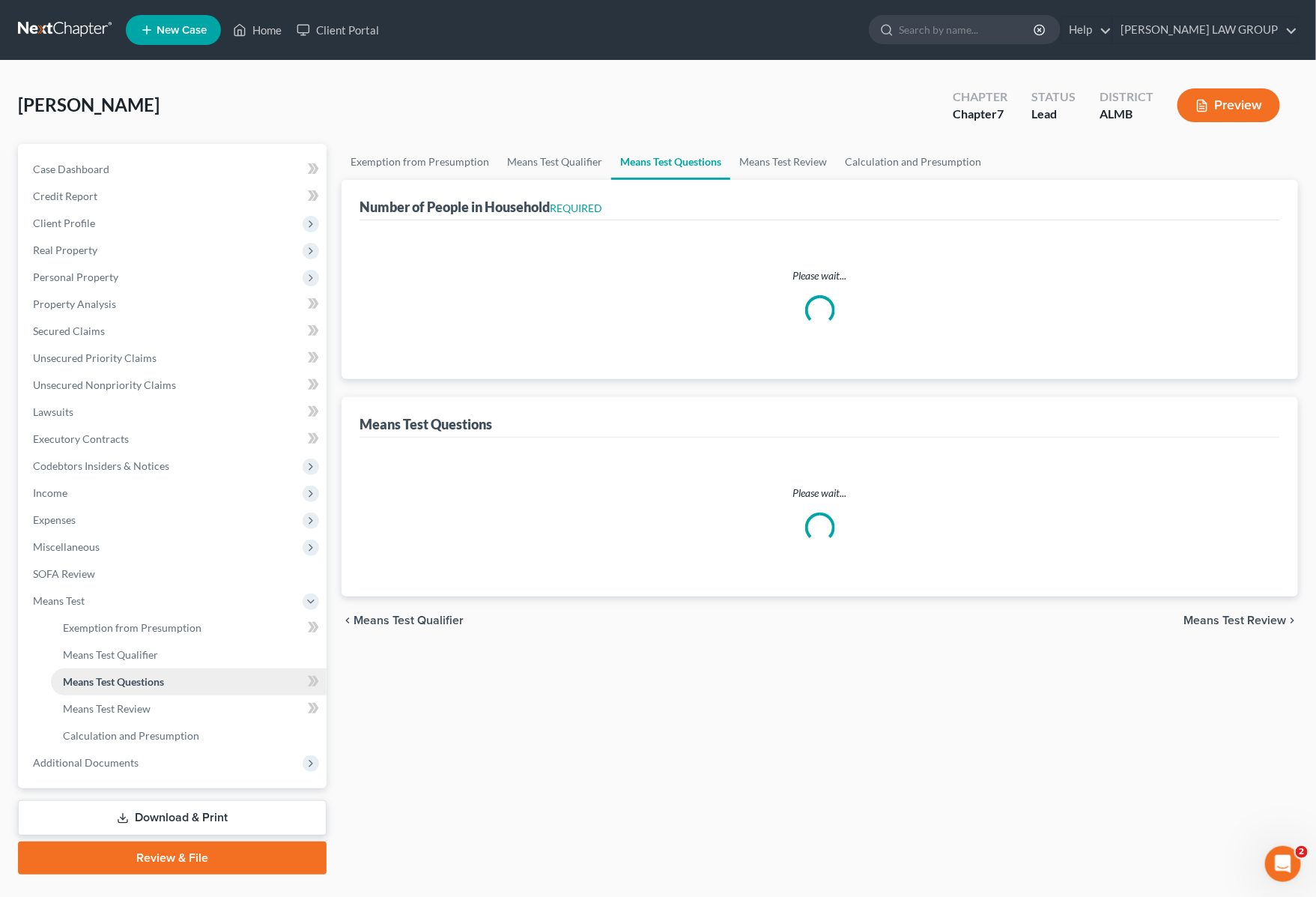
select select "1"
select select "60"
select select "0"
select select "60"
select select "2"
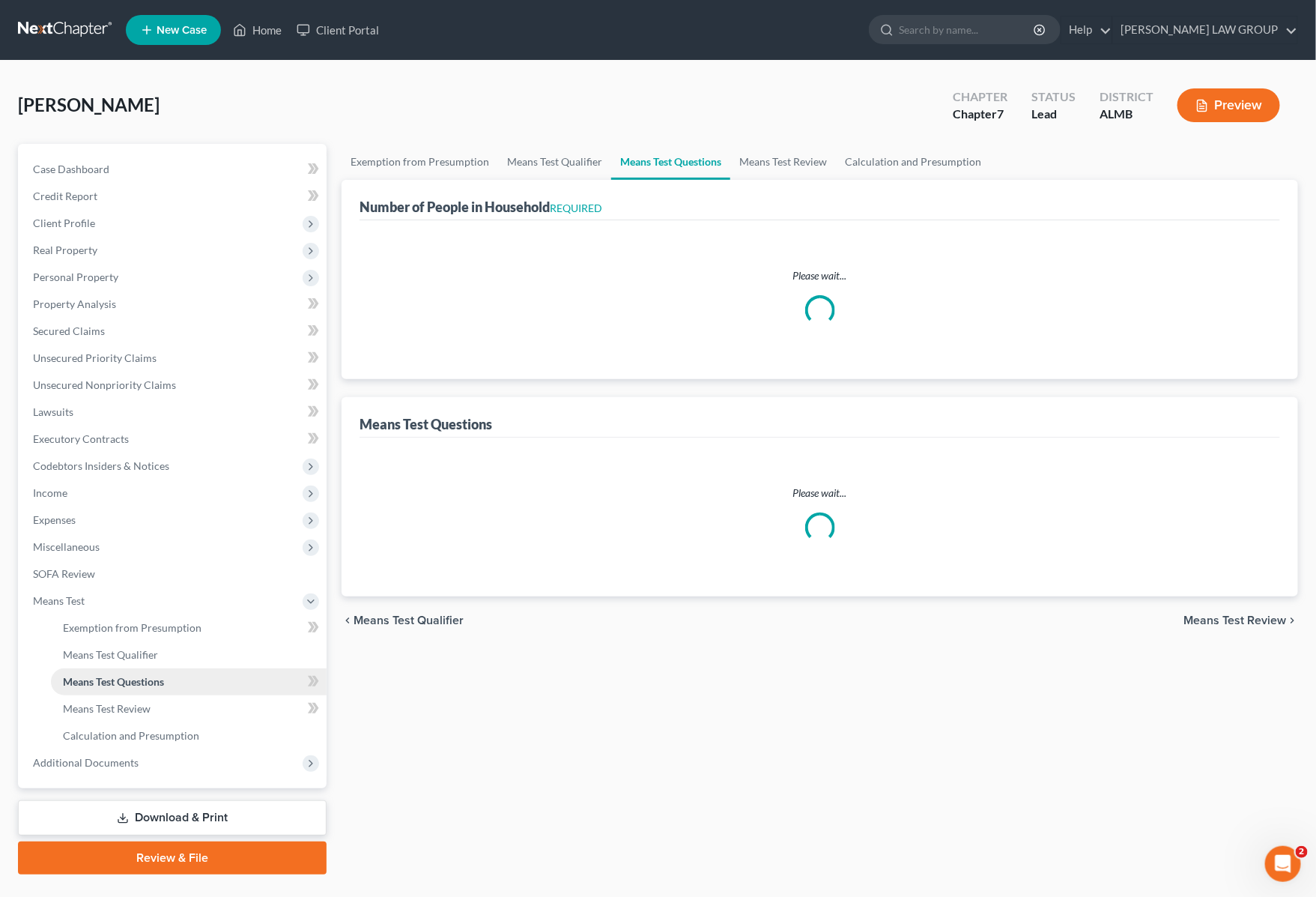
select select "1"
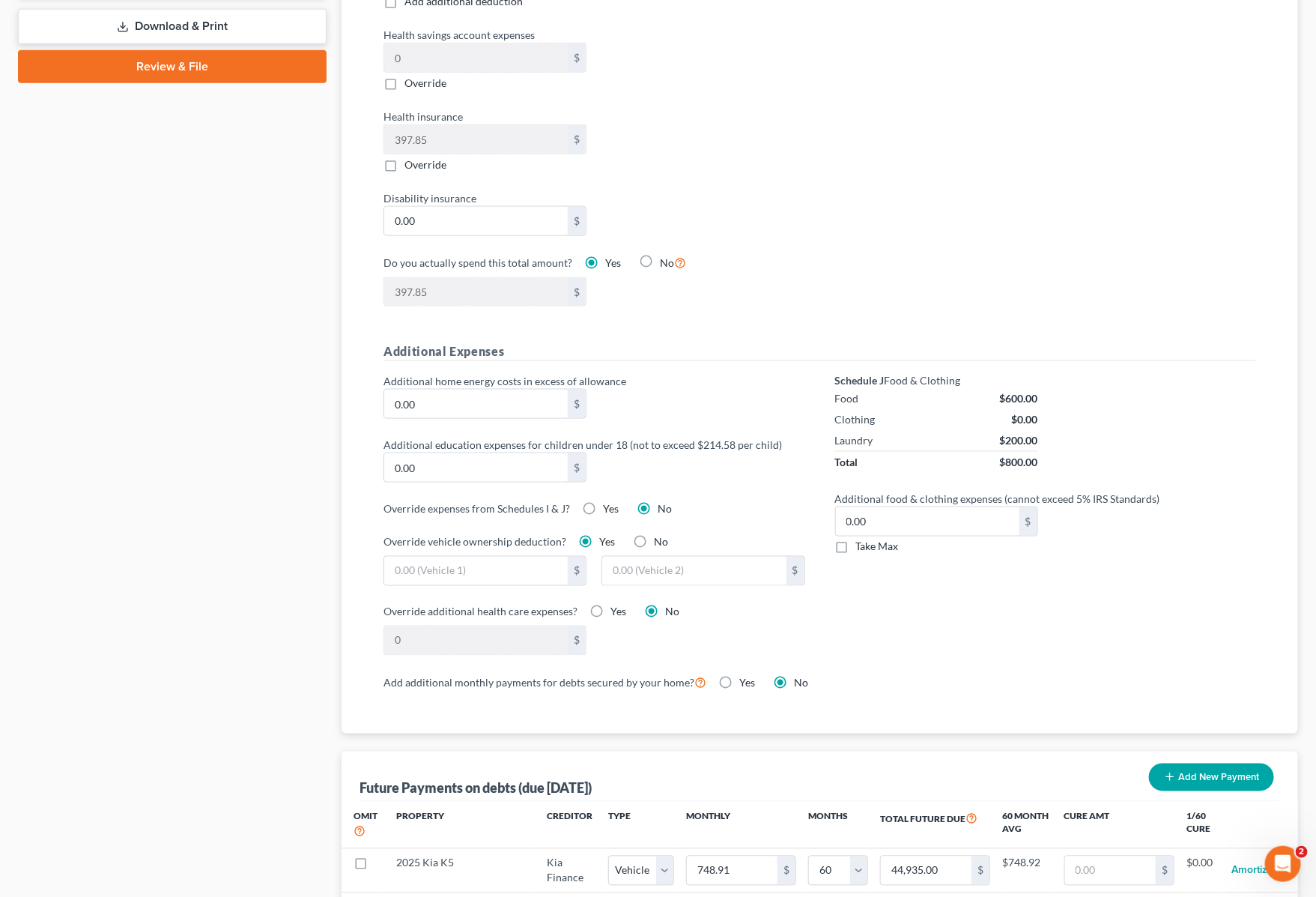
scroll to position [443, 0]
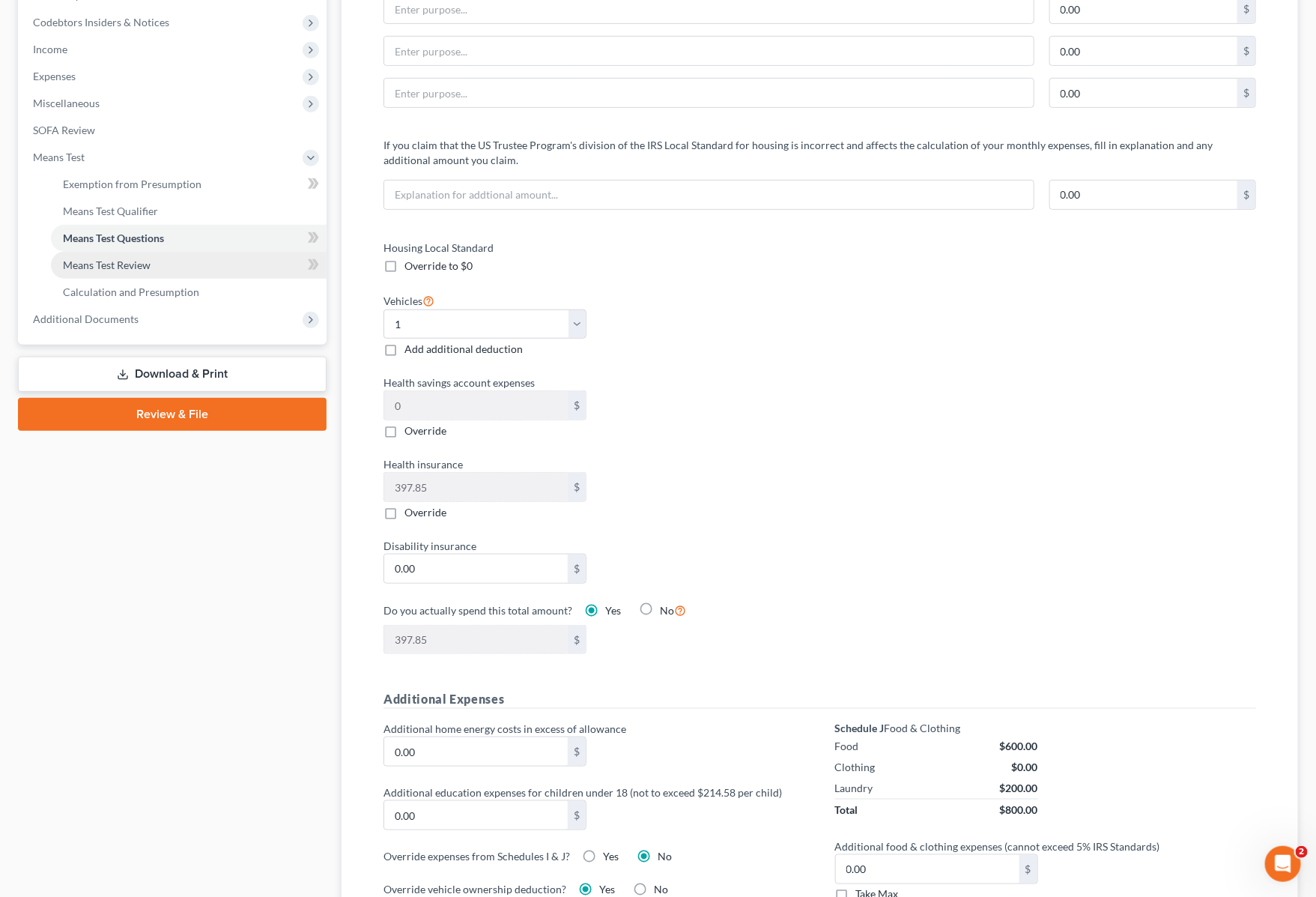
click at [114, 263] on span "Means Test Review" at bounding box center [107, 265] width 88 height 12
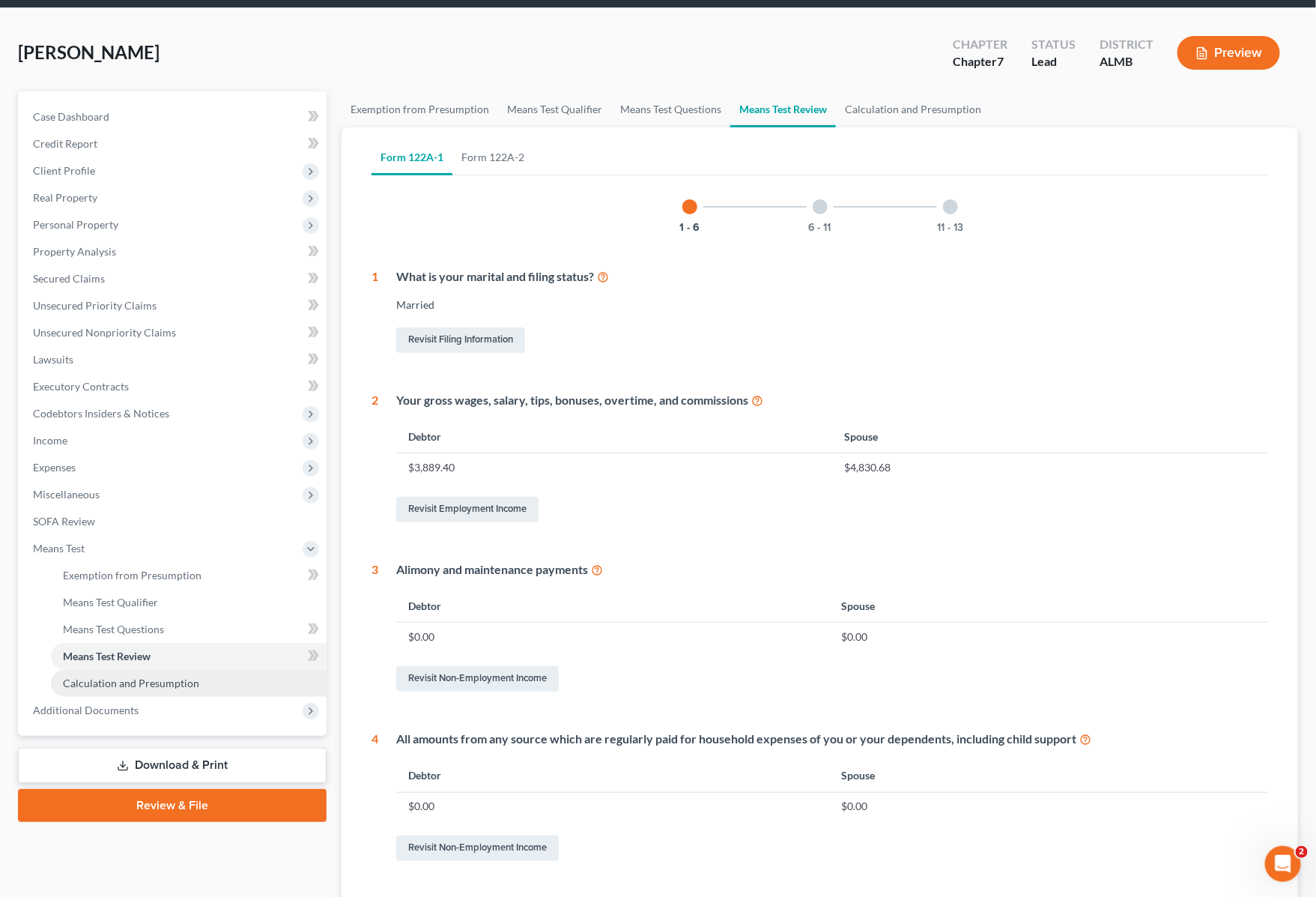
scroll to position [93, 0]
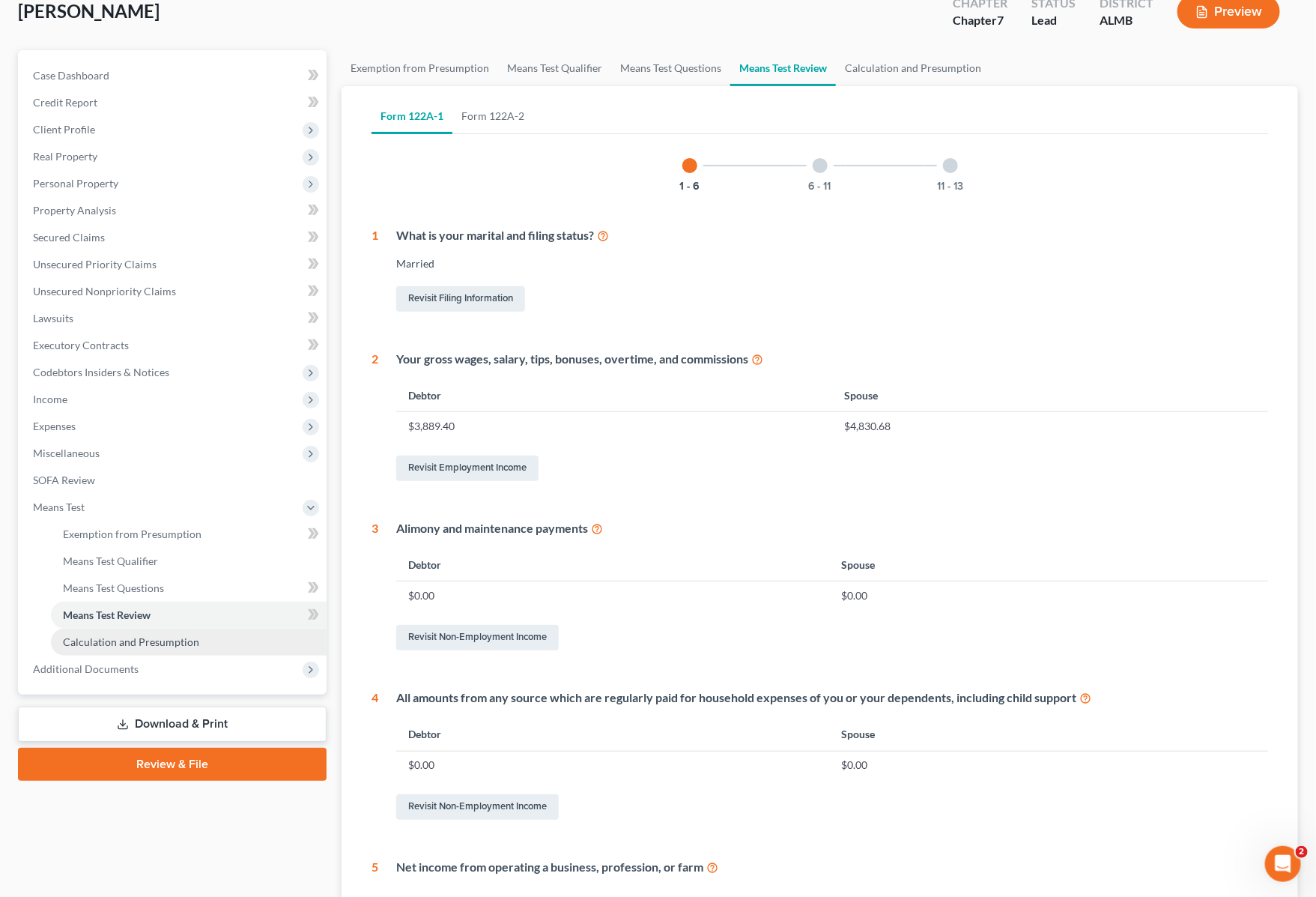
click at [160, 640] on span "Calculation and Presumption" at bounding box center [131, 641] width 137 height 12
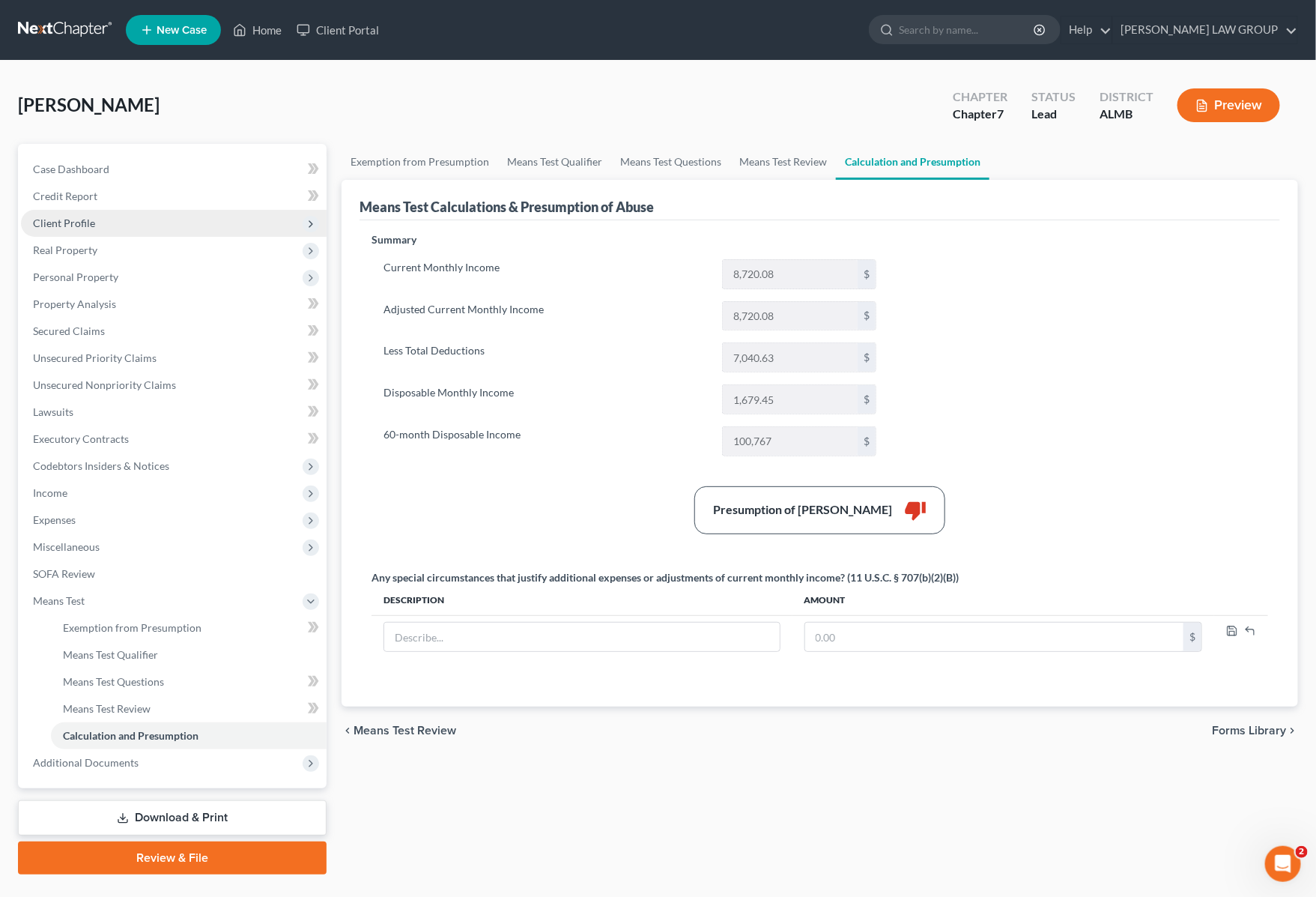
click at [99, 228] on span "Client Profile" at bounding box center [174, 223] width 305 height 27
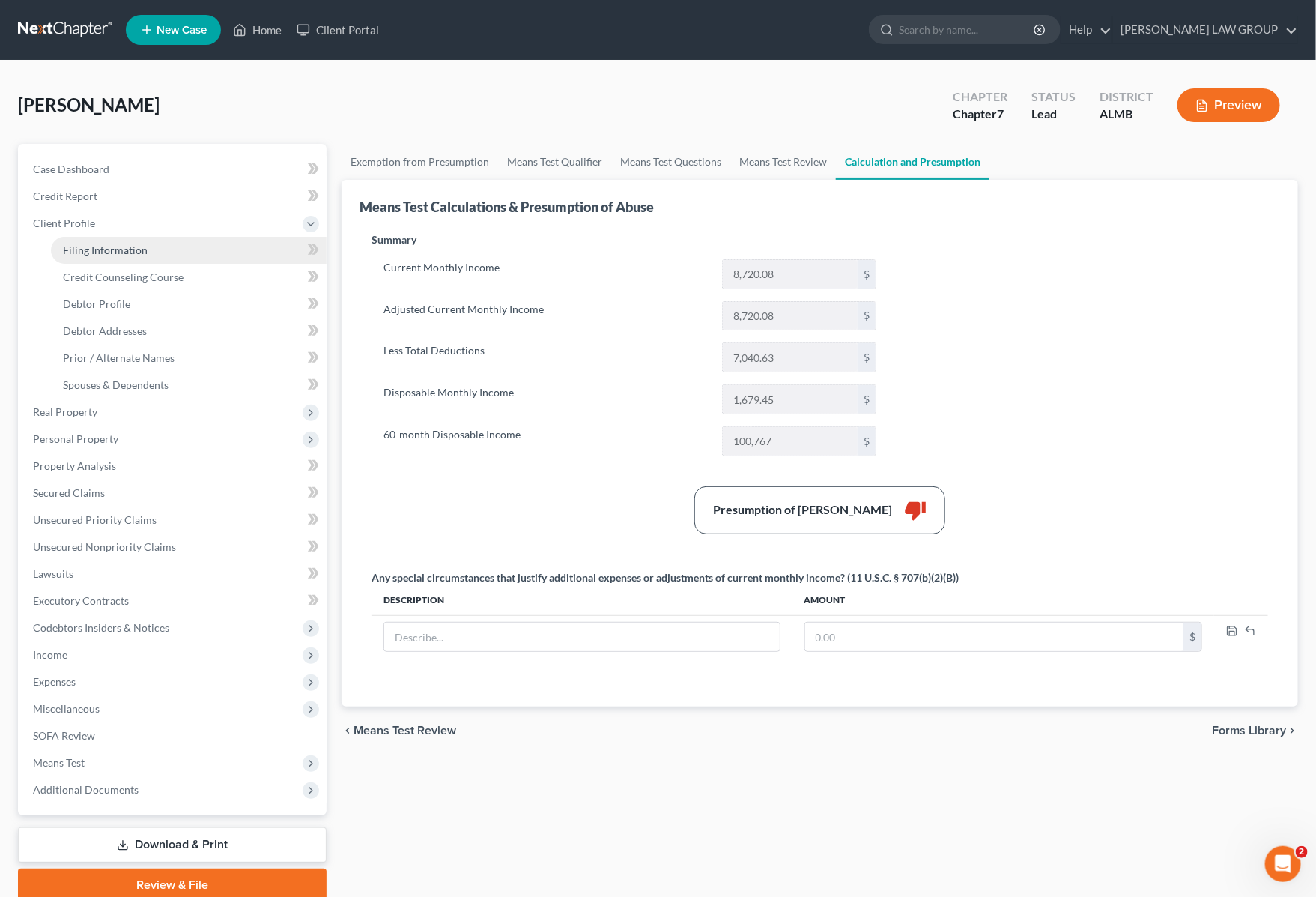
click at [158, 256] on link "Filing Information" at bounding box center [188, 250] width 275 height 27
select select "1"
select select "0"
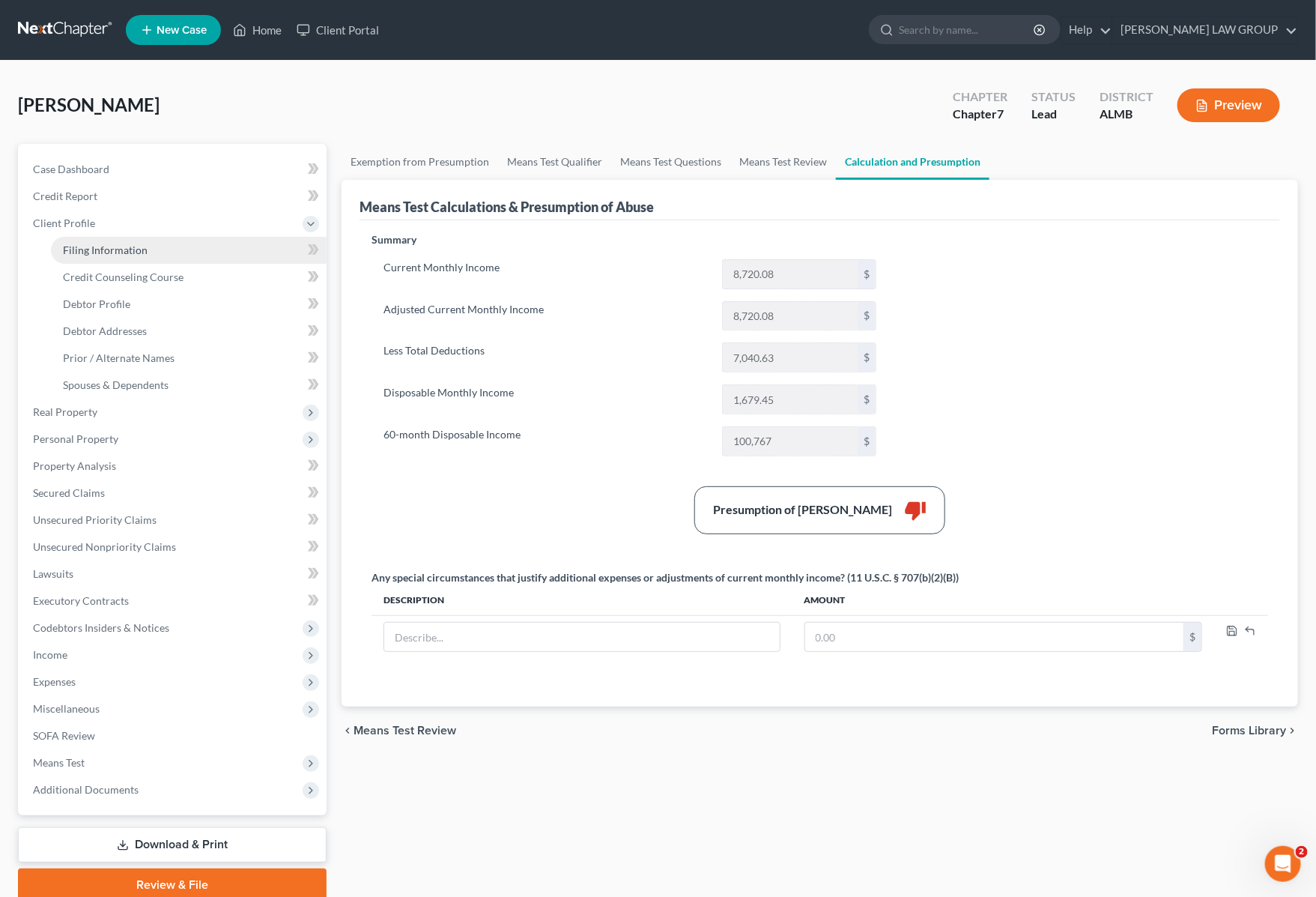
select select "0"
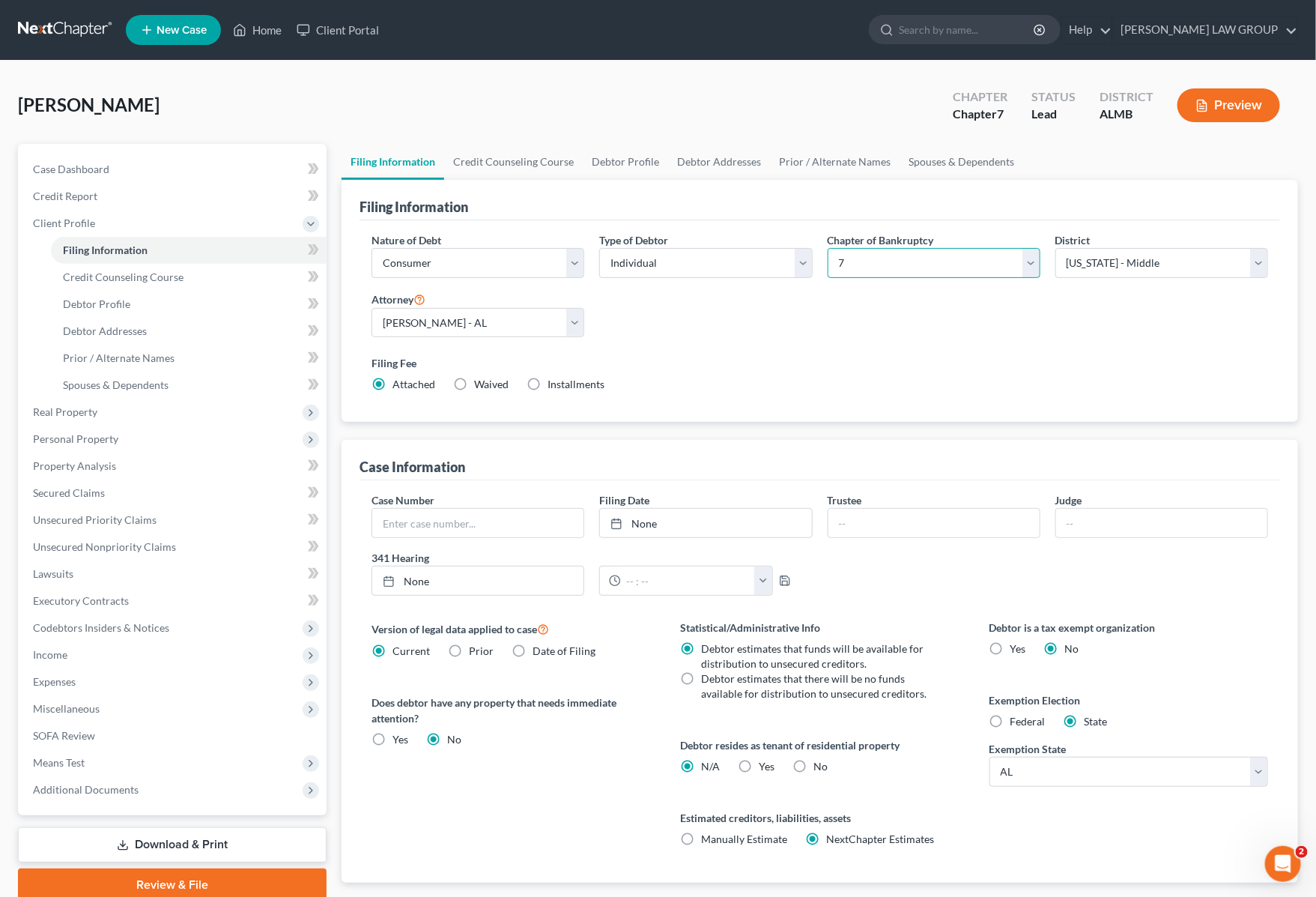
click at [1032, 259] on select "Select 7 11 12 13" at bounding box center [934, 263] width 213 height 30
select select "3"
click at [828, 248] on select "Select 7 11 12 13" at bounding box center [934, 263] width 213 height 30
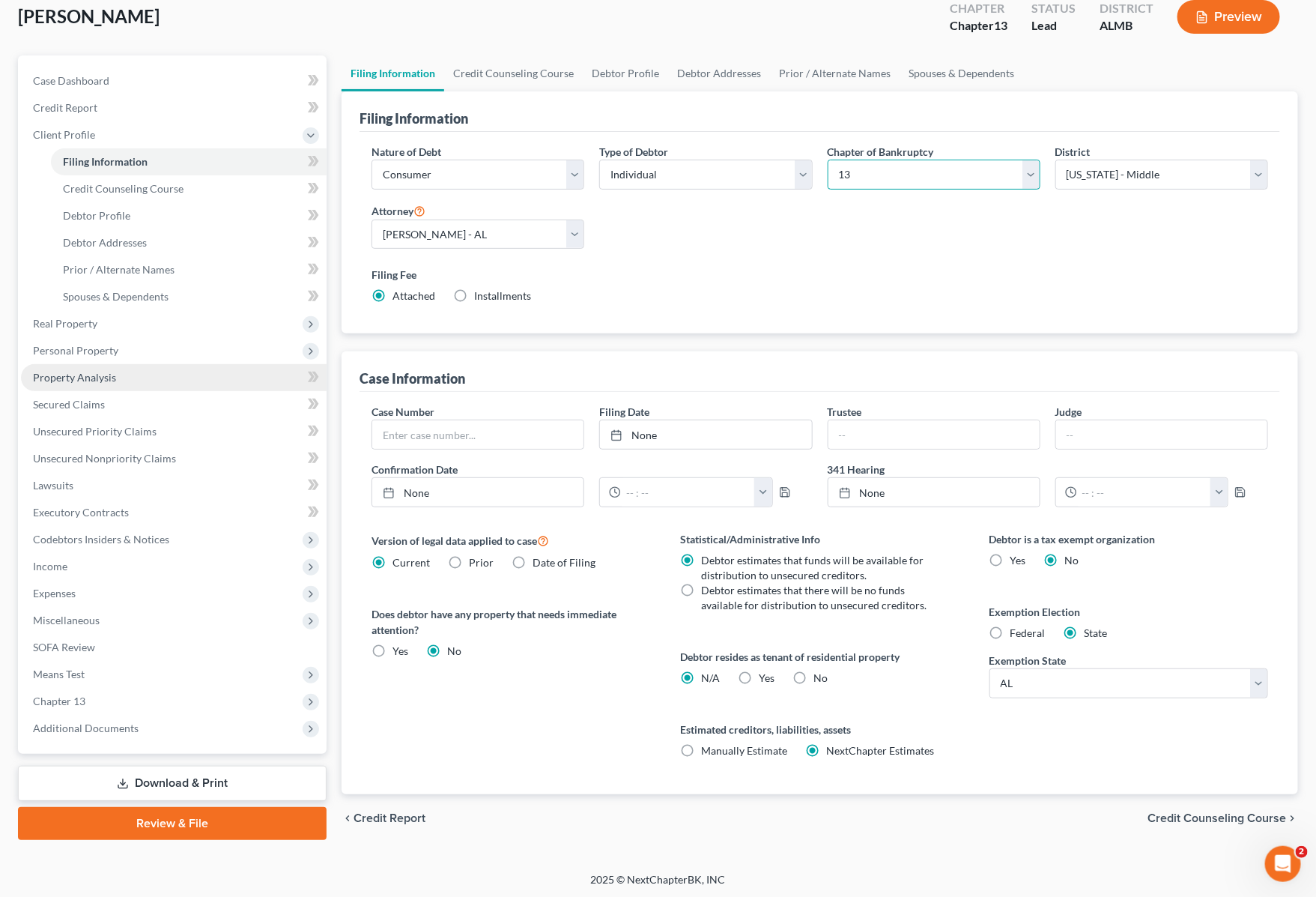
scroll to position [91, 0]
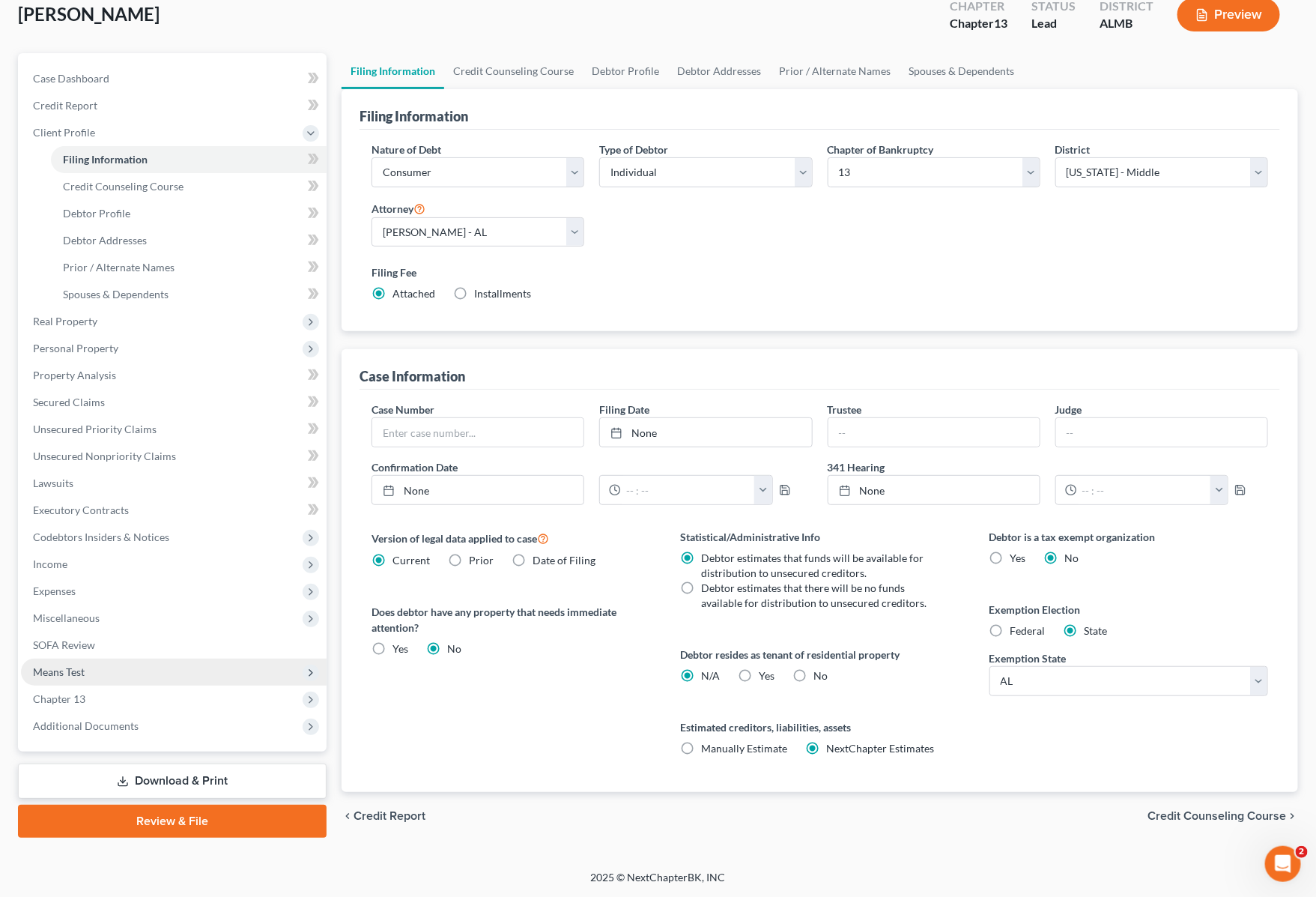
click at [130, 679] on span "Means Test" at bounding box center [174, 671] width 305 height 27
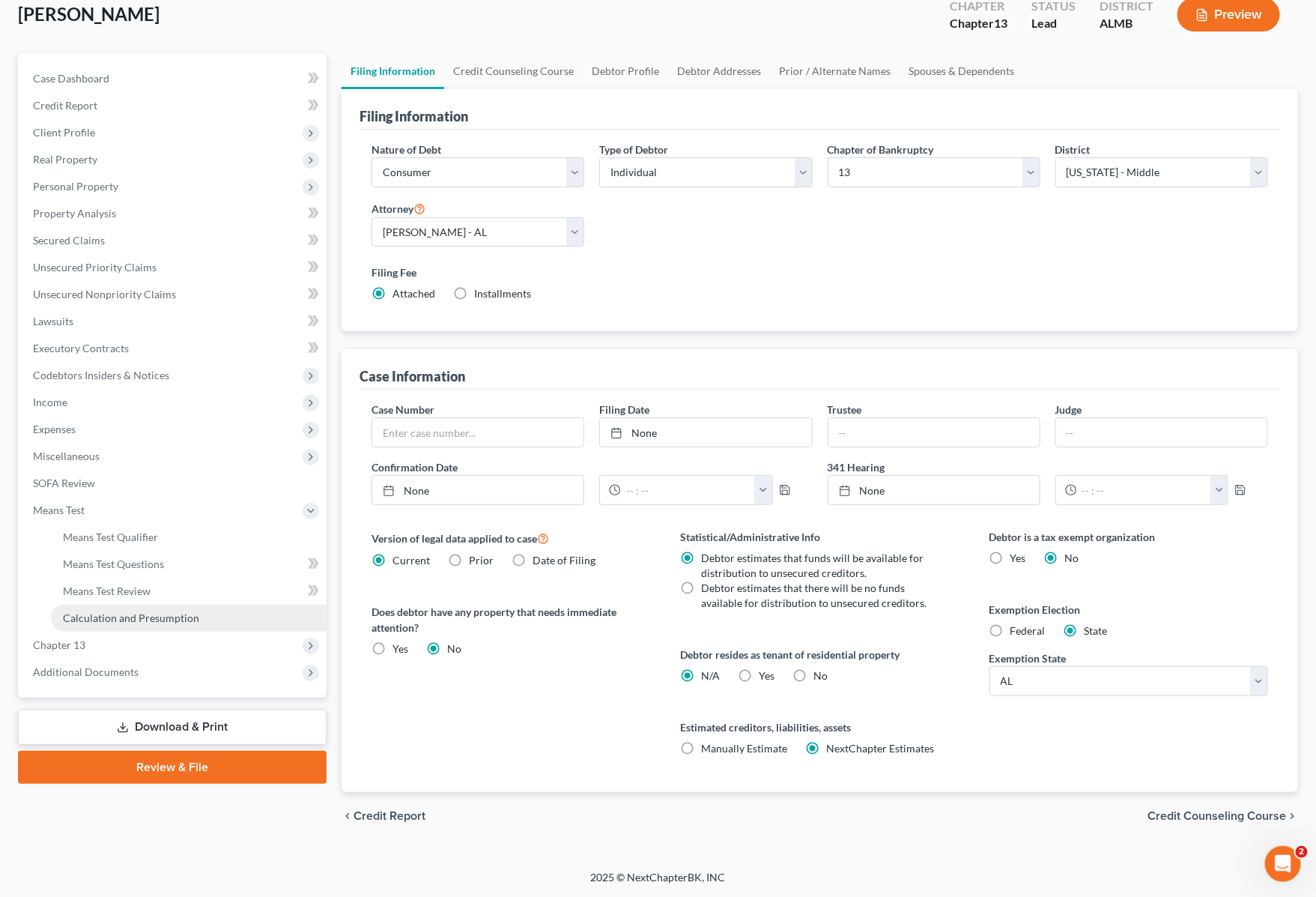
click at [131, 620] on span "Calculation and Presumption" at bounding box center [131, 617] width 137 height 12
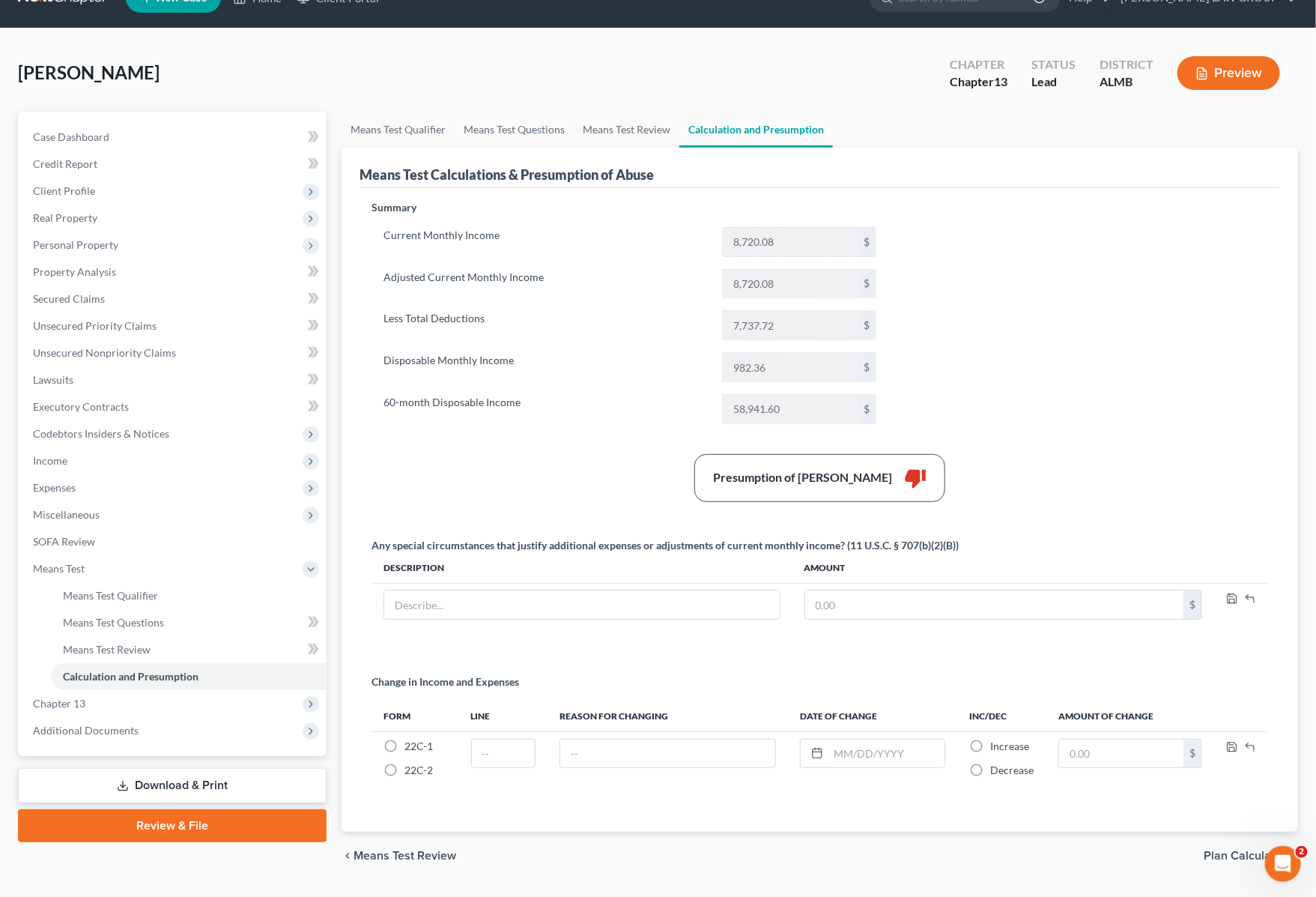
scroll to position [74, 0]
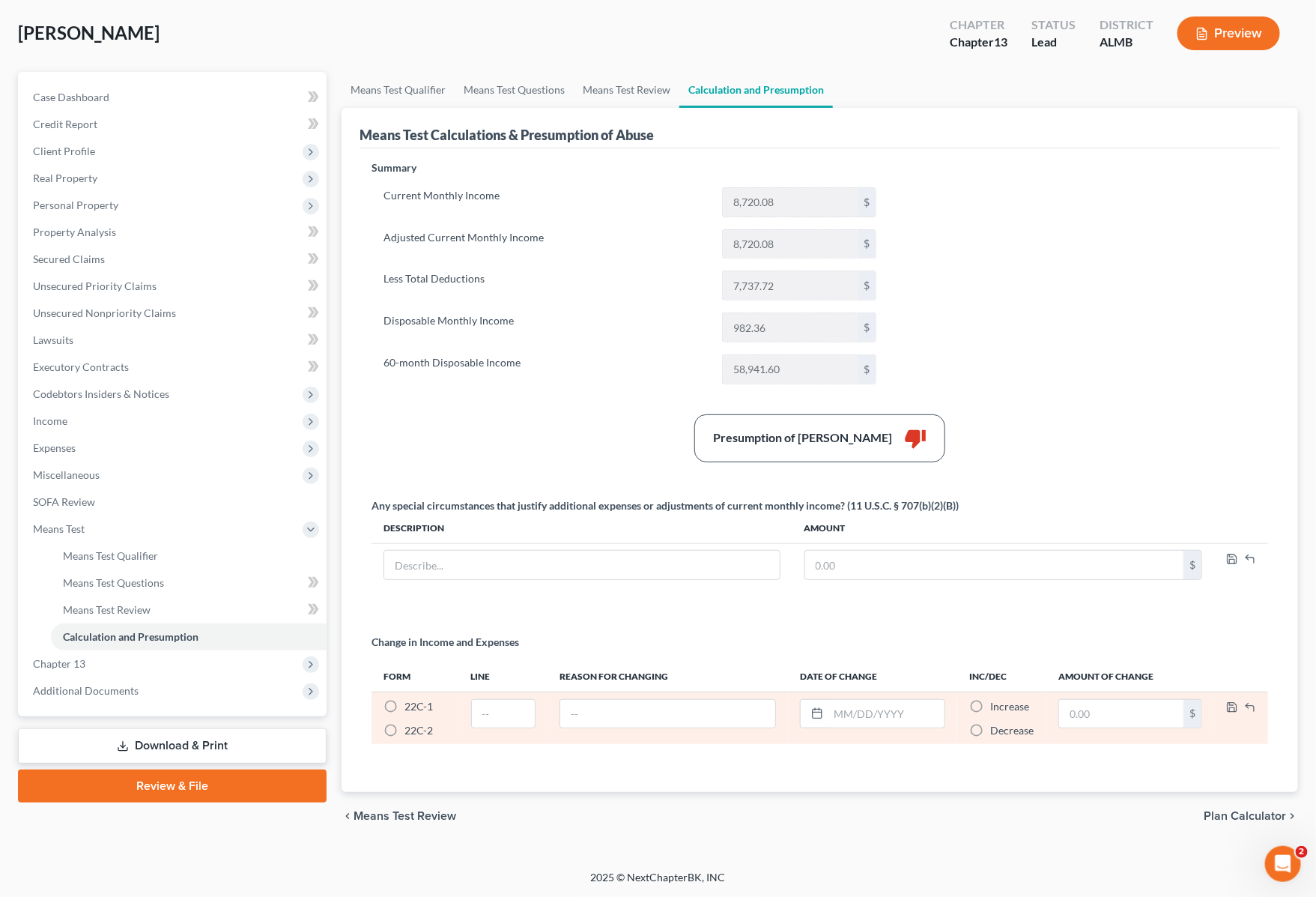
click at [404, 703] on label "22C-1 *" at bounding box center [418, 706] width 28 height 15
click at [410, 703] on input "22C-1 *" at bounding box center [415, 703] width 10 height 10
radio input "true"
click at [510, 716] on input "text" at bounding box center [503, 714] width 64 height 28
type input "2"
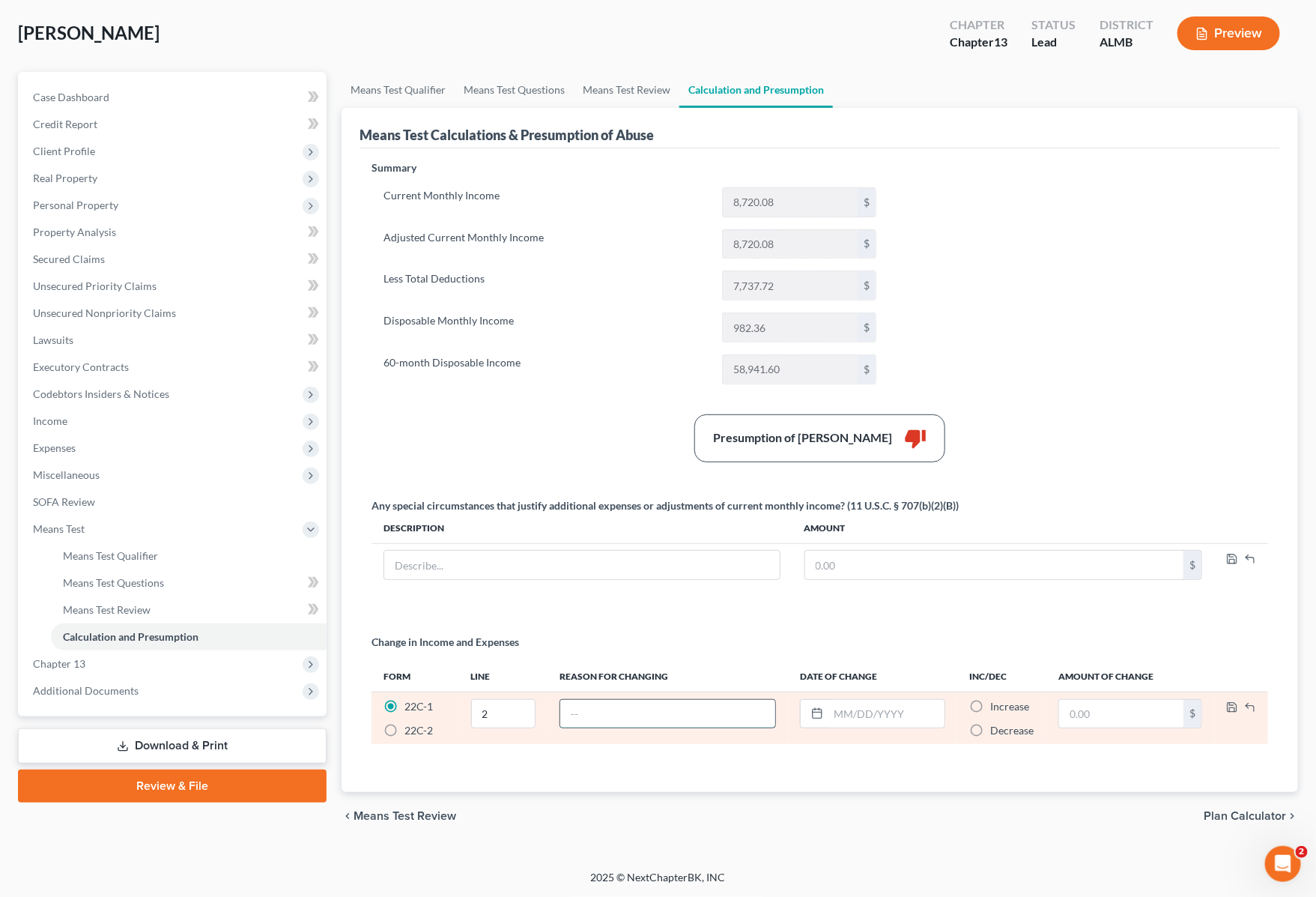
click at [658, 712] on input "text" at bounding box center [668, 714] width 215 height 28
type input "Husband's Truck Pmt and Debt Pmts."
click at [896, 710] on input "text" at bounding box center [886, 714] width 116 height 28
type input "09/16/2025"
click at [990, 730] on label "Decrease *" at bounding box center [1011, 730] width 44 height 15
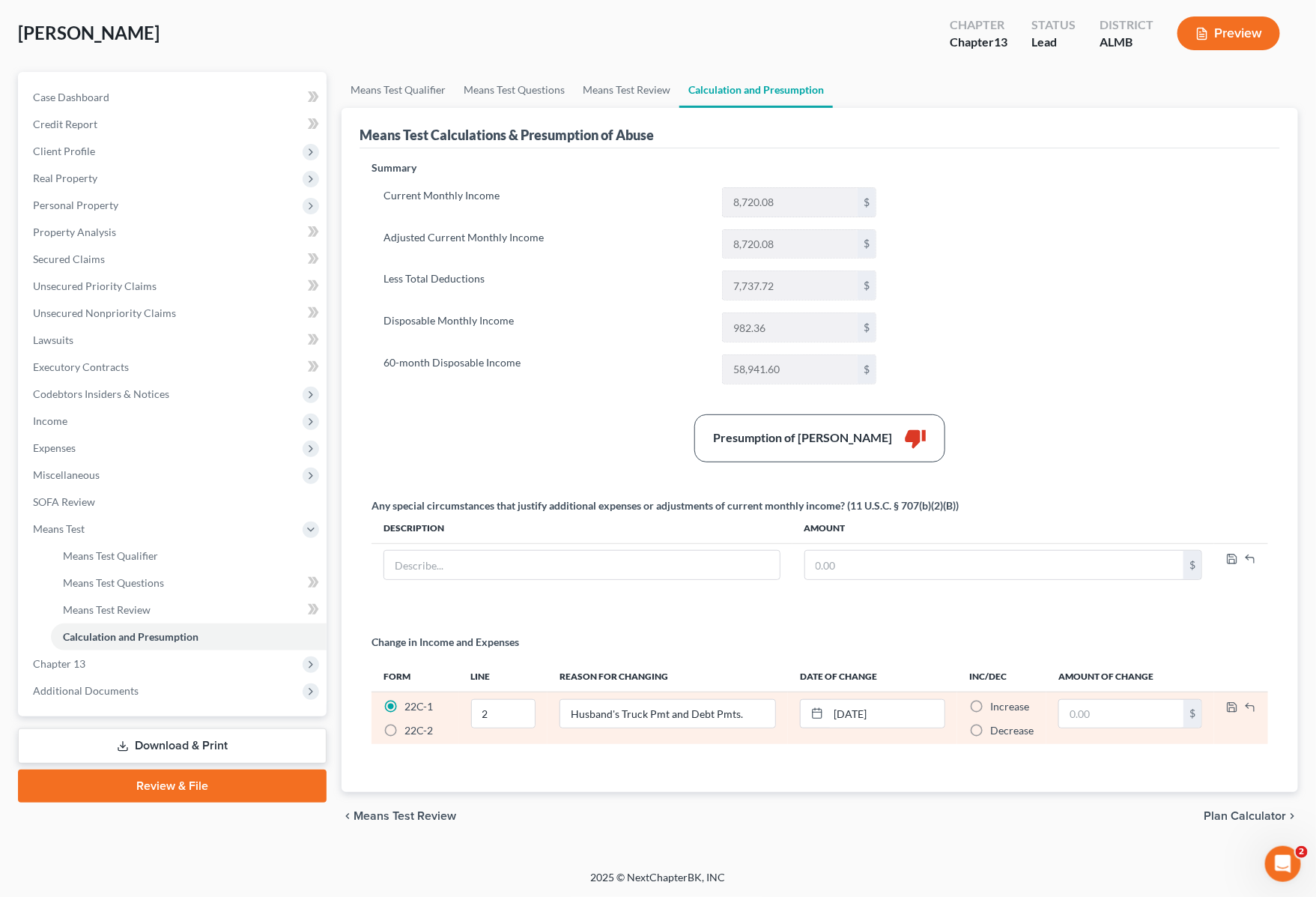
click at [996, 730] on input "Decrease *" at bounding box center [1001, 727] width 10 height 10
radio input "true"
click at [1128, 716] on input "text" at bounding box center [1122, 714] width 124 height 28
type input "1,400"
click at [1233, 703] on icon "button" at bounding box center [1233, 707] width 9 height 9
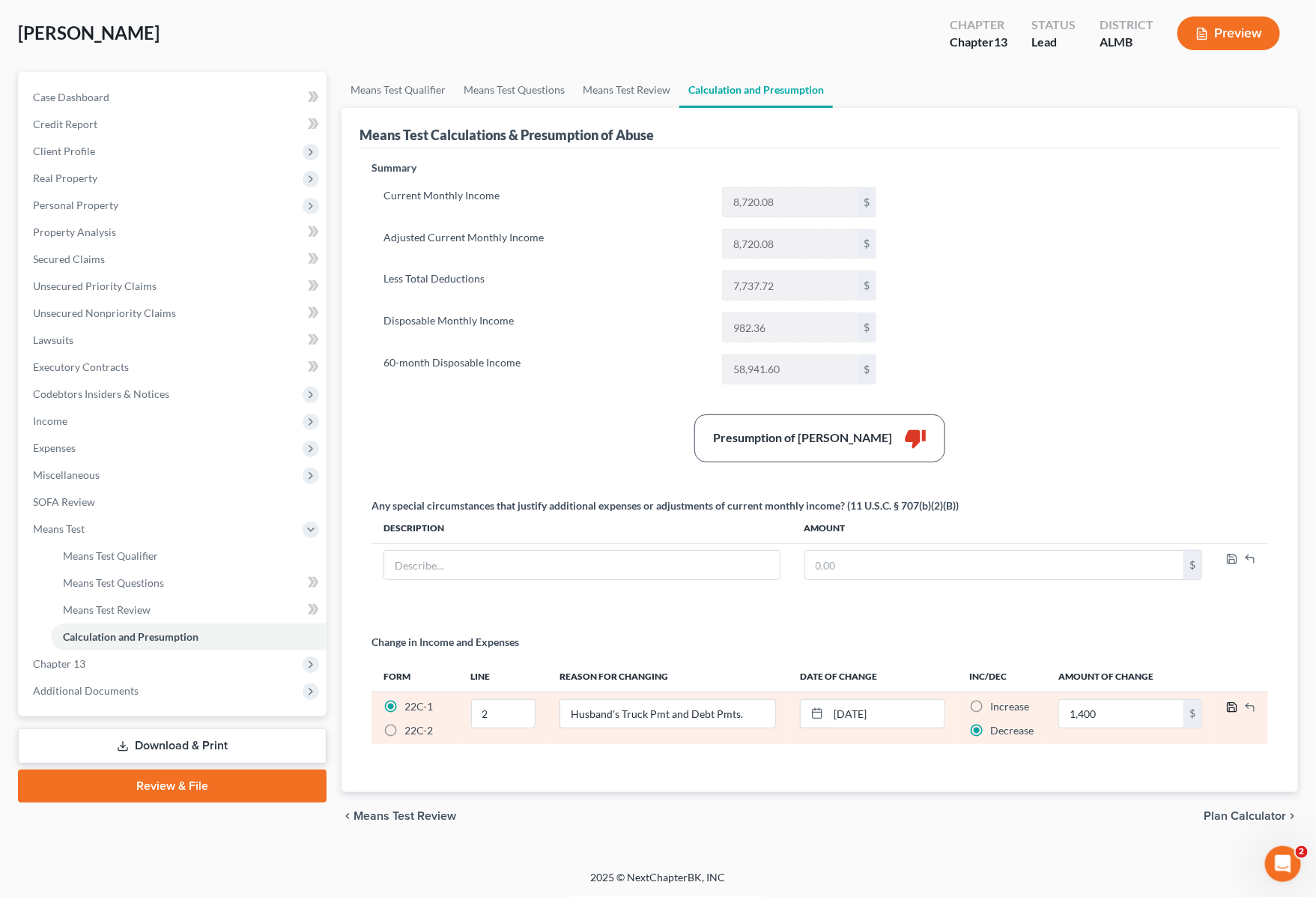
scroll to position [51, 0]
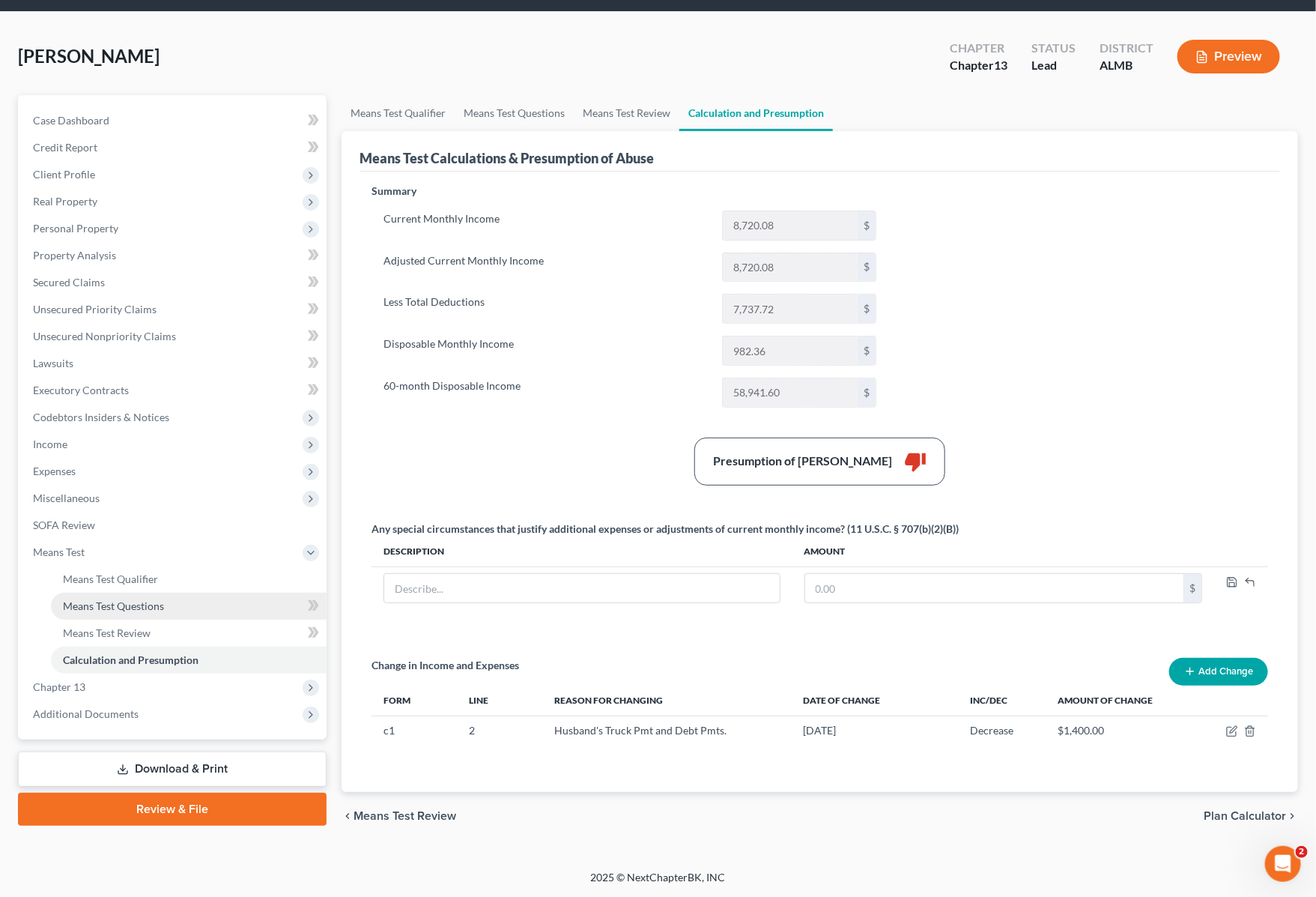
click at [137, 599] on span "Means Test Questions" at bounding box center [114, 606] width 101 height 12
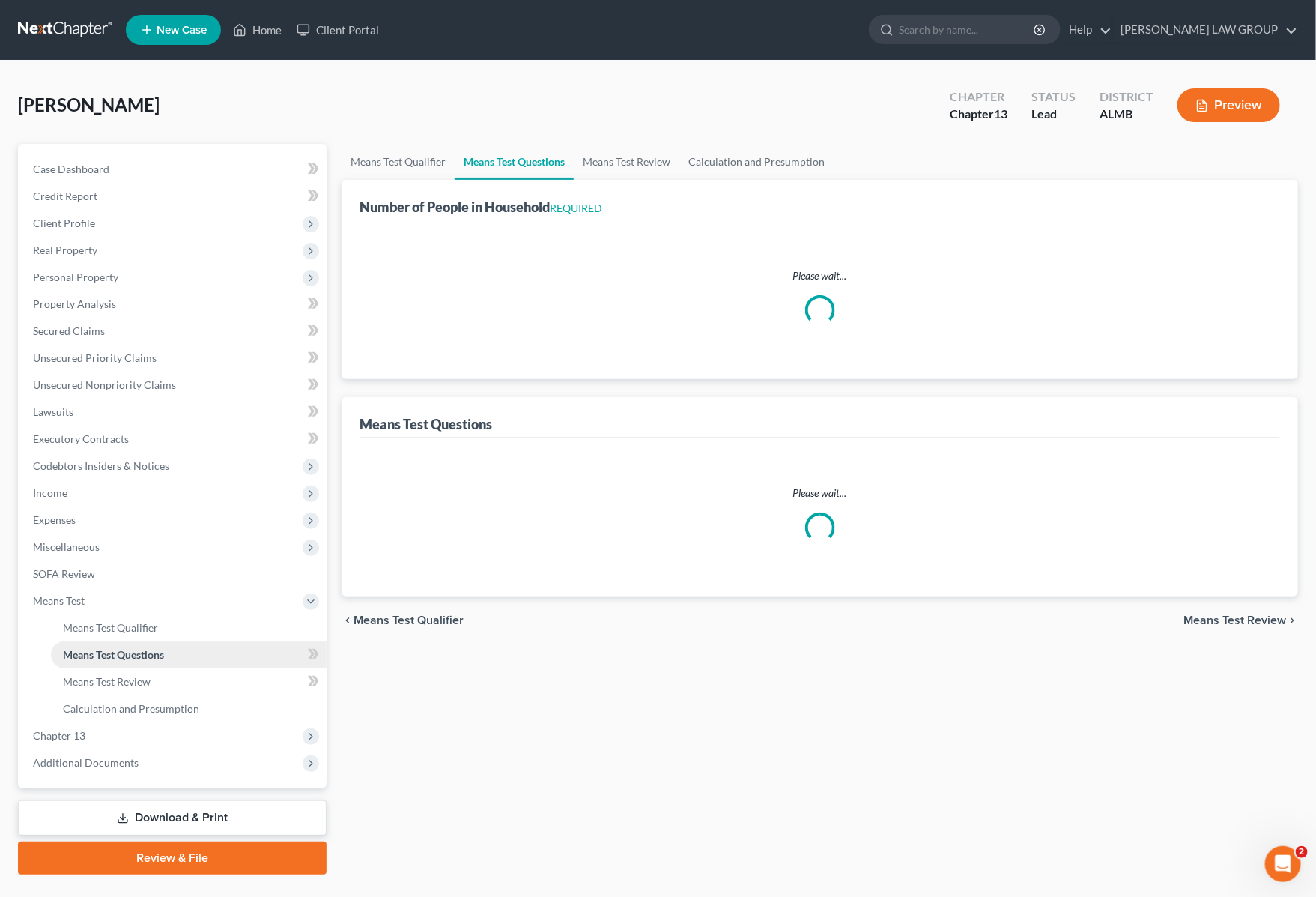
select select "1"
select select "60"
select select "0"
select select "60"
select select "2"
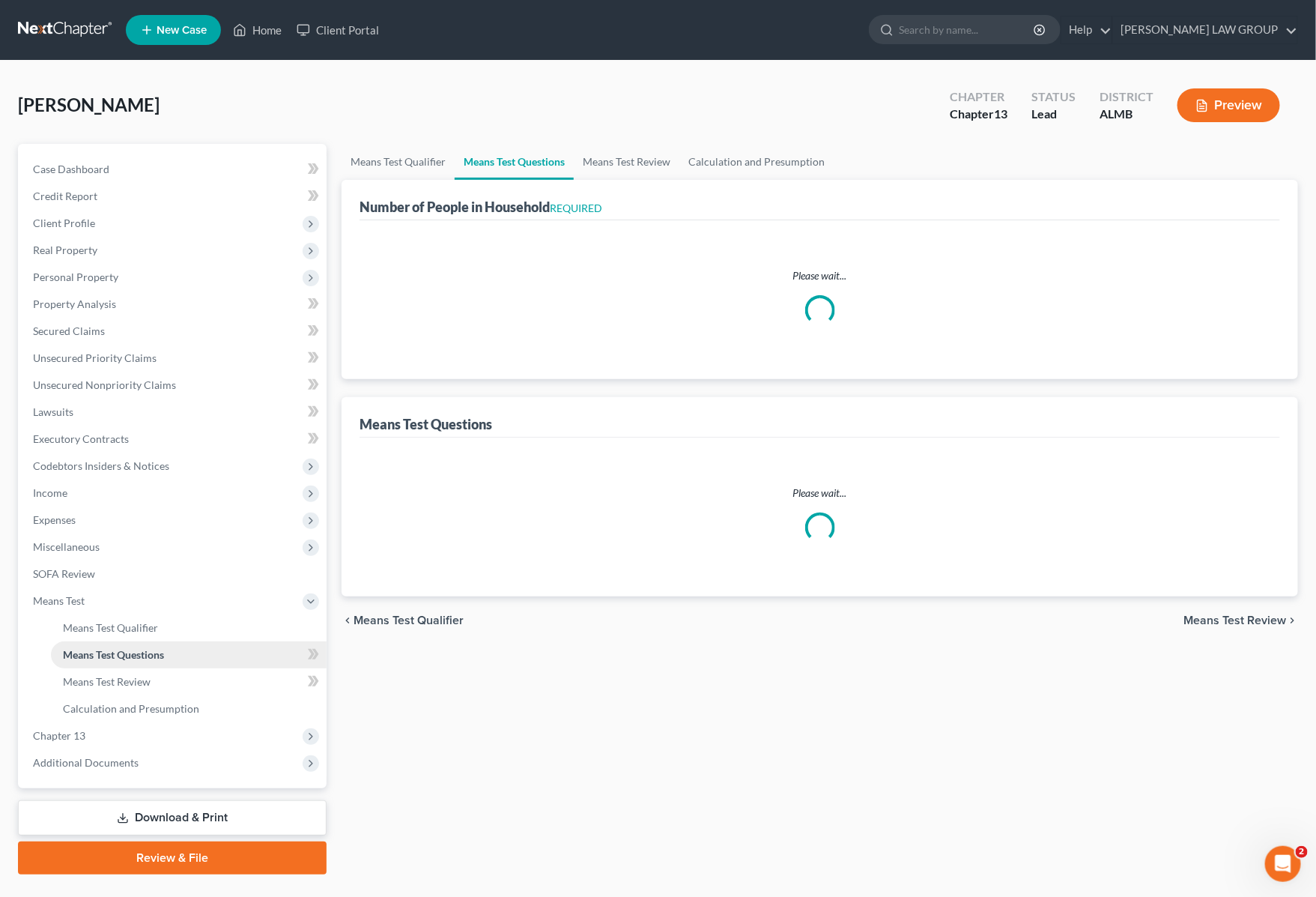
select select "1"
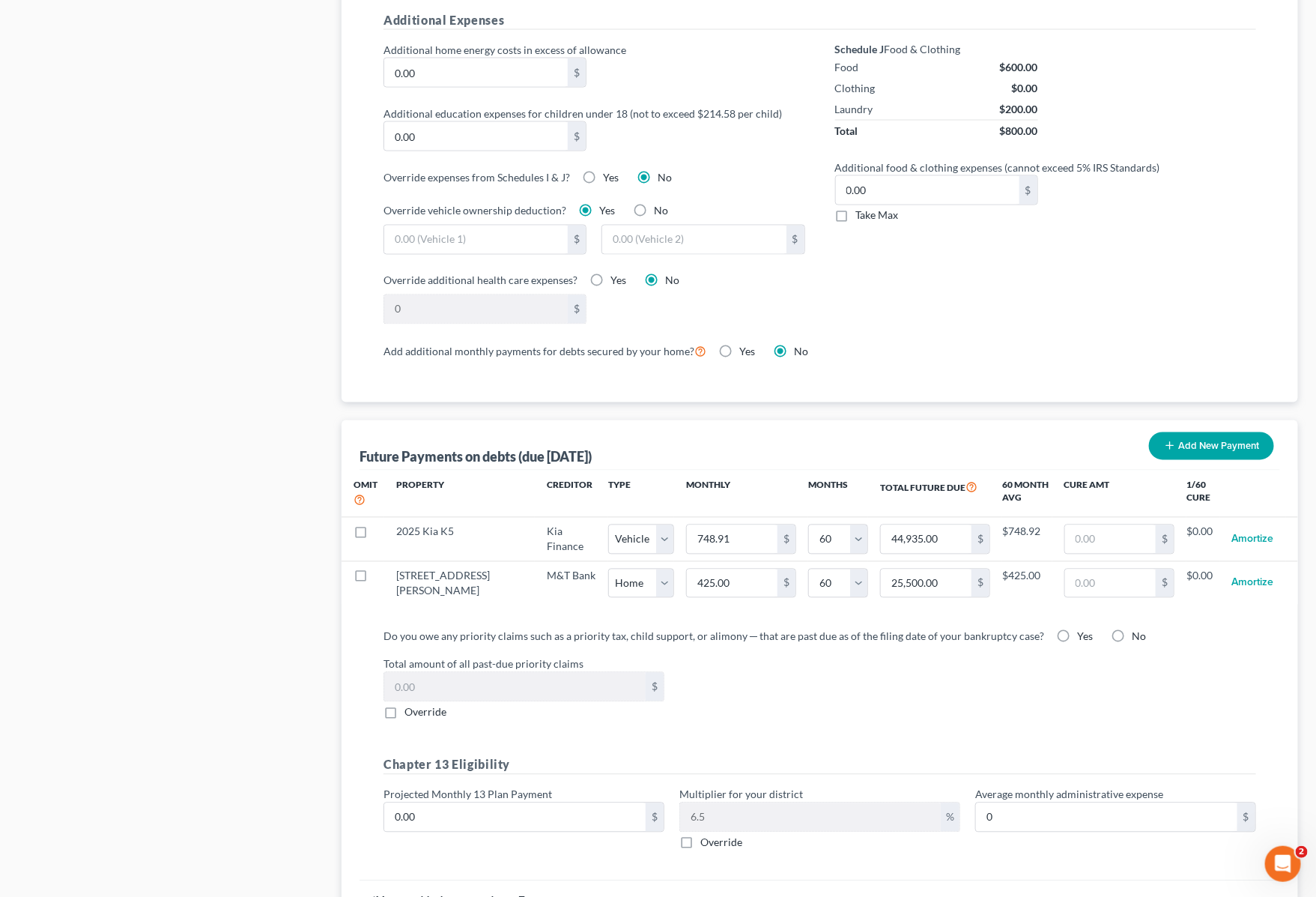
scroll to position [1123, 0]
type input "44,354"
select select "0"
select select "60"
select select "0"
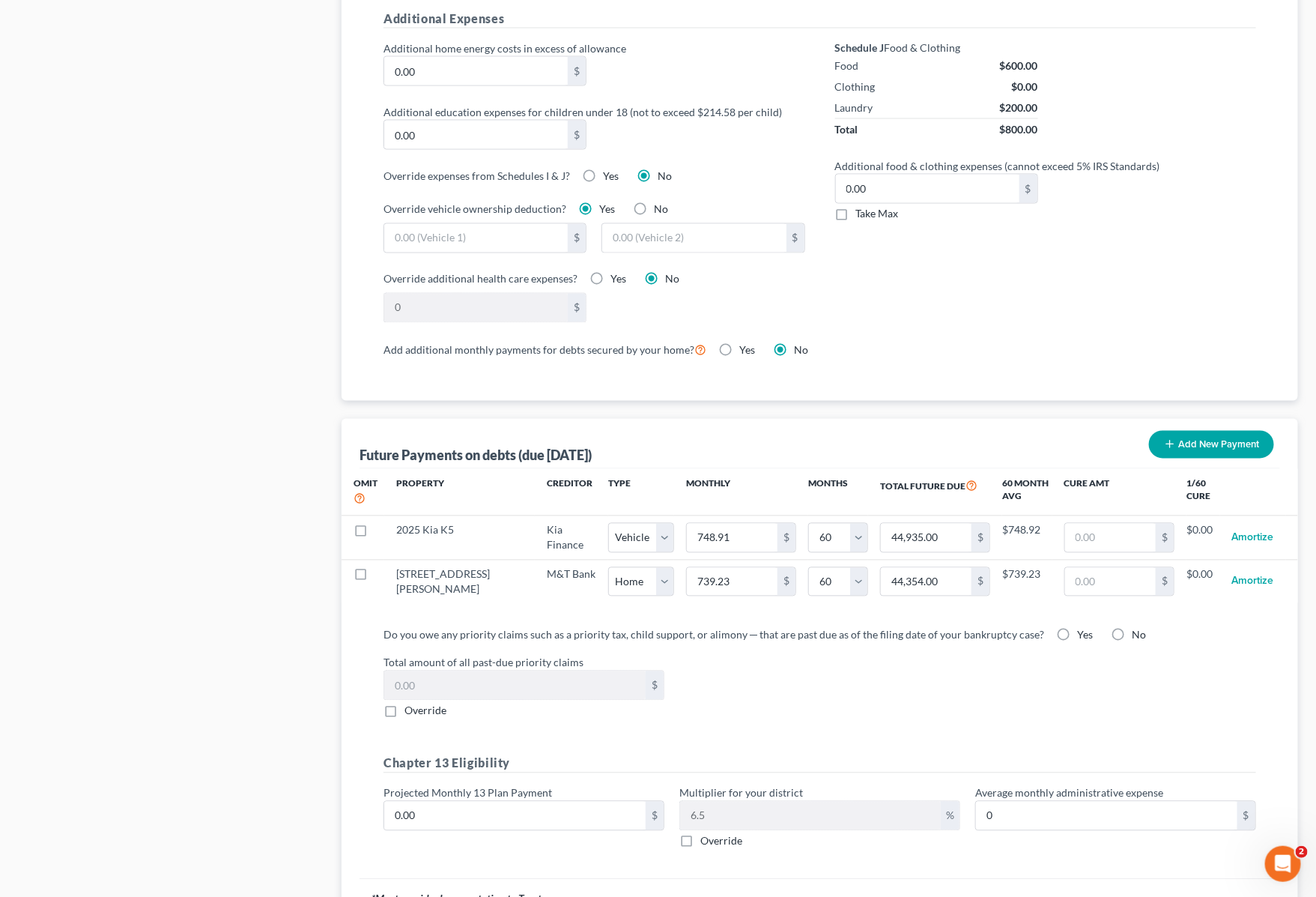
select select "60"
select select "0"
select select "60"
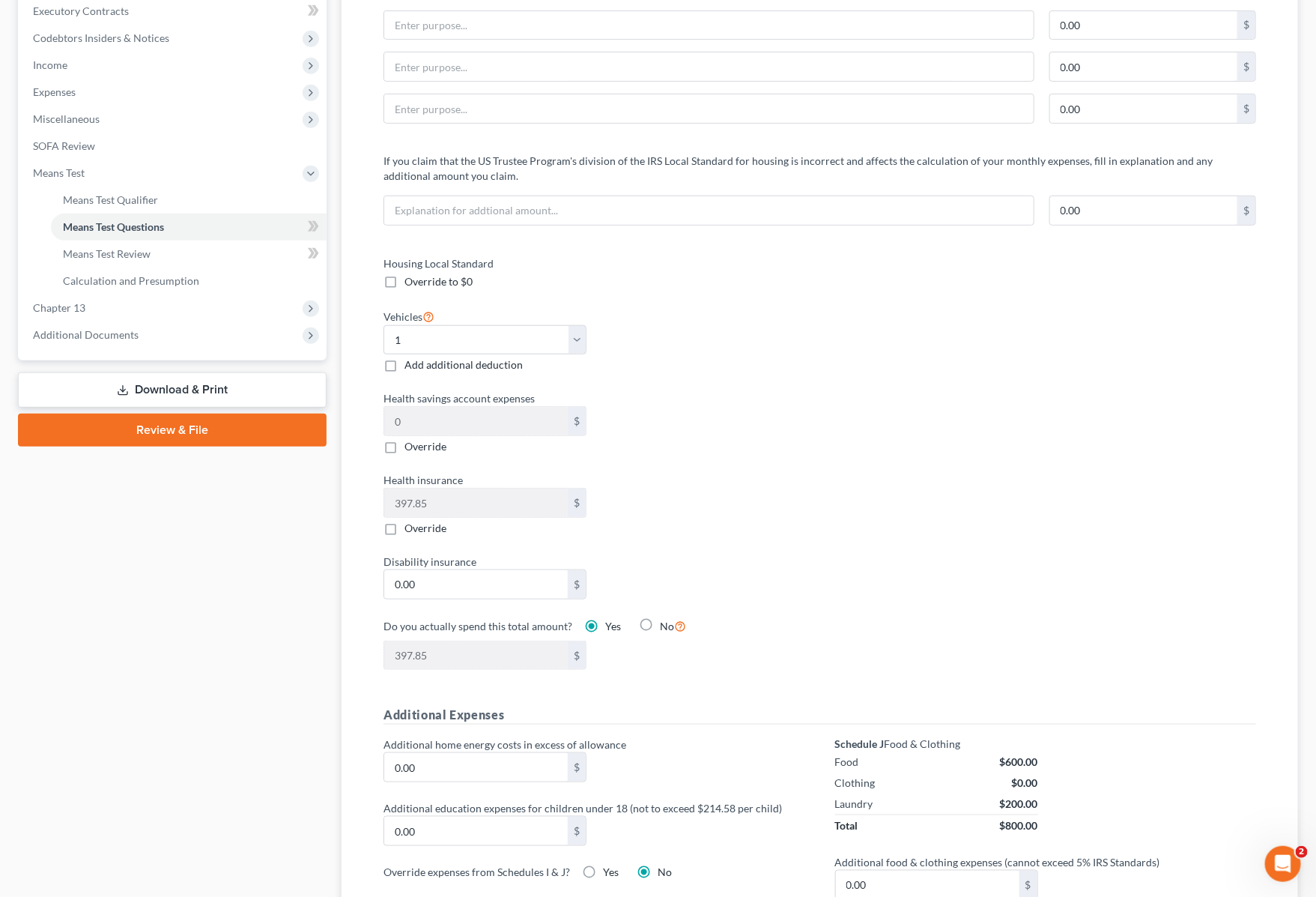
scroll to position [350, 0]
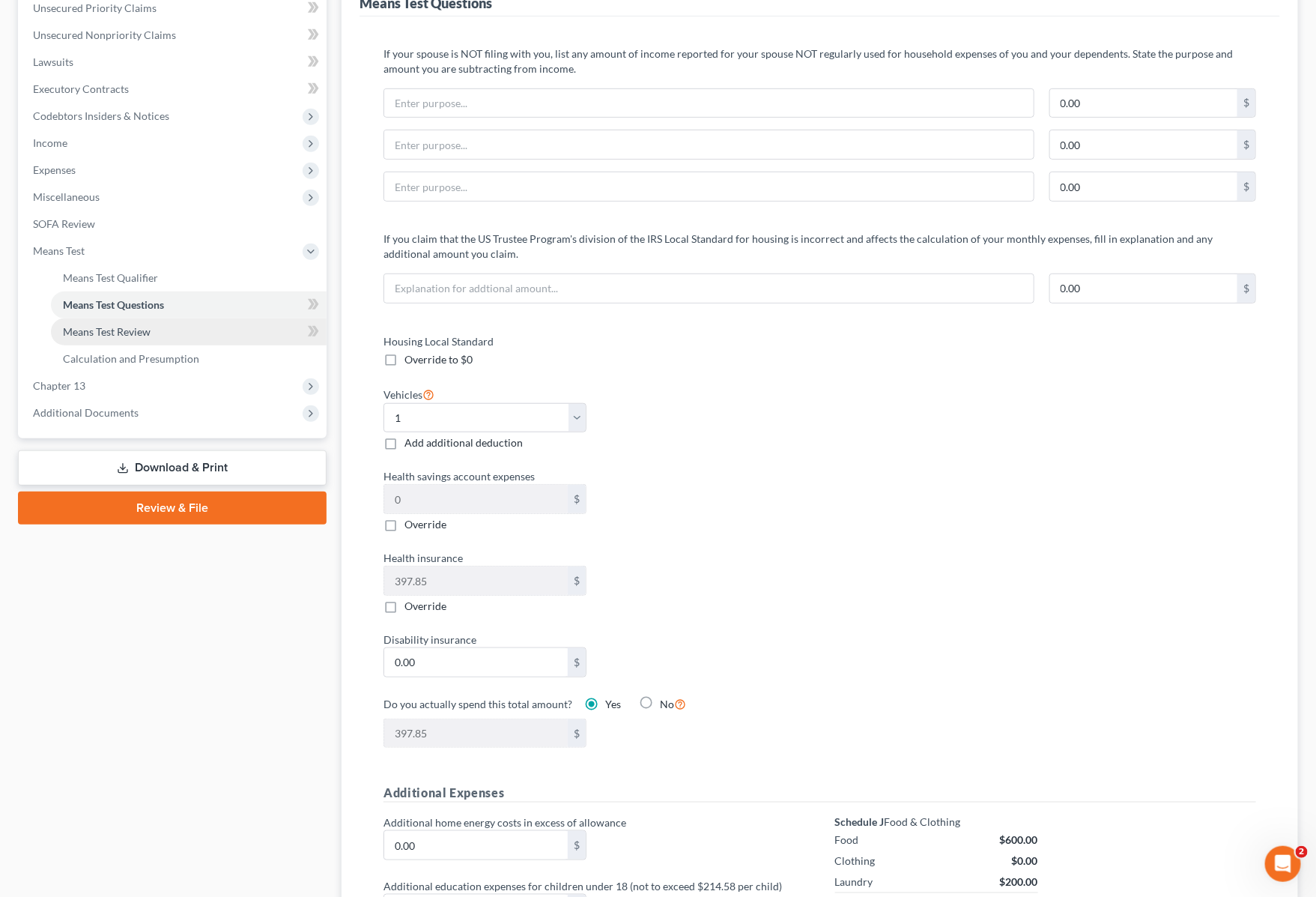
click at [180, 334] on link "Means Test Review" at bounding box center [188, 331] width 275 height 27
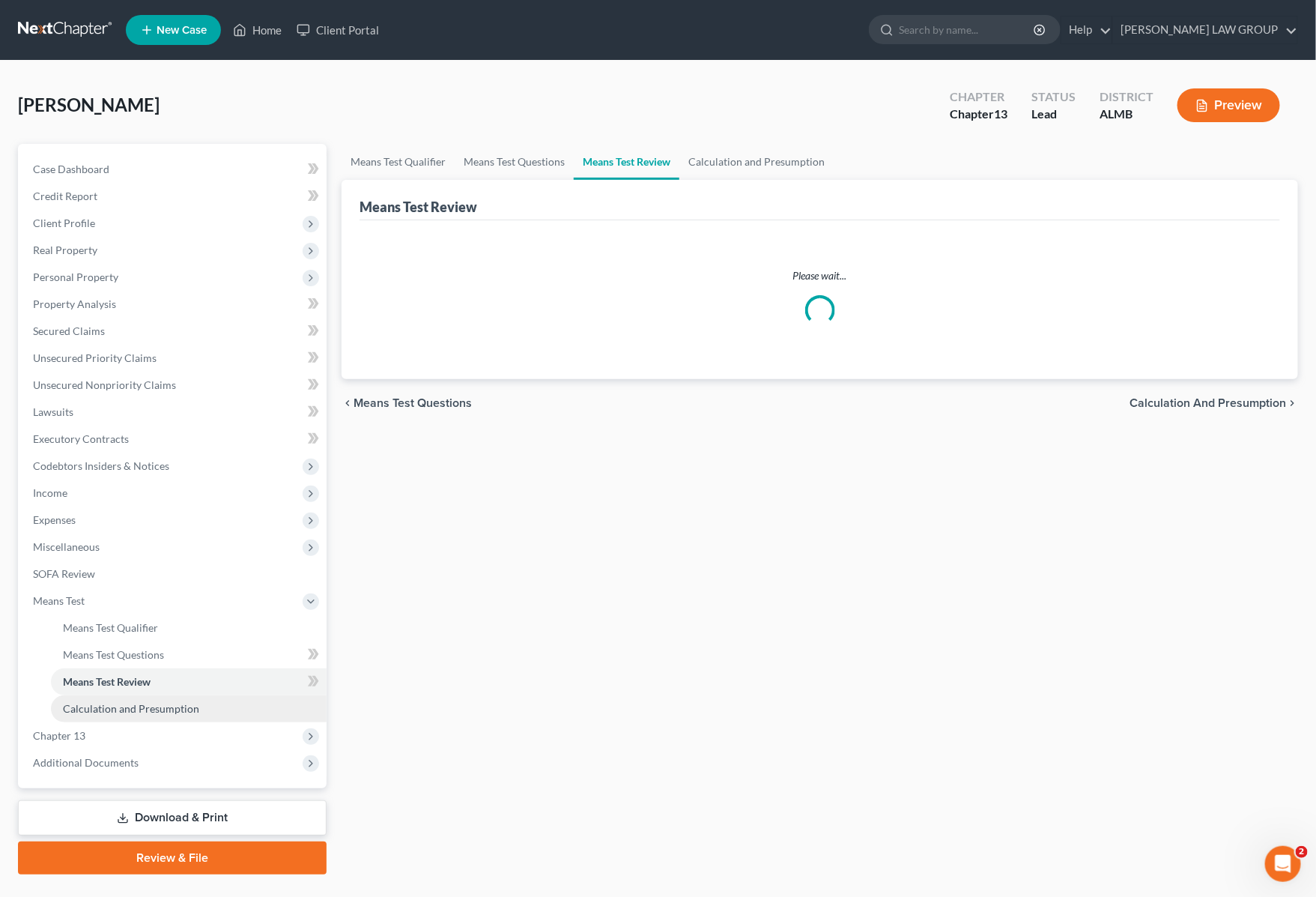
click at [160, 706] on span "Calculation and Presumption" at bounding box center [131, 708] width 137 height 12
